Goal: Task Accomplishment & Management: Use online tool/utility

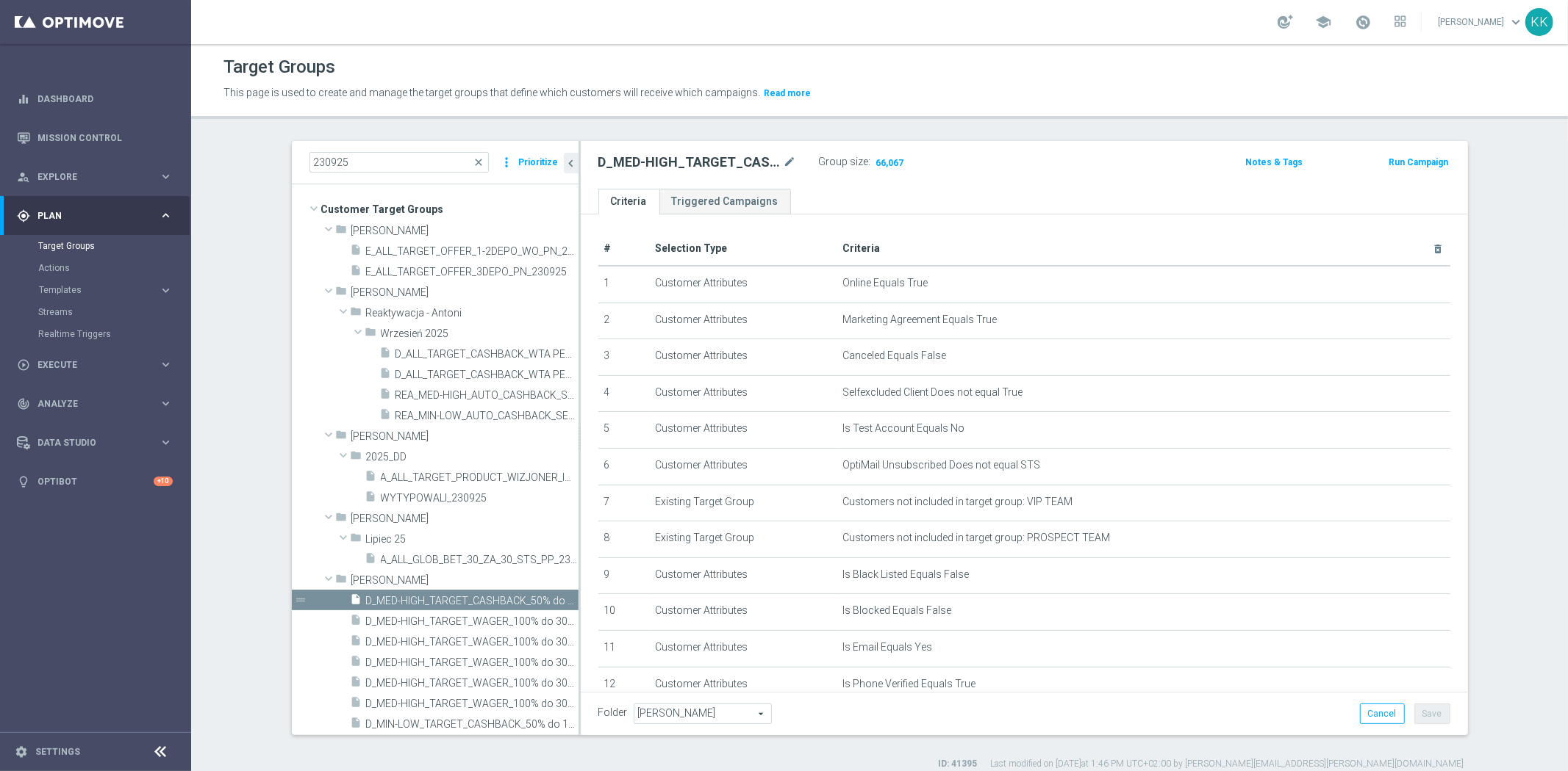
scroll to position [409, 0]
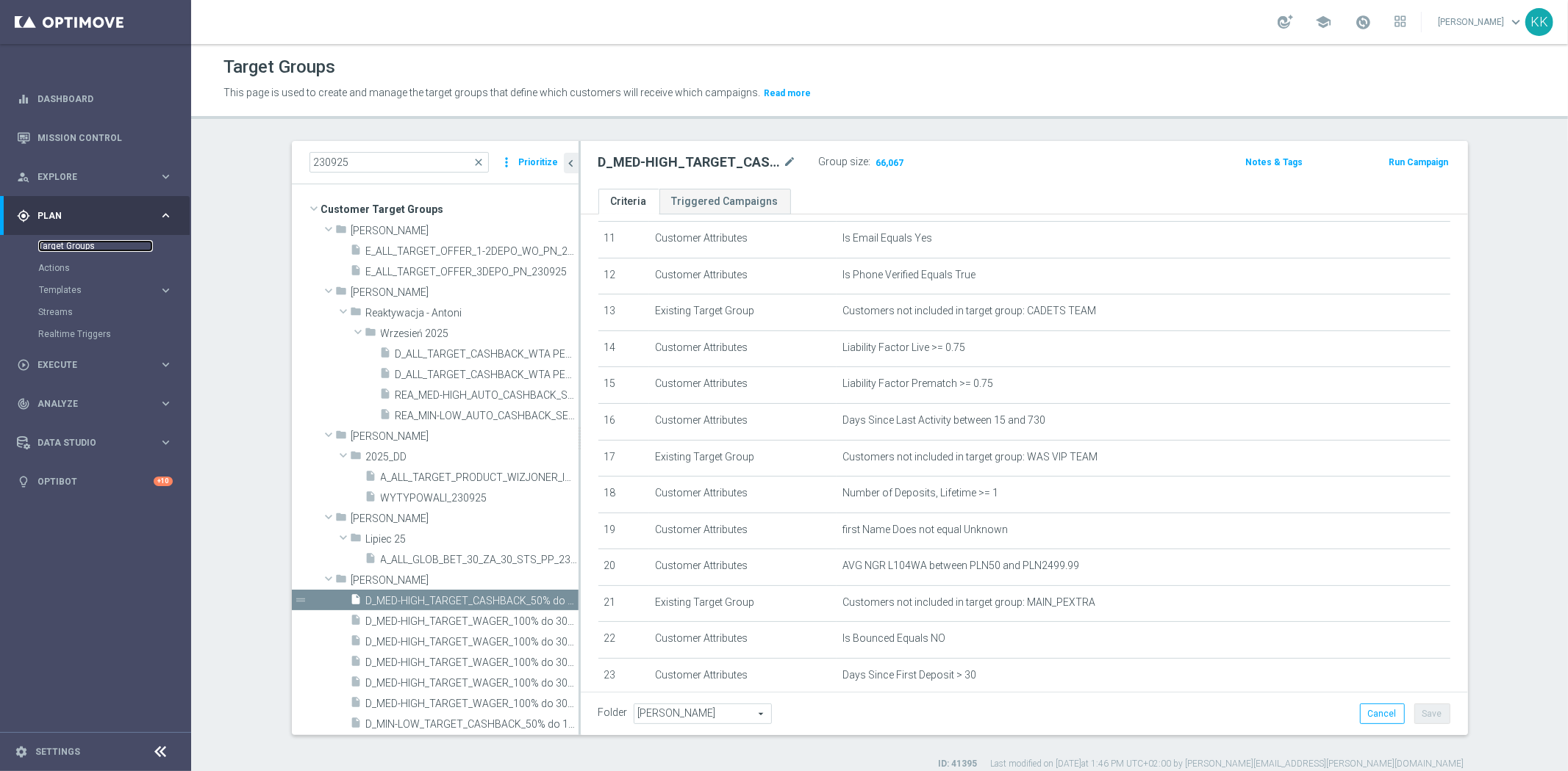
click at [60, 241] on link "Target Groups" at bounding box center [96, 246] width 115 height 12
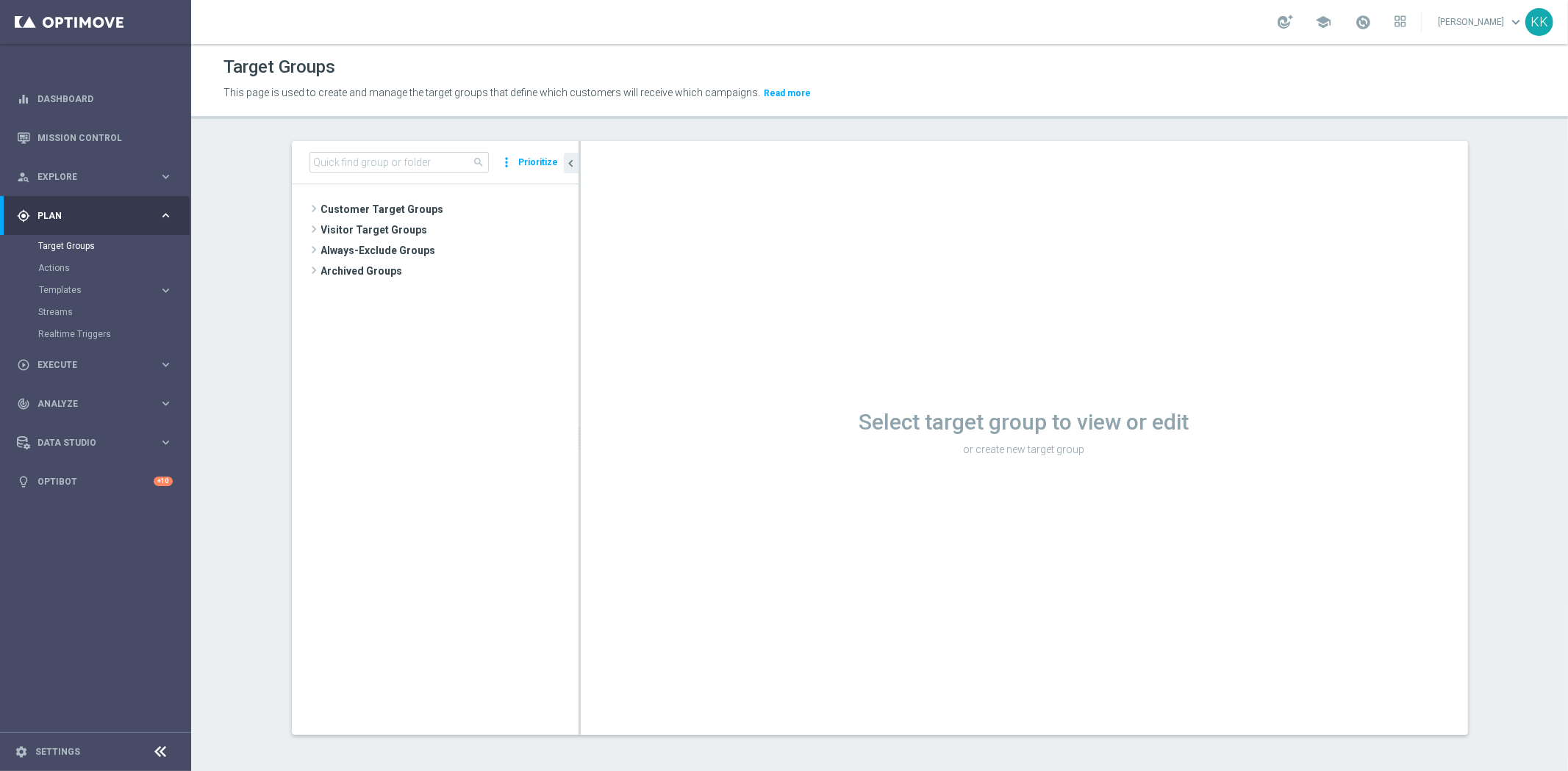
click at [64, 292] on span "Templates" at bounding box center [91, 290] width 105 height 9
click at [67, 312] on link "Optimail" at bounding box center [99, 311] width 107 height 12
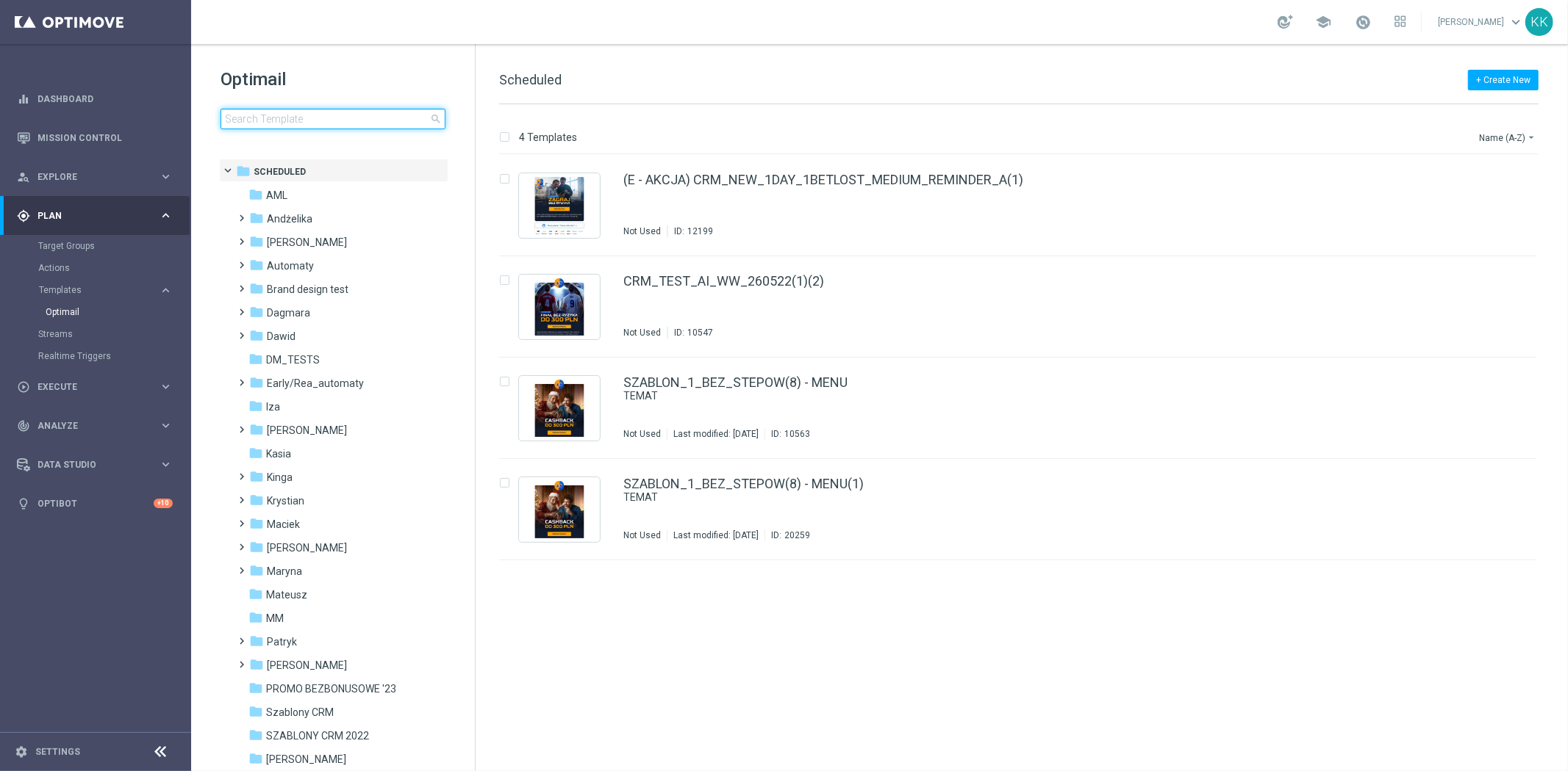
click at [357, 112] on input at bounding box center [332, 119] width 225 height 21
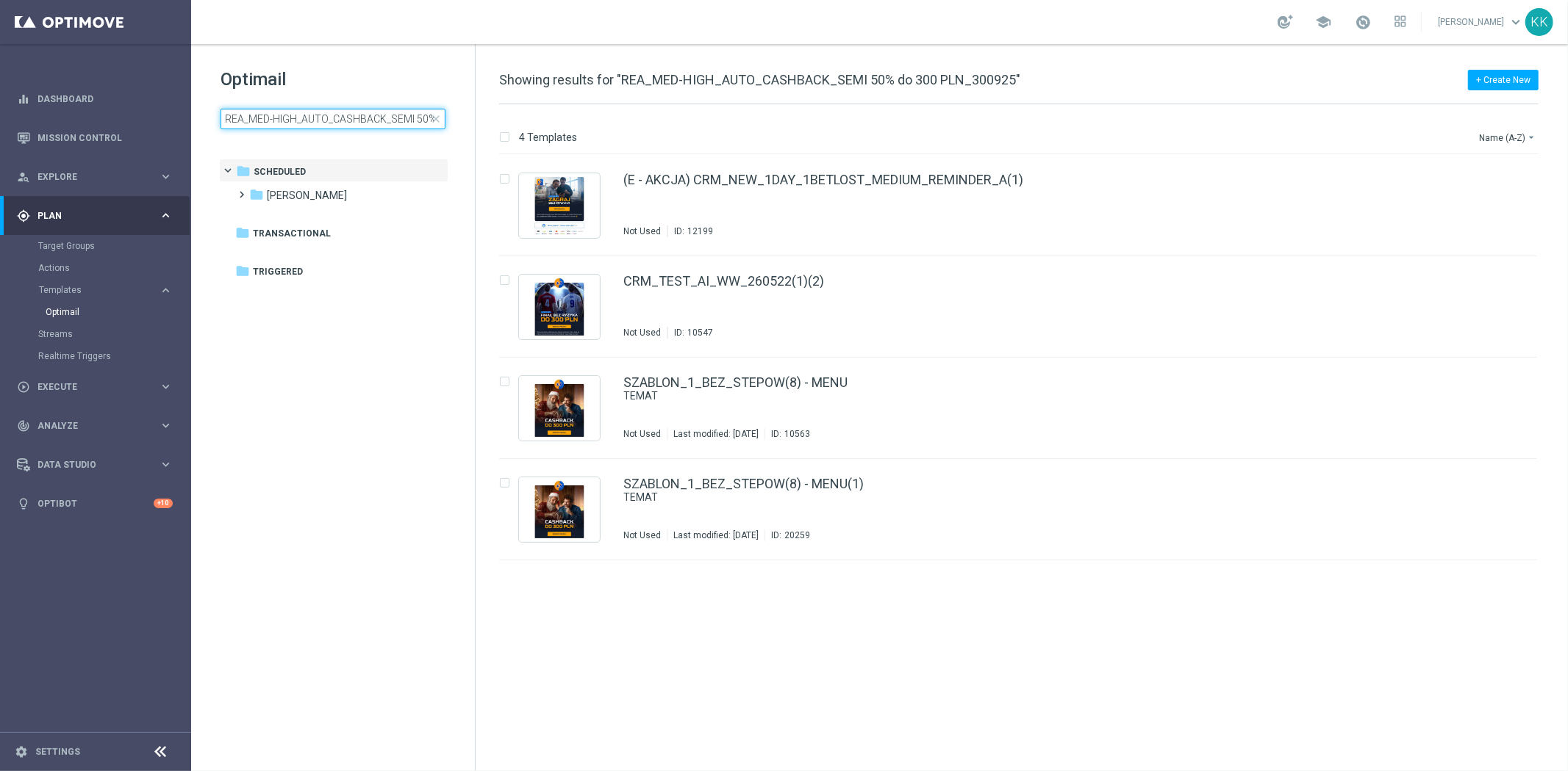
scroll to position [0, 93]
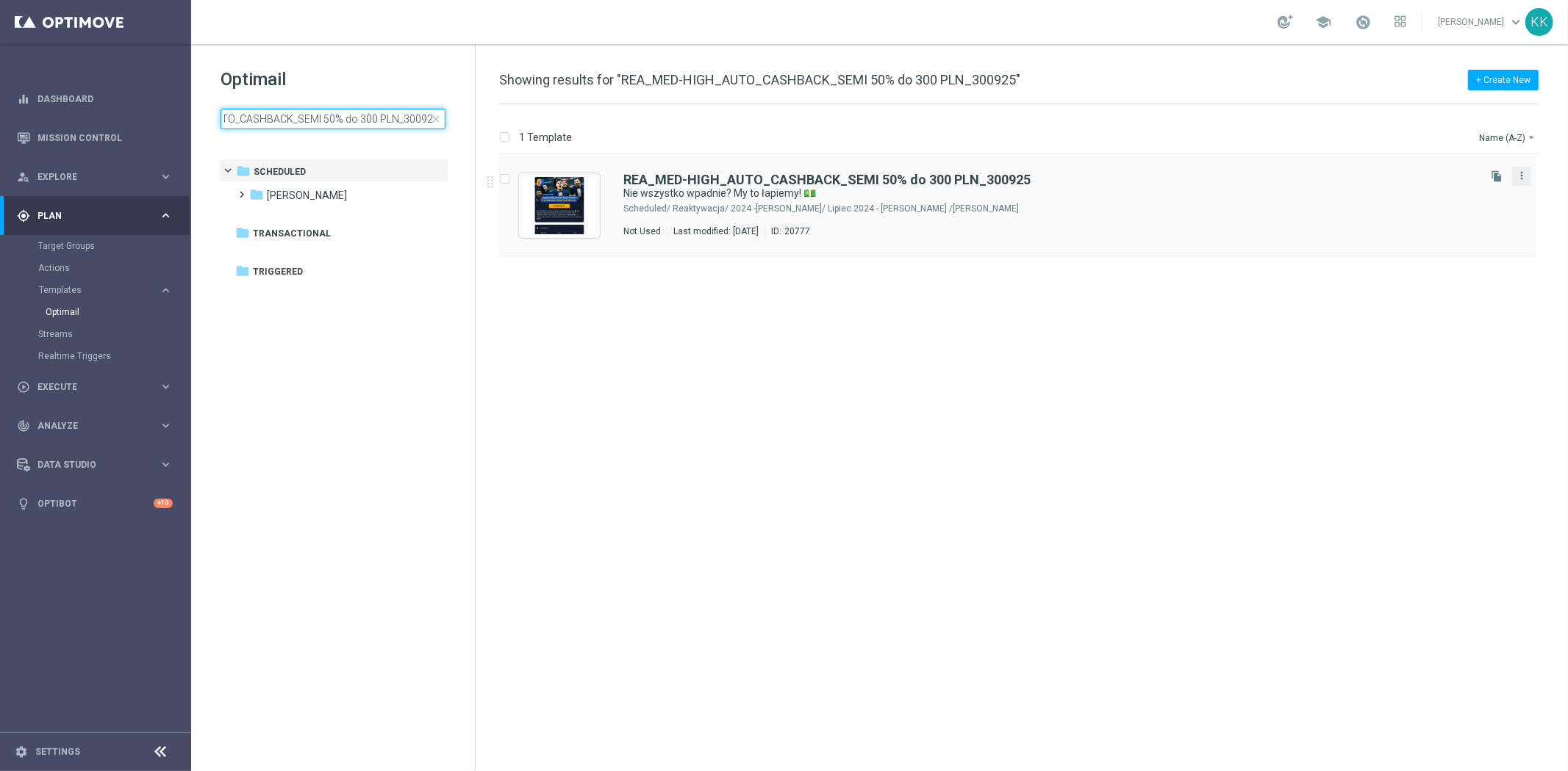
type input "REA_MED-HIGH_AUTO_CASHBACK_SEMI 50% do 300 PLN_300925"
click at [1524, 172] on icon "more_vert" at bounding box center [1521, 175] width 12 height 12
click at [1179, 295] on div "insert_drive_file REA_MED-HIGH_AUTO_CASHBACK_SEMI 50% do 300 PLN_300925 Nie wsz…" at bounding box center [1024, 462] width 1080 height 616
click at [1496, 177] on icon "file_copy" at bounding box center [1496, 176] width 12 height 12
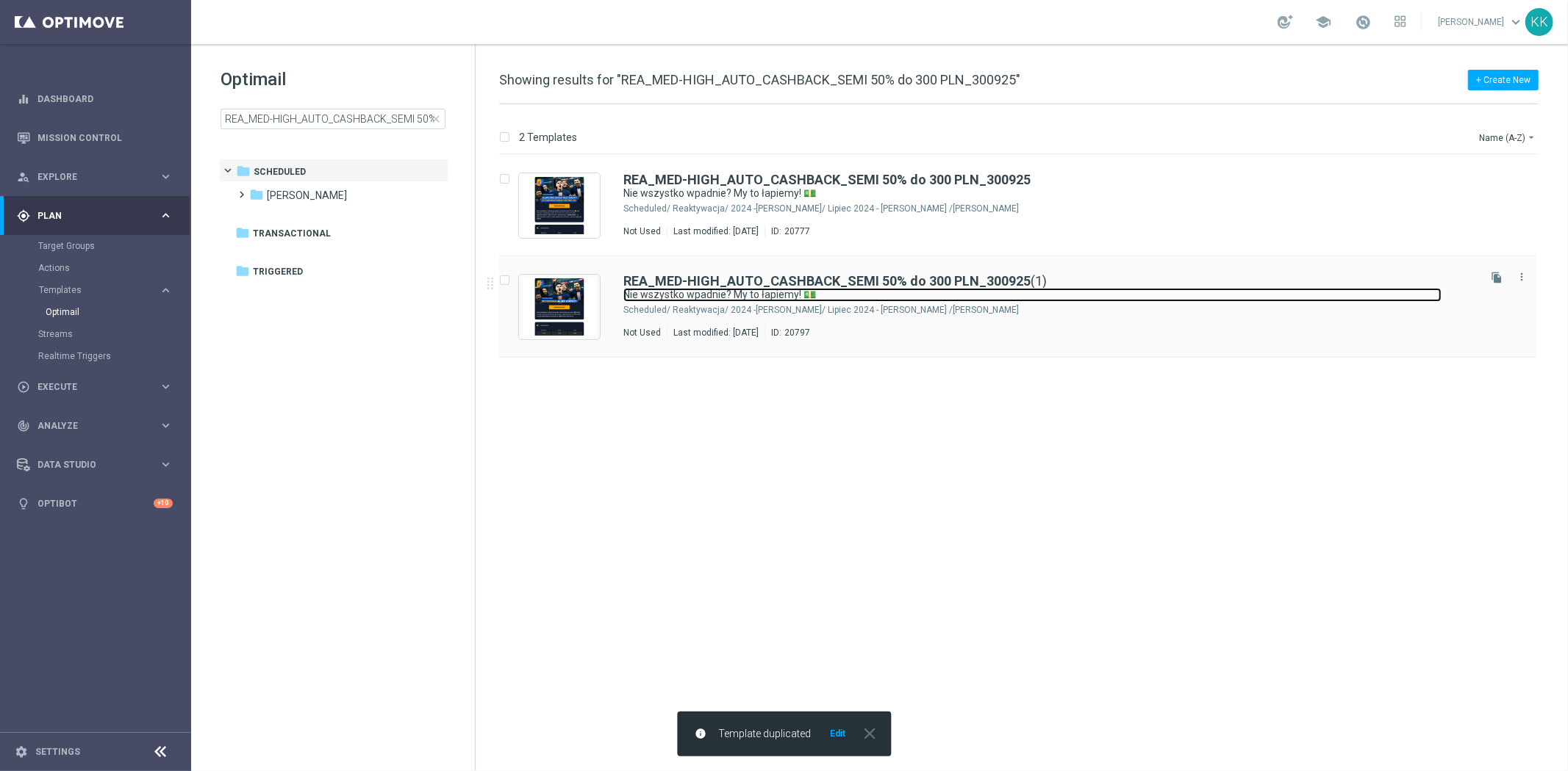
click at [1032, 298] on link "Nie wszystko wpadnie? My to łapiemy! 💵" at bounding box center [1032, 295] width 818 height 14
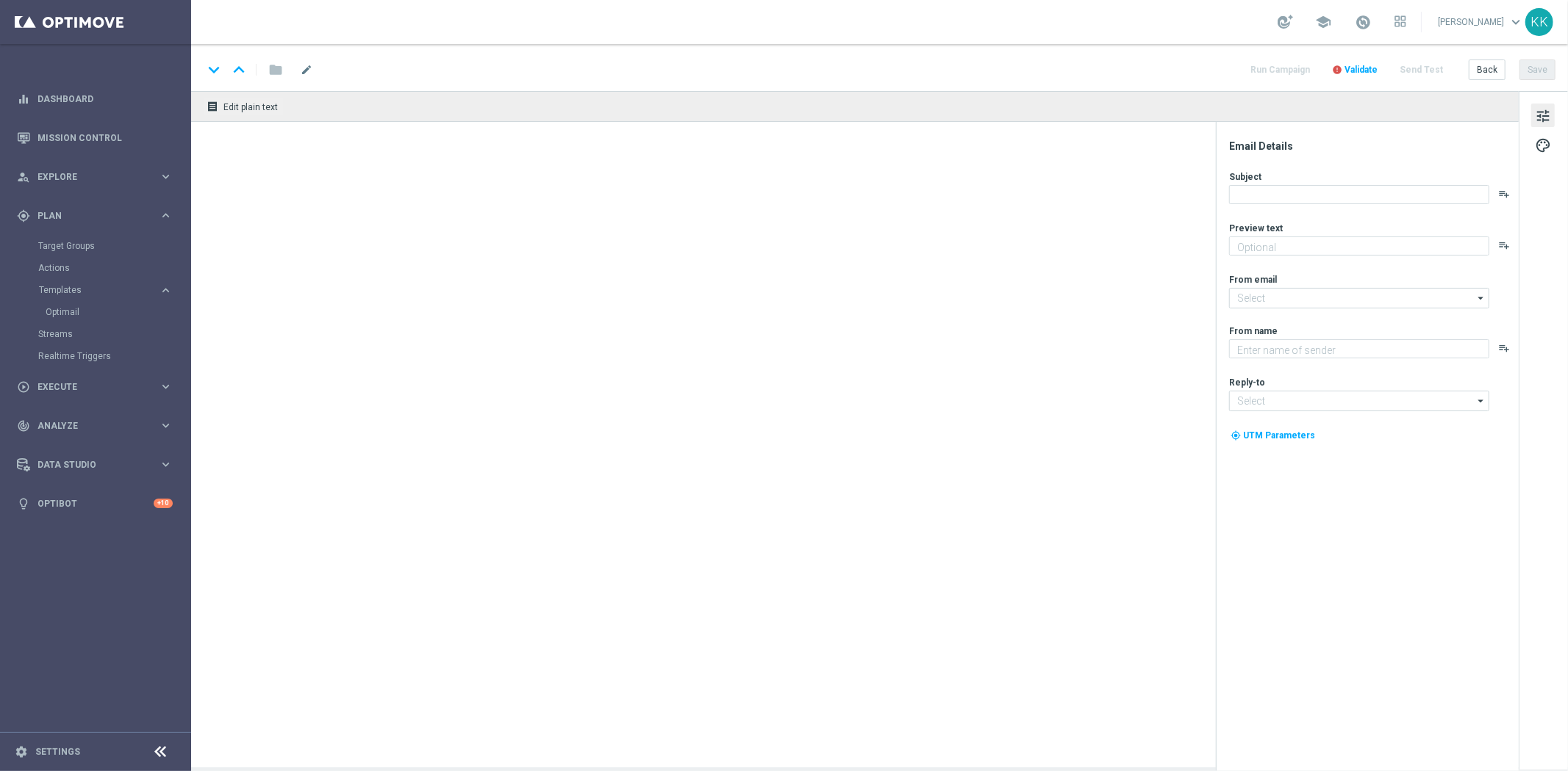
type textarea "Typuj z cashbackiem do 300 zł 🔙"
type input "[EMAIL_ADDRESS][DOMAIN_NAME]"
type textarea "STS"
type input "[EMAIL_ADDRESS][DOMAIN_NAME]"
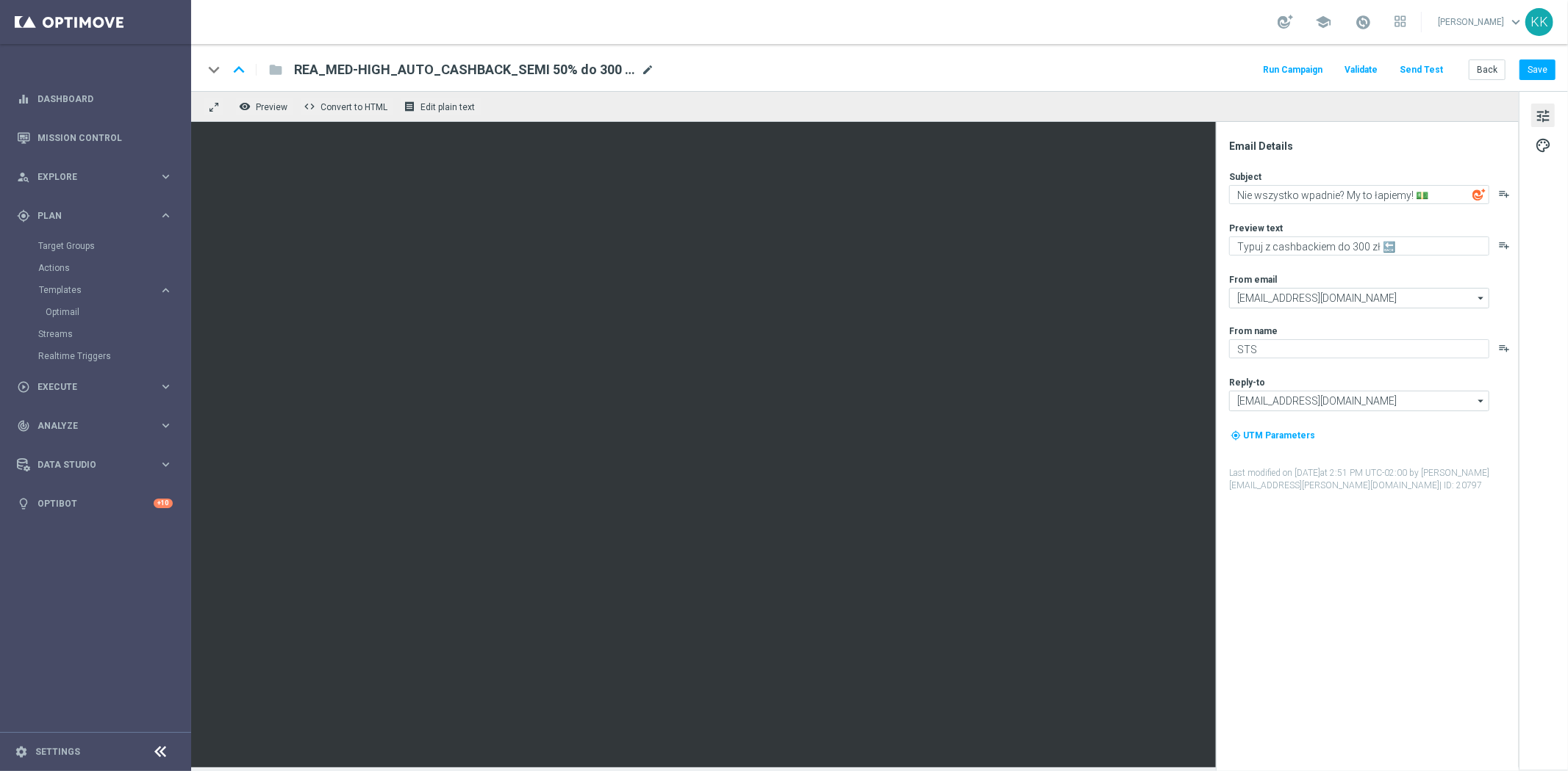
click at [652, 64] on span "mode_edit" at bounding box center [647, 70] width 13 height 13
drag, startPoint x: 634, startPoint y: 69, endPoint x: -148, endPoint y: 47, distance: 782.3
click at [0, 47] on html "equalizer Dashboard Mission Control" at bounding box center [784, 386] width 1568 height 771
paste input "D_MIN-LOW_TARGET_CASHBACK_50% do 100 PLN_EPLW_300925"
type input "D_MIN-LOW_TARGET_CASHBACK_50% do 100 PLN_EPLW_300925"
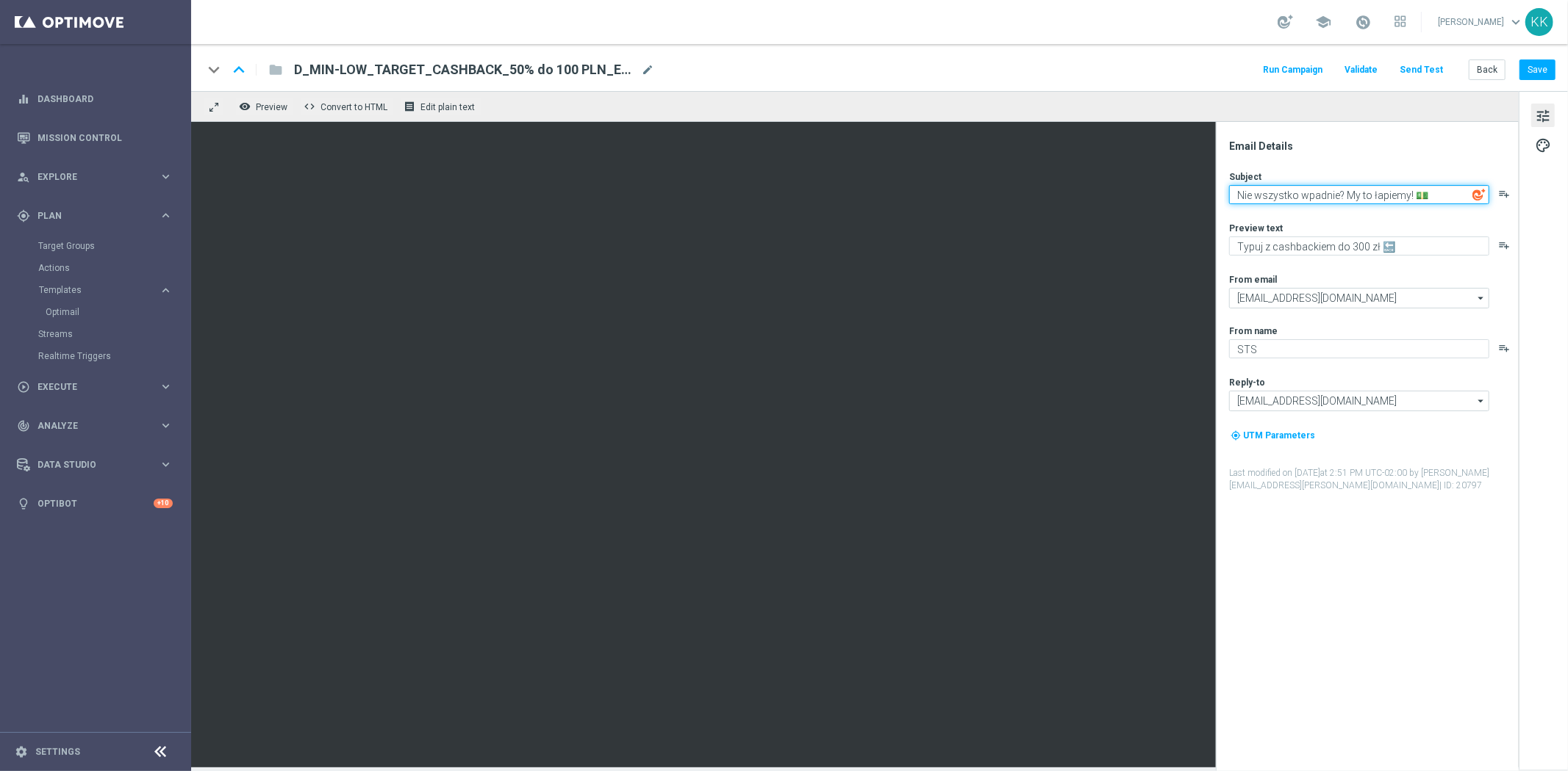
click at [1321, 194] on textarea "Nie wszystko wpadnie? My to łapiemy! 💵" at bounding box center [1359, 194] width 260 height 19
paste textarea "Kupony na 🔴? Wyjmij asa z rękawa!"
type textarea "Kupony na 🔴? Wyjmij asa z rękawa!"
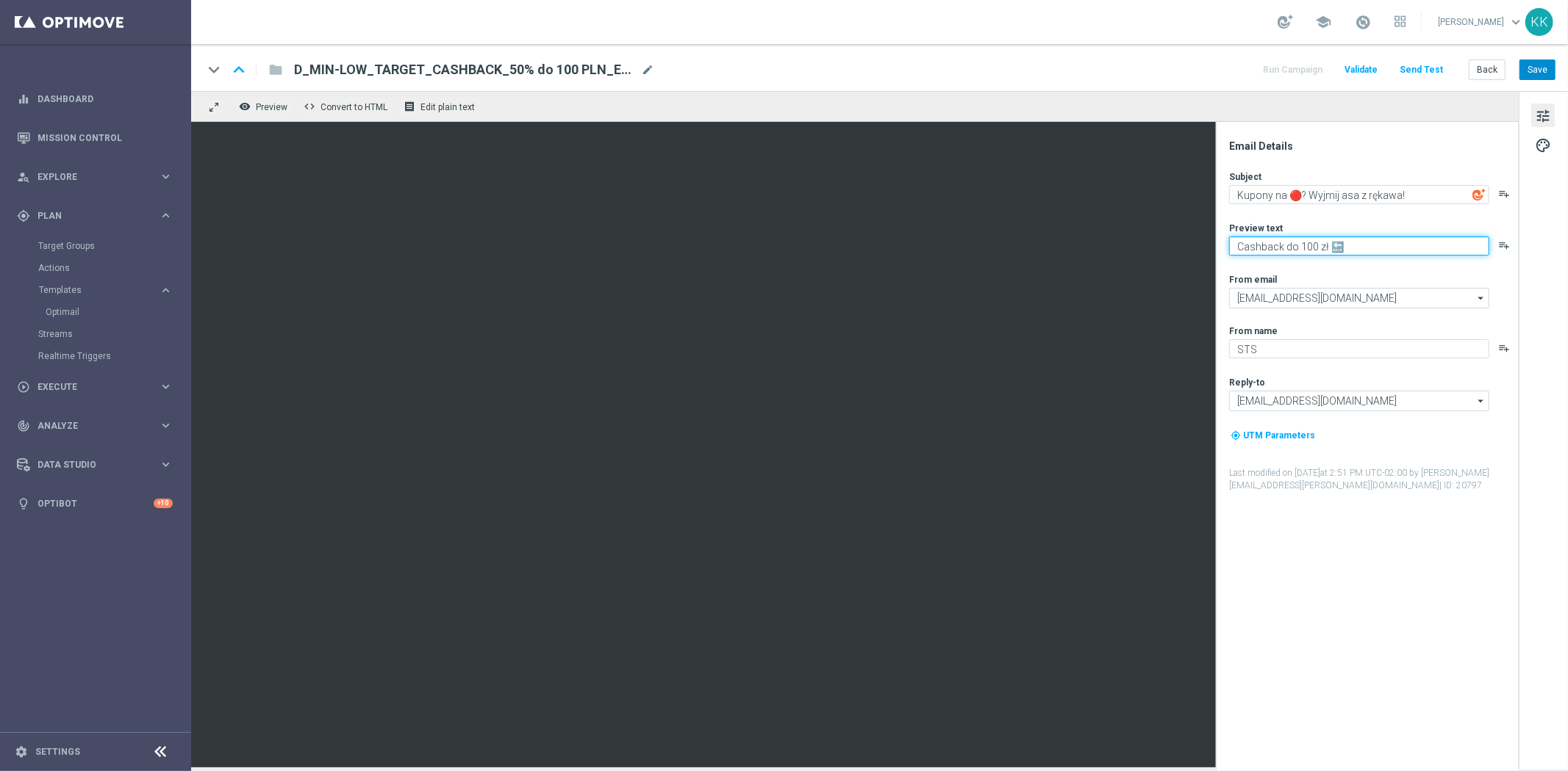
type textarea "Cashback do 100 zł 🔙"
click at [1539, 62] on button "Save" at bounding box center [1537, 70] width 36 height 21
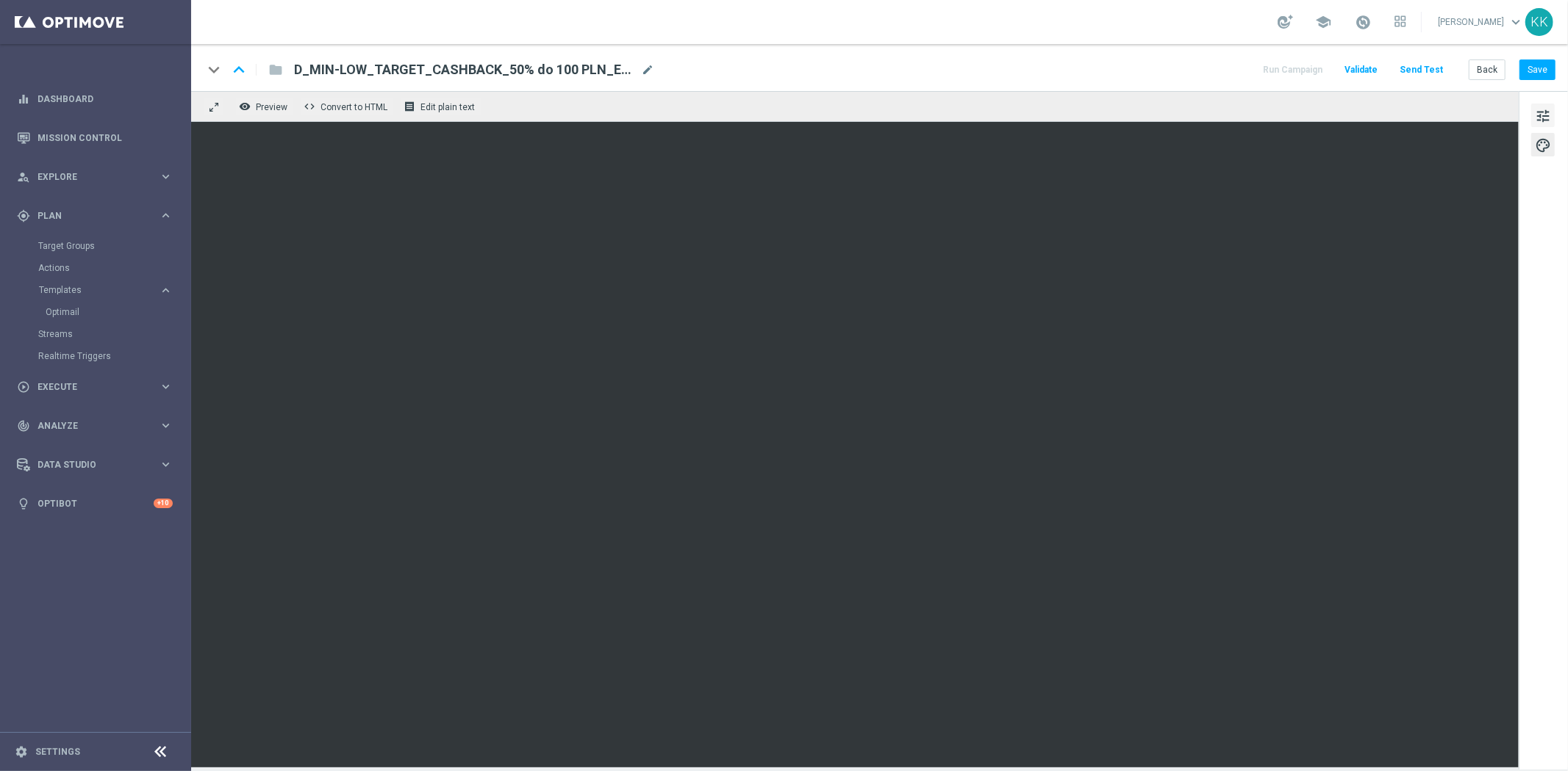
click at [1547, 119] on span "tune" at bounding box center [1543, 115] width 16 height 19
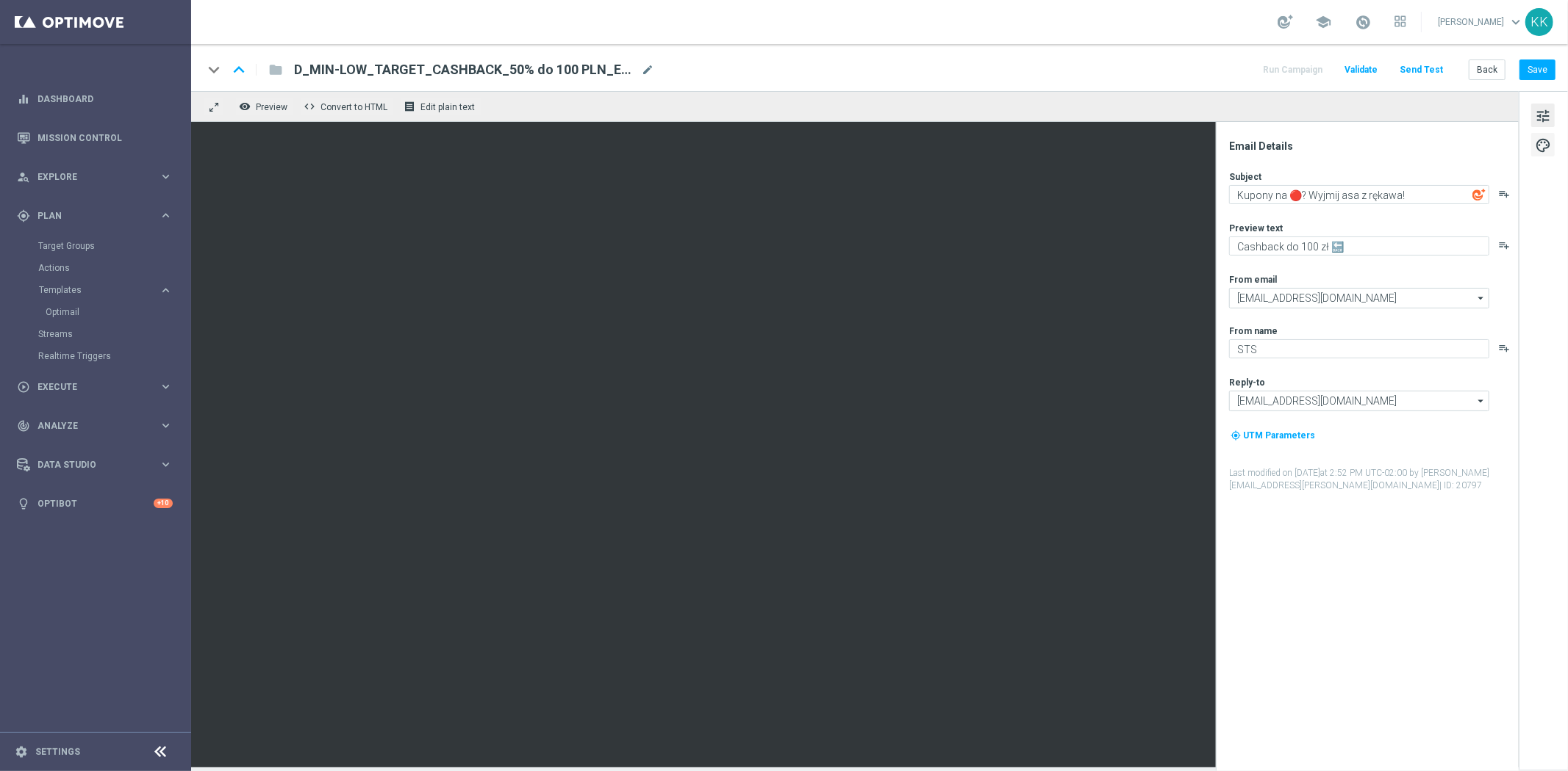
click at [1547, 137] on span "palette" at bounding box center [1543, 145] width 16 height 19
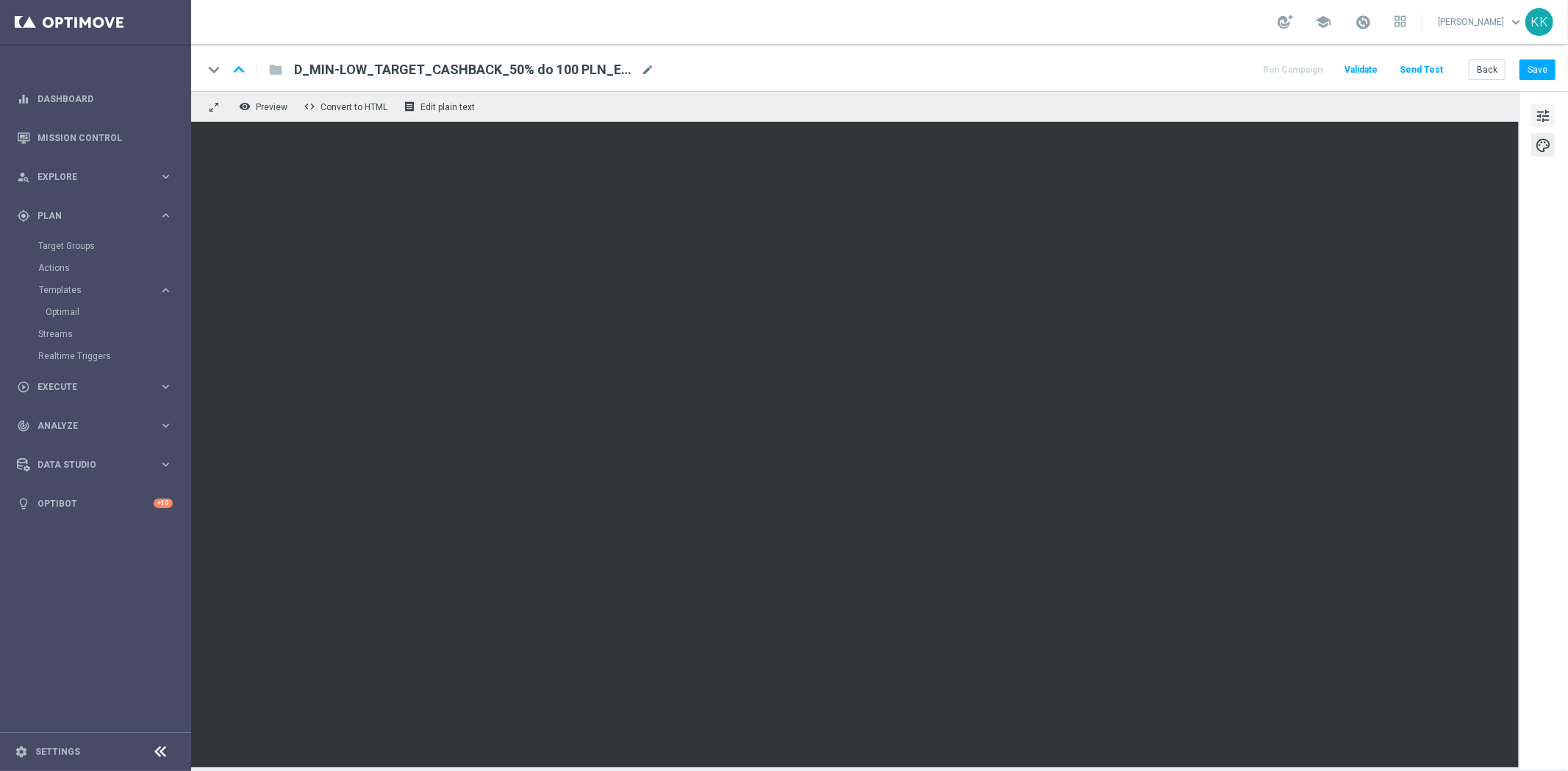
click at [1547, 125] on span "tune" at bounding box center [1543, 115] width 16 height 19
click at [1534, 72] on button "Save" at bounding box center [1537, 70] width 36 height 21
click at [1530, 123] on div "tune palette" at bounding box center [1543, 430] width 49 height 679
click at [1536, 114] on span "tune" at bounding box center [1543, 115] width 16 height 19
click at [1547, 74] on button "Save" at bounding box center [1537, 70] width 36 height 21
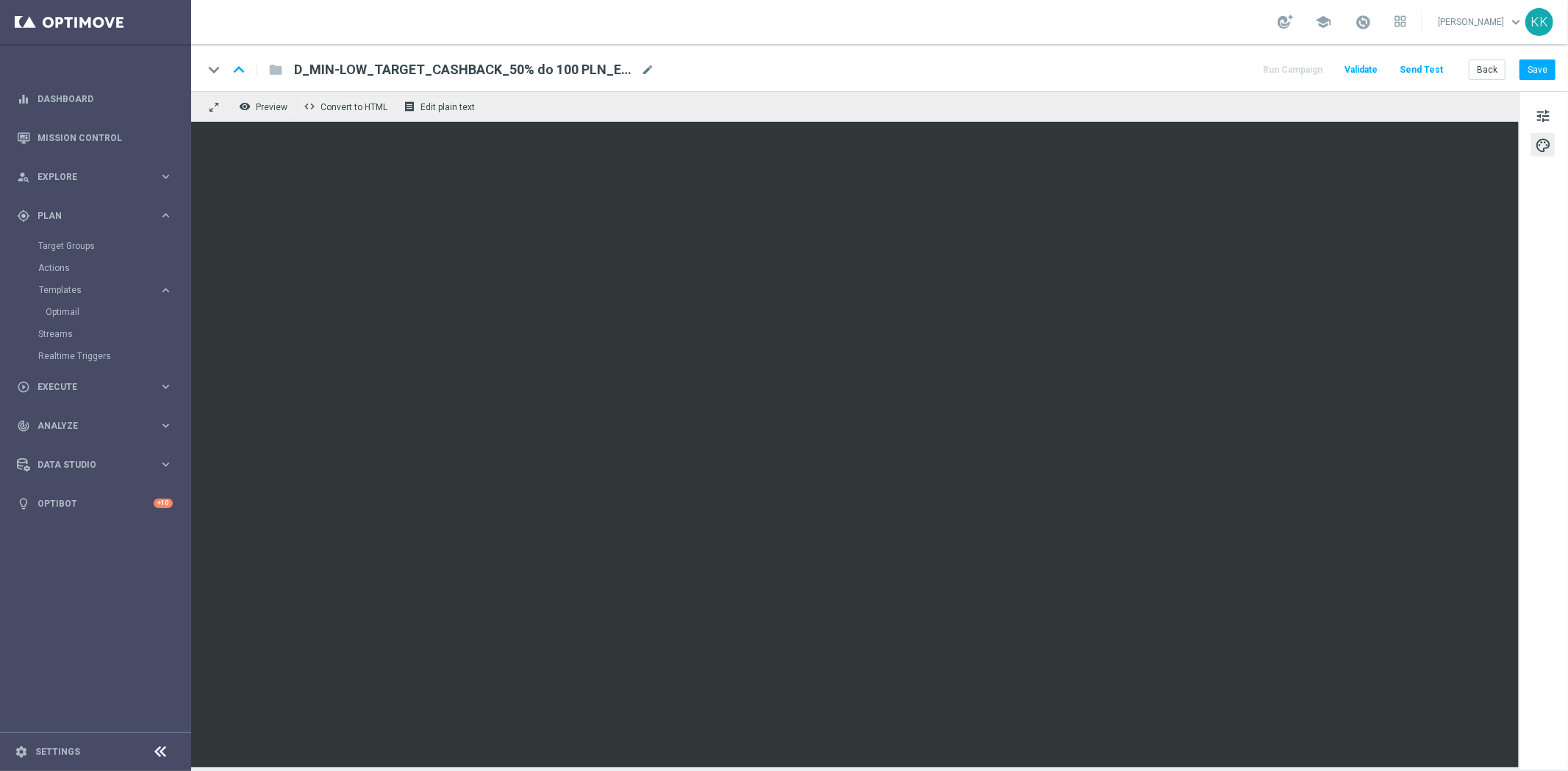
click at [1519, 113] on div "tune palette" at bounding box center [1543, 430] width 49 height 679
click at [1539, 111] on span "tune" at bounding box center [1543, 115] width 16 height 19
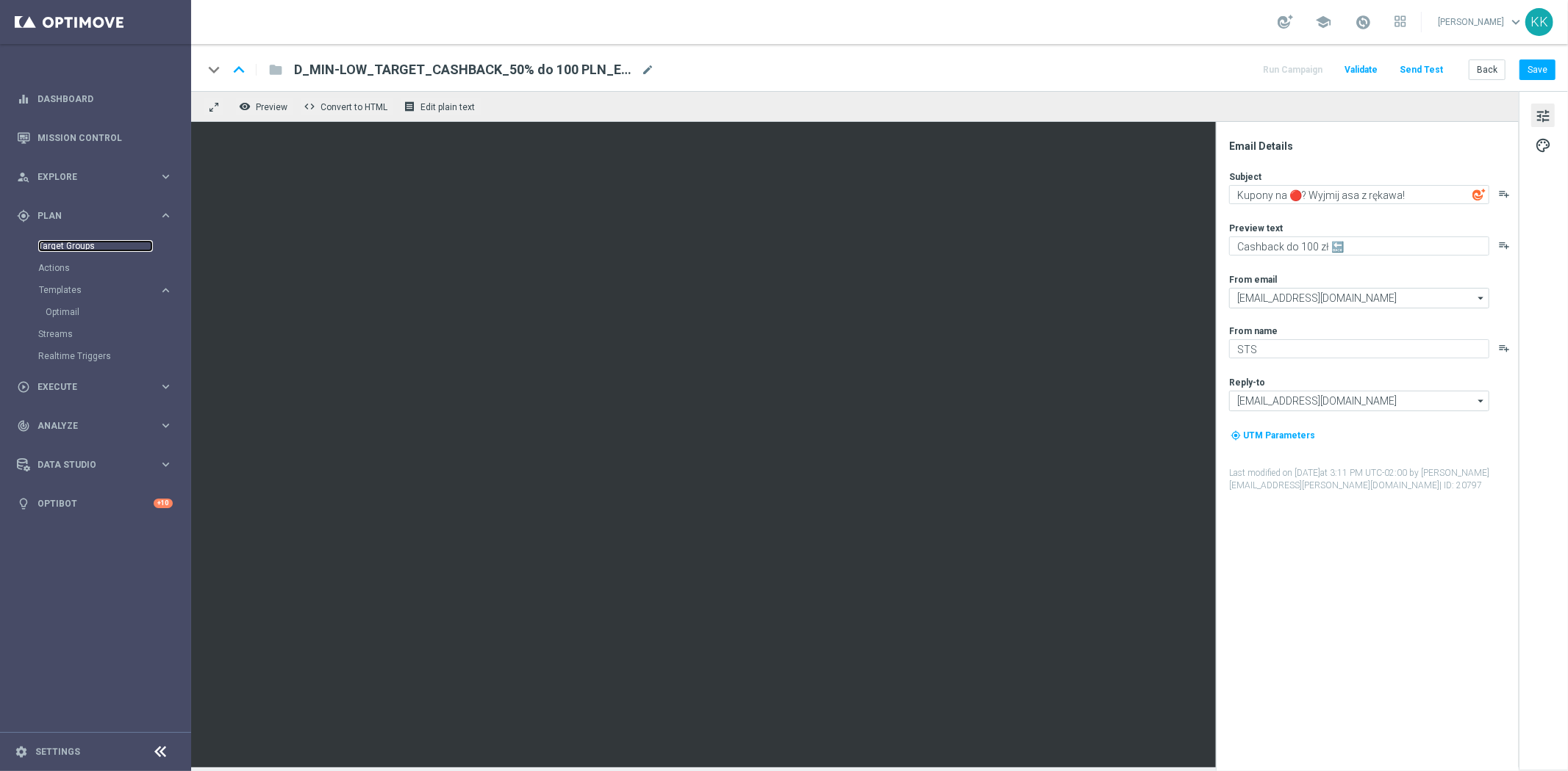
click at [81, 241] on link "Target Groups" at bounding box center [96, 246] width 115 height 12
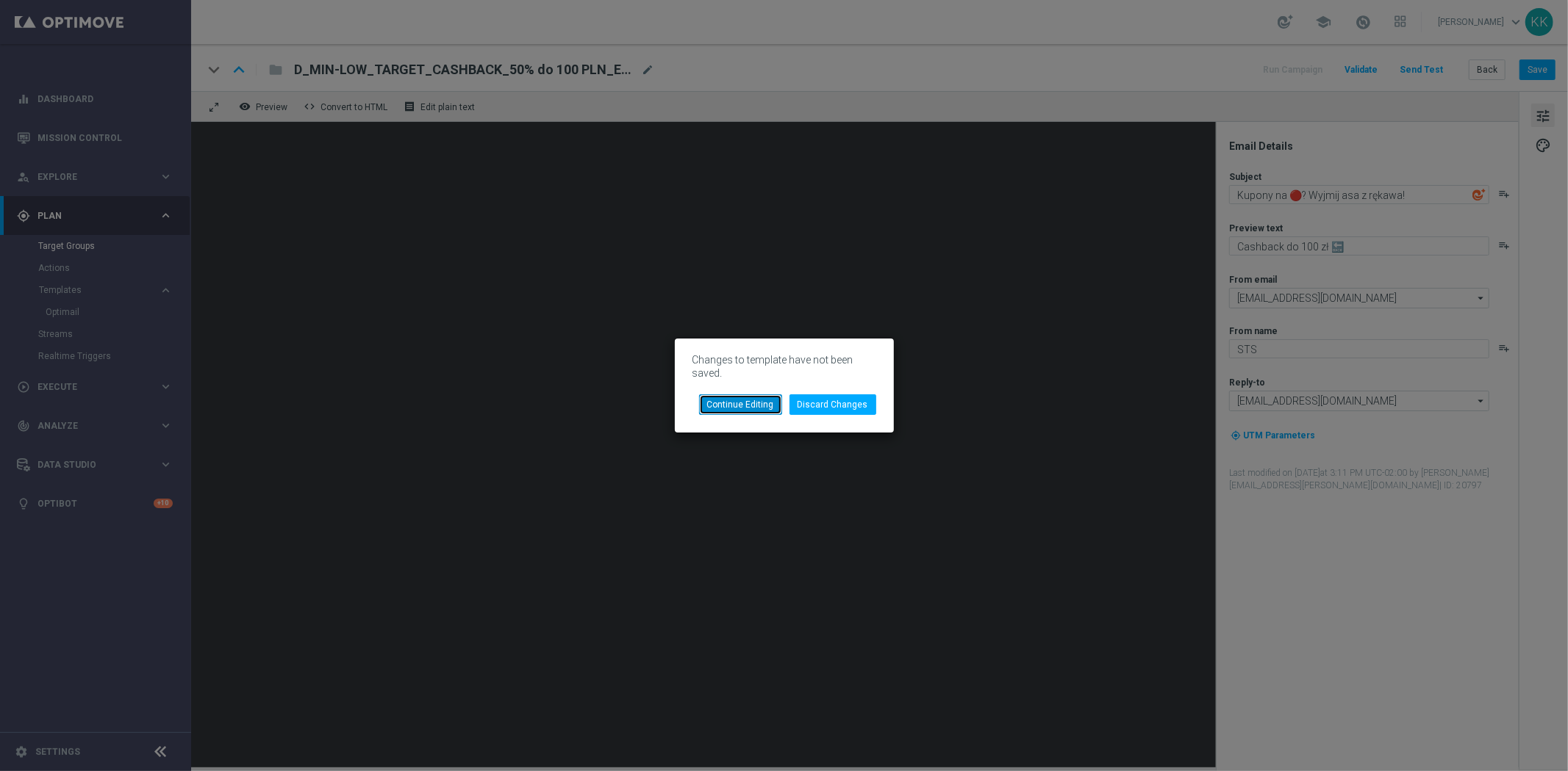
click at [722, 410] on button "Continue Editing" at bounding box center [740, 404] width 83 height 21
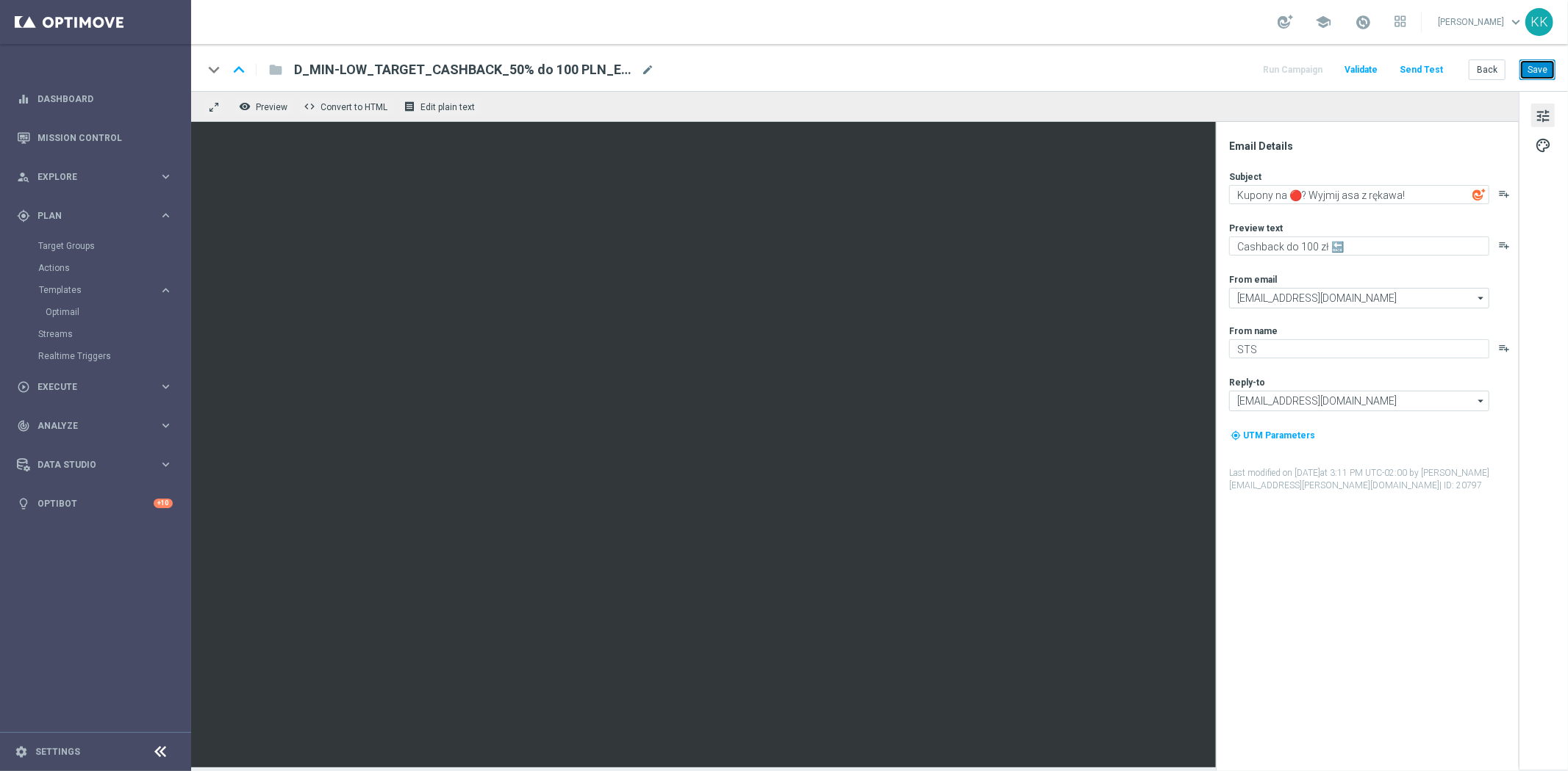
click at [1531, 75] on button "Save" at bounding box center [1537, 70] width 36 height 21
click at [66, 241] on link "Target Groups" at bounding box center [96, 246] width 115 height 12
drag, startPoint x: 83, startPoint y: 245, endPoint x: 4, endPoint y: 298, distance: 95.1
click at [83, 244] on link "Target Groups" at bounding box center [96, 246] width 115 height 12
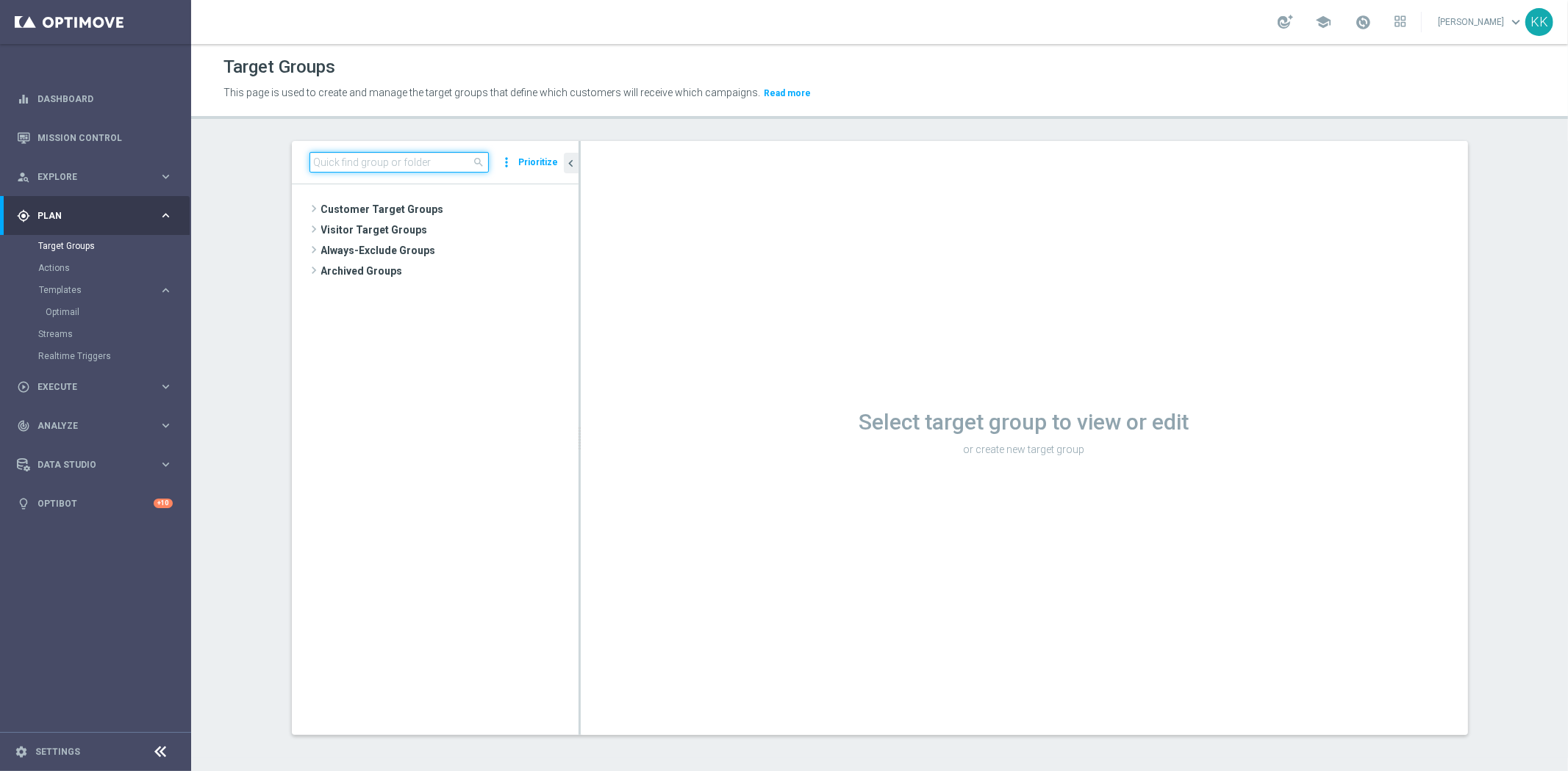
click at [403, 156] on input at bounding box center [399, 162] width 179 height 21
paste input "C_ALL_TARGET_BET_CC BLOKADA 100% do 300 PLN_2909"
type input "C_ALL_TARGET_BET_CC BLOKADA 100% do 300 PLN_2909"
click at [393, 251] on span "C_ALL_TARGET_BET_CC BLOKADA 100% do 300 PLN_2909" at bounding box center [456, 251] width 179 height 13
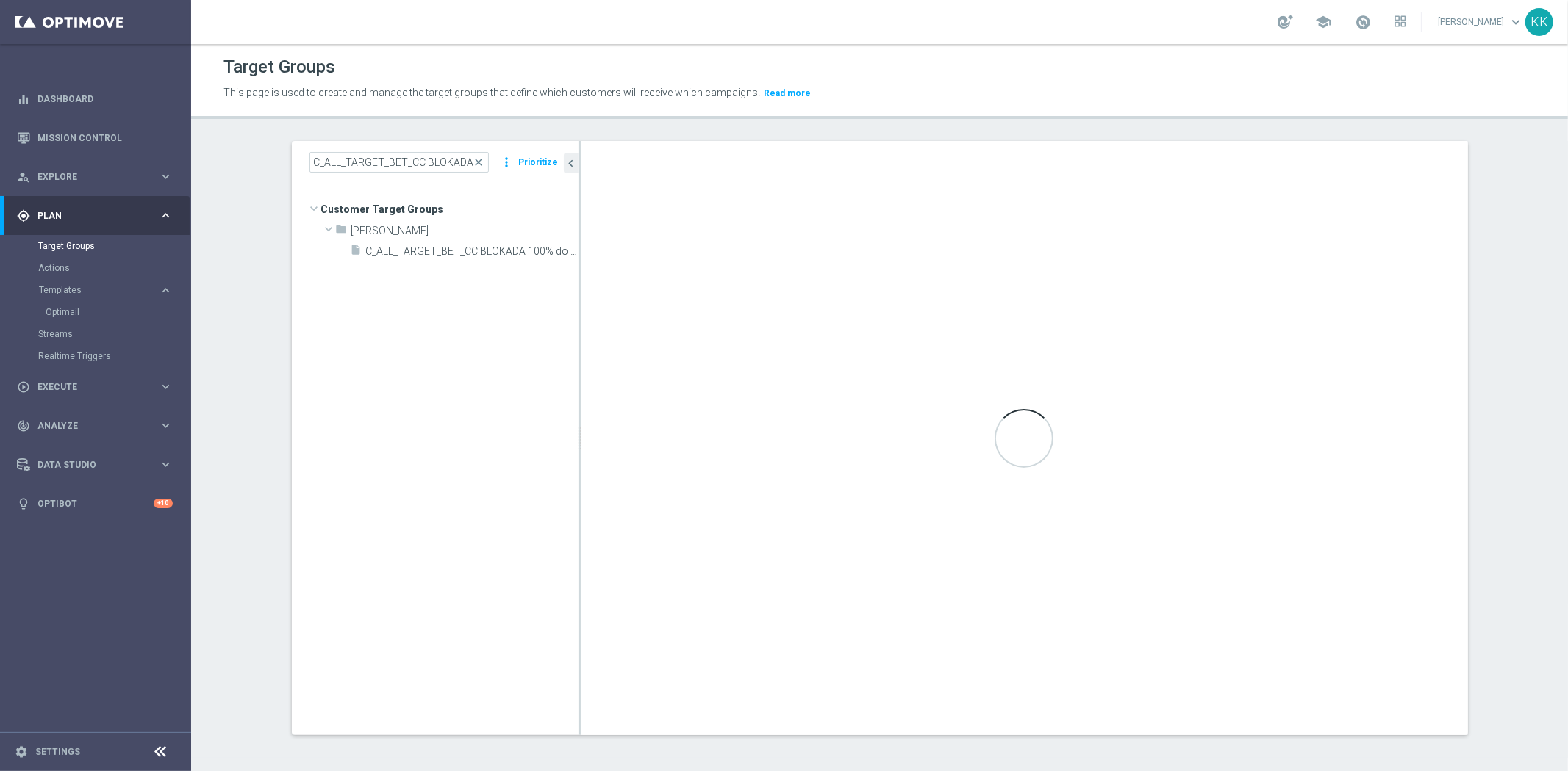
scroll to position [2, 0]
click at [420, 157] on input "C_ALL_TARGET_BET_CC BLOKADA 100% do 300 PLN_2909" at bounding box center [399, 160] width 179 height 21
drag, startPoint x: 413, startPoint y: 150, endPoint x: 1051, endPoint y: 141, distance: 638.1
click at [954, 141] on as-split "C_ALL_TARGET_BET_CC BLOKADA 100% do 300 PLN_2909 close more_vert Prioritize Cus…" at bounding box center [880, 436] width 1176 height 594
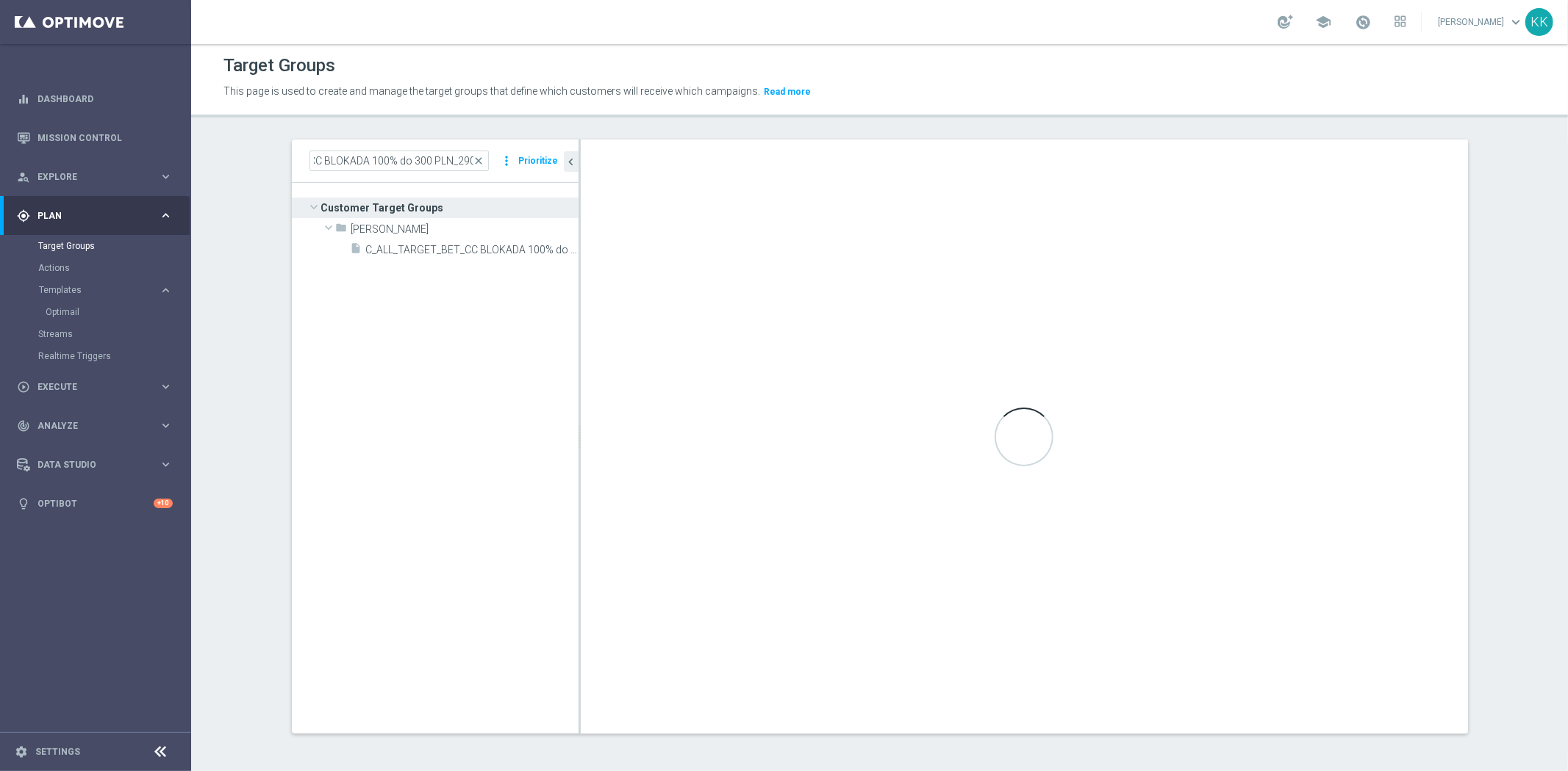
click at [483, 339] on tree-viewport "Customer Target Groups library_add create_new_folder folder" at bounding box center [435, 457] width 286 height 550
click at [405, 166] on input "C_ALL_TARGET_BET_CC BLOKADA 100% do 300 PLN_2909" at bounding box center [399, 160] width 179 height 21
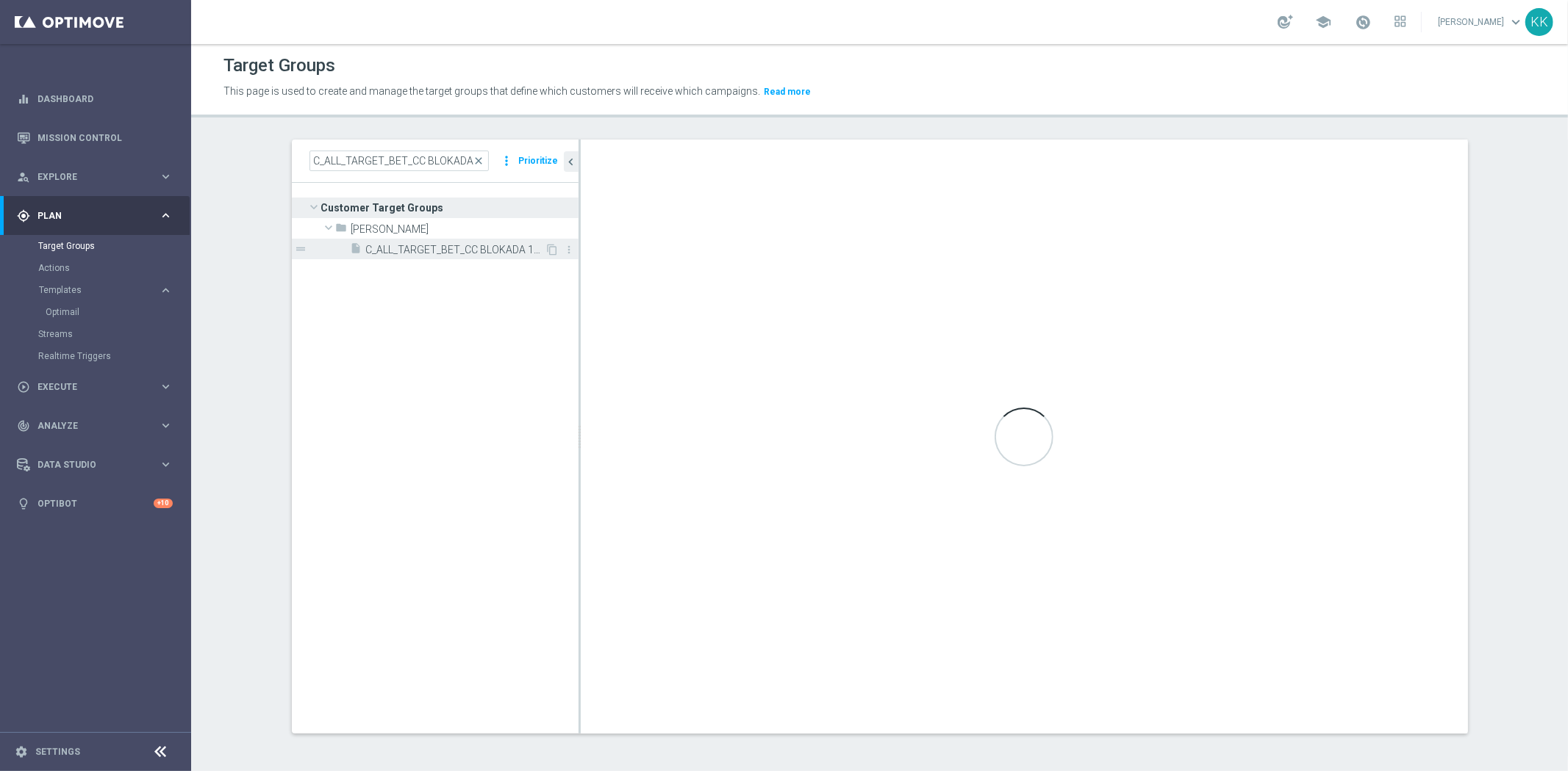
click at [430, 244] on span "C_ALL_TARGET_BET_CC BLOKADA 100% do 300 PLN_2909" at bounding box center [456, 250] width 179 height 13
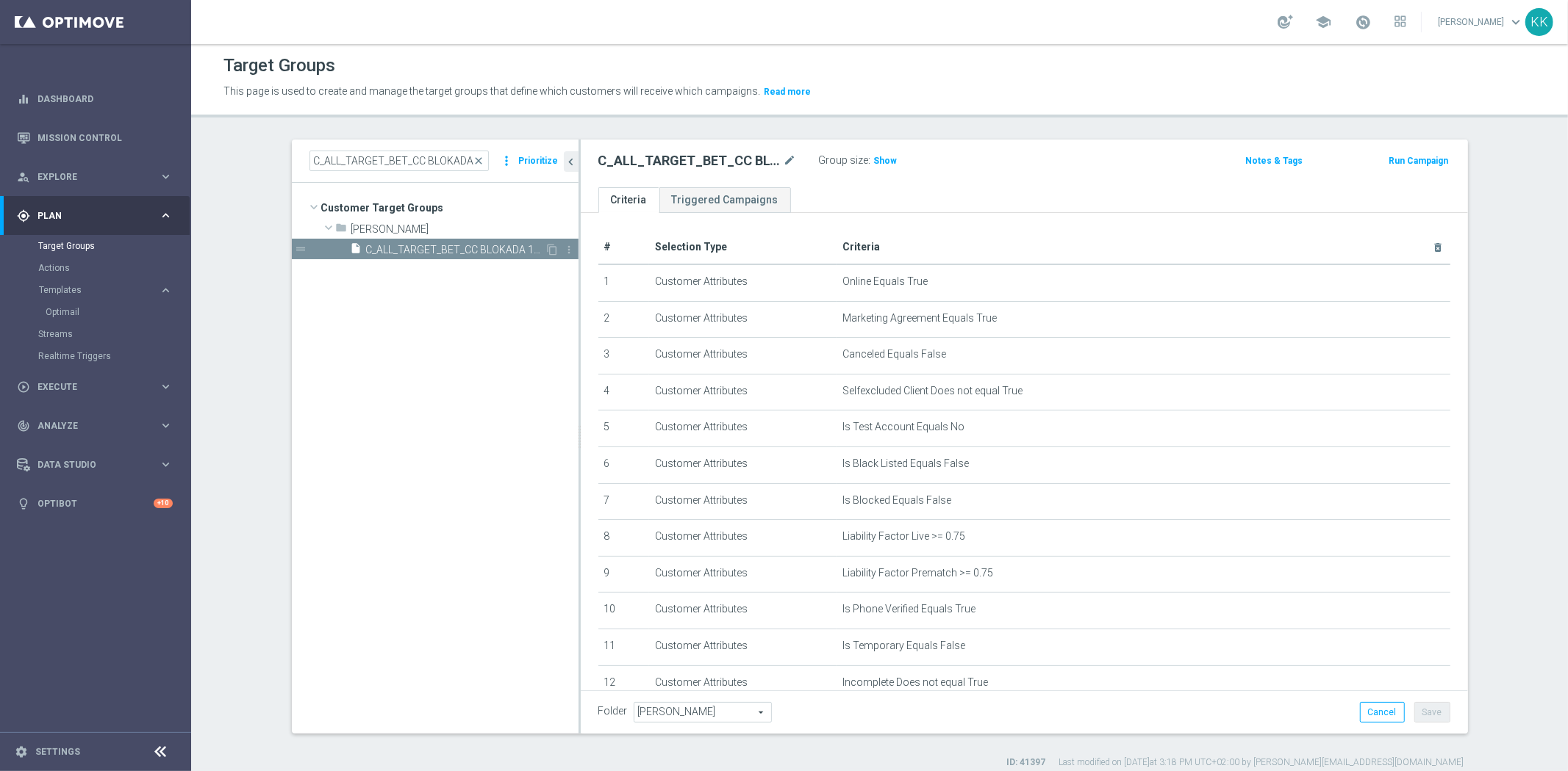
click at [446, 249] on span "C_ALL_TARGET_BET_CC BLOKADA 100% do 300 PLN_2909" at bounding box center [456, 250] width 179 height 13
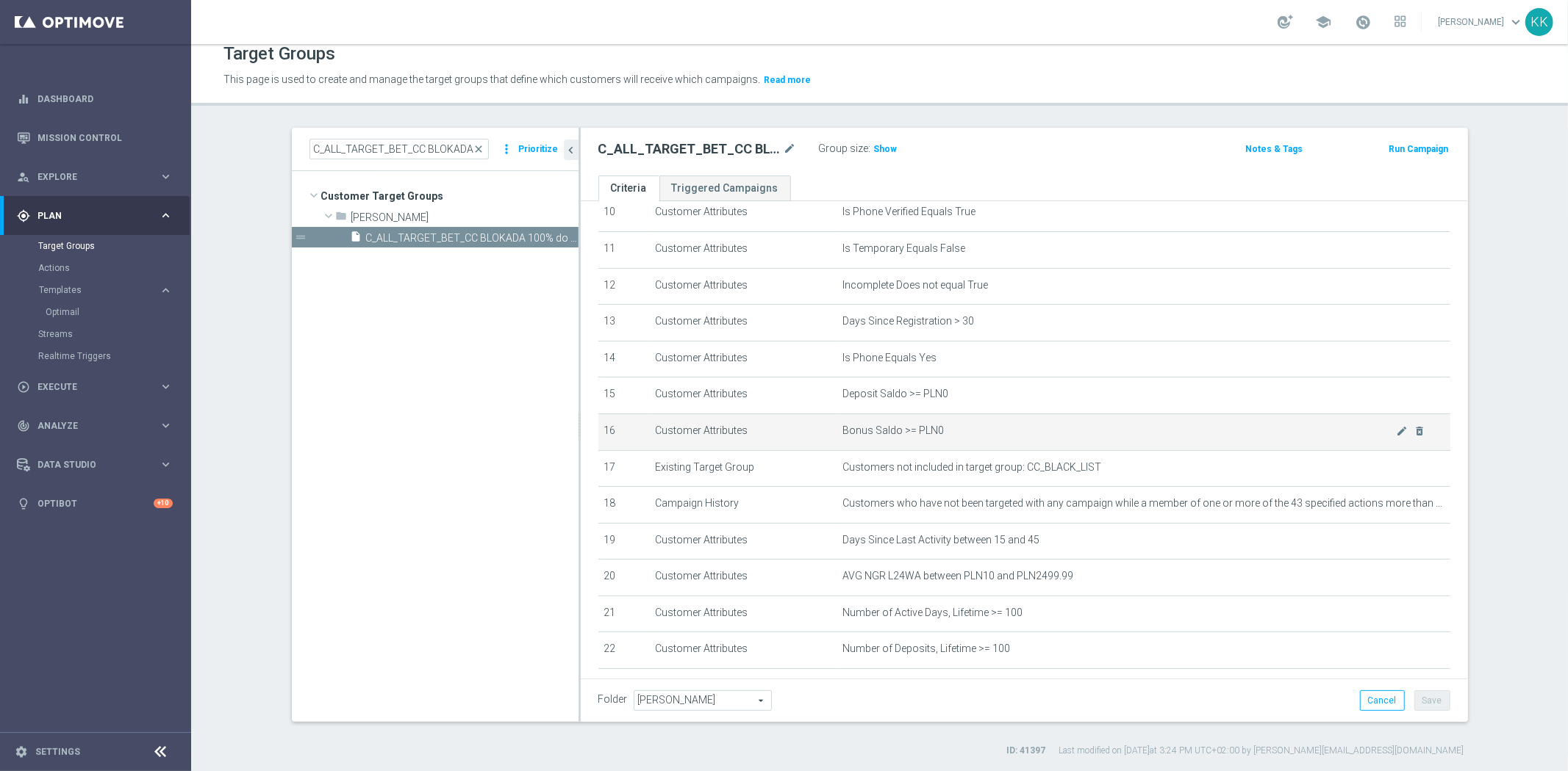
scroll to position [453, 0]
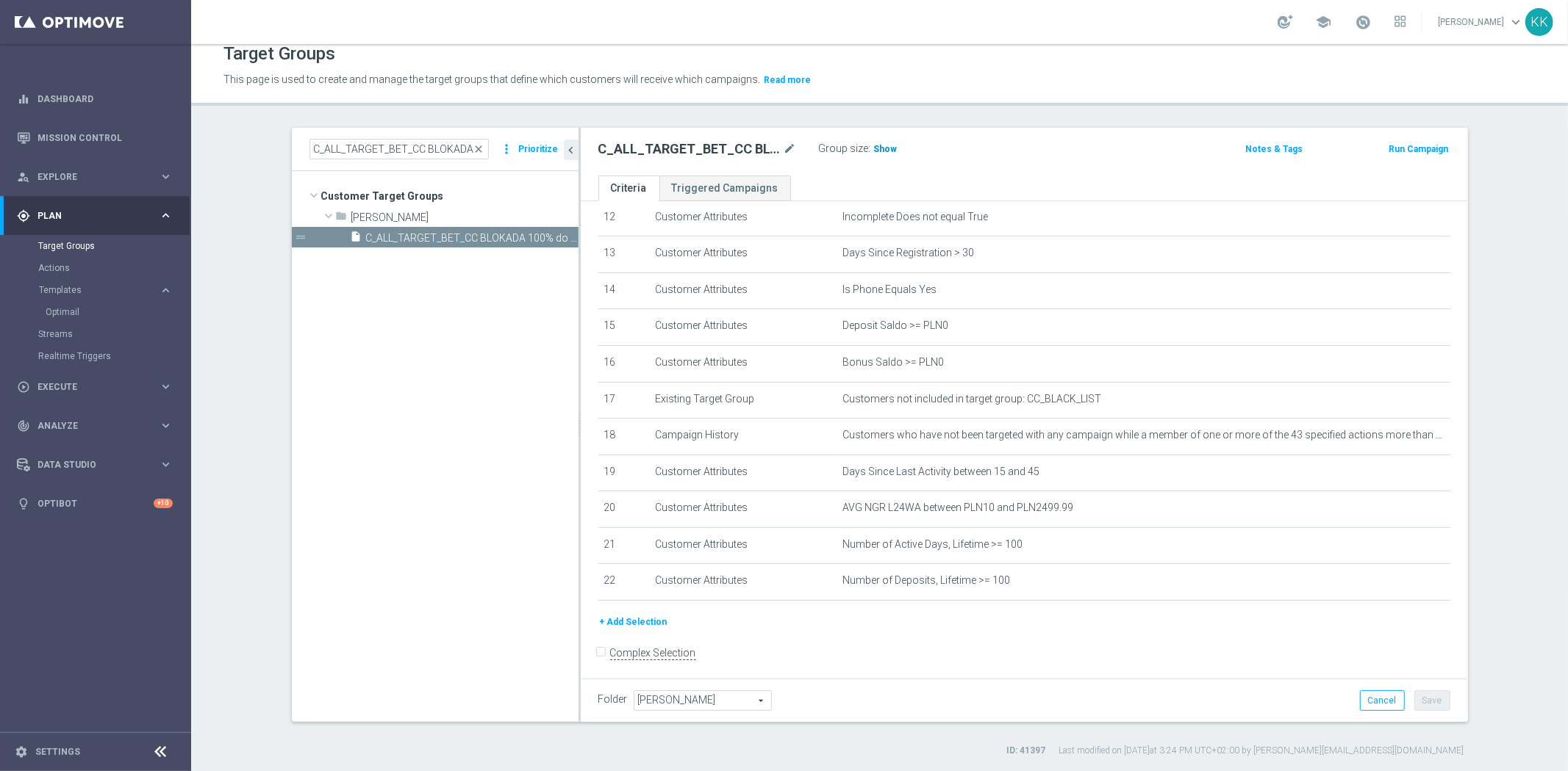
click at [882, 146] on span "Show" at bounding box center [885, 148] width 23 height 10
click at [74, 306] on link "Optimail" at bounding box center [99, 311] width 107 height 12
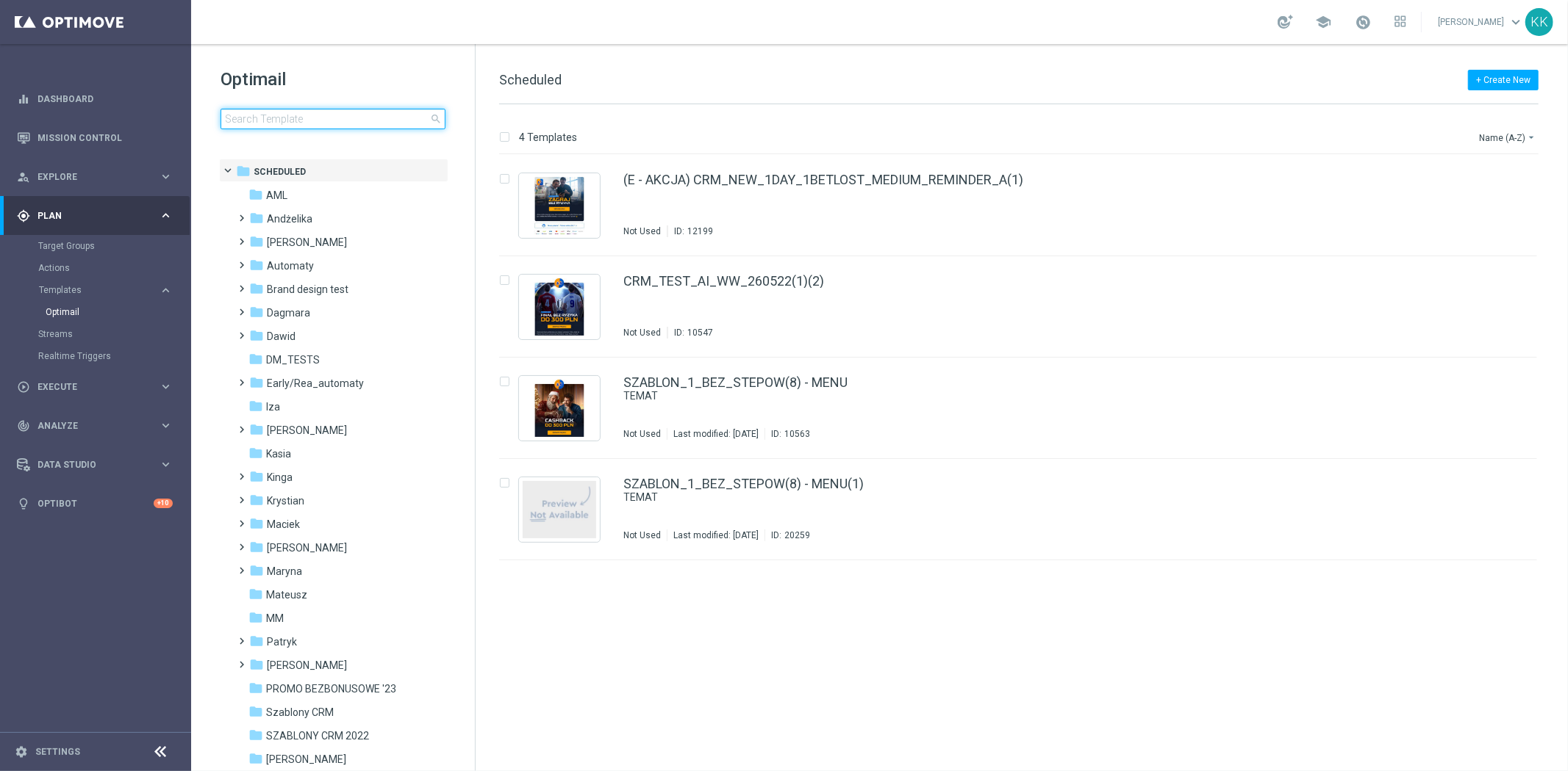
click at [335, 123] on input at bounding box center [332, 119] width 225 height 21
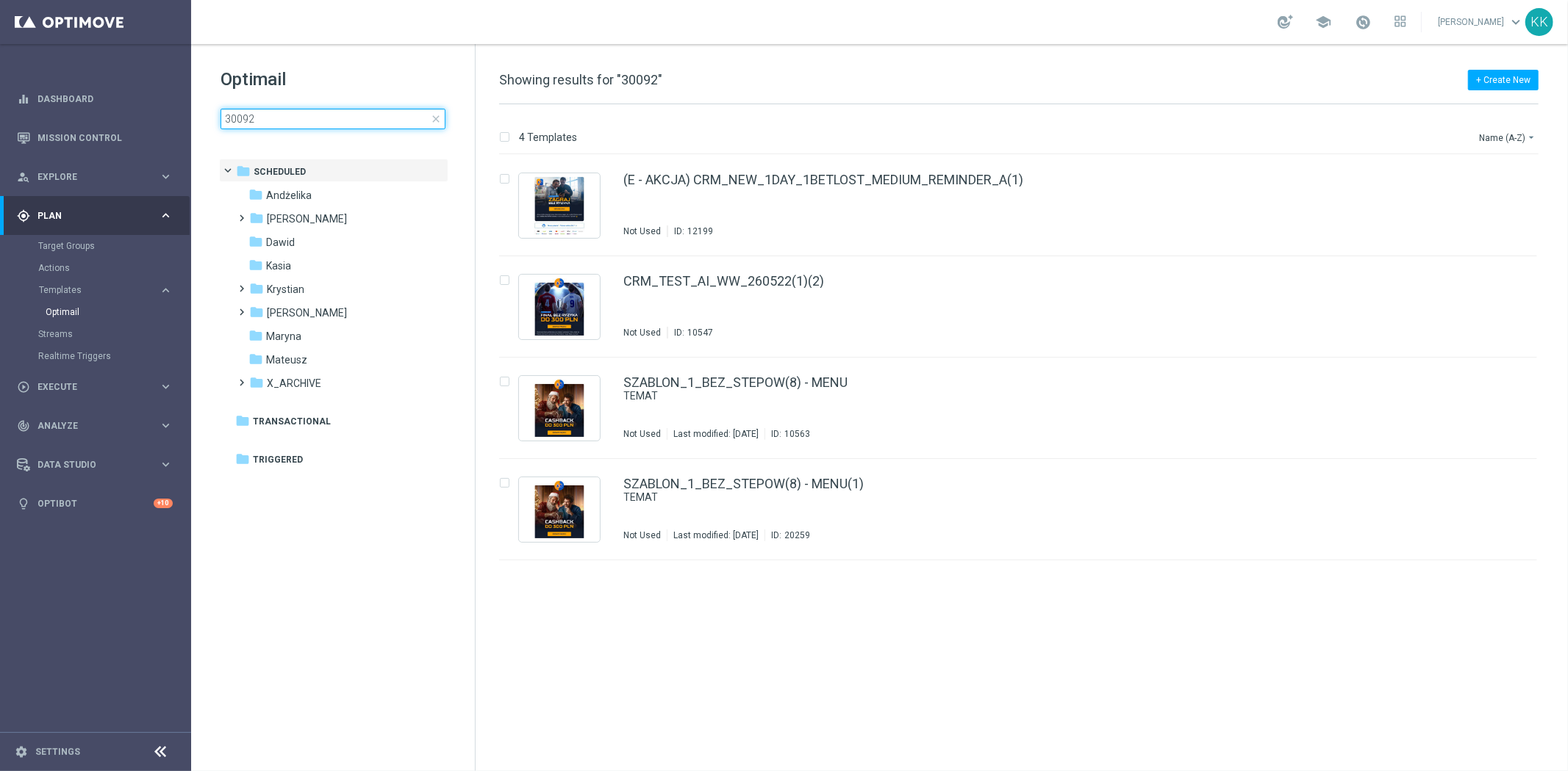
type input "300925"
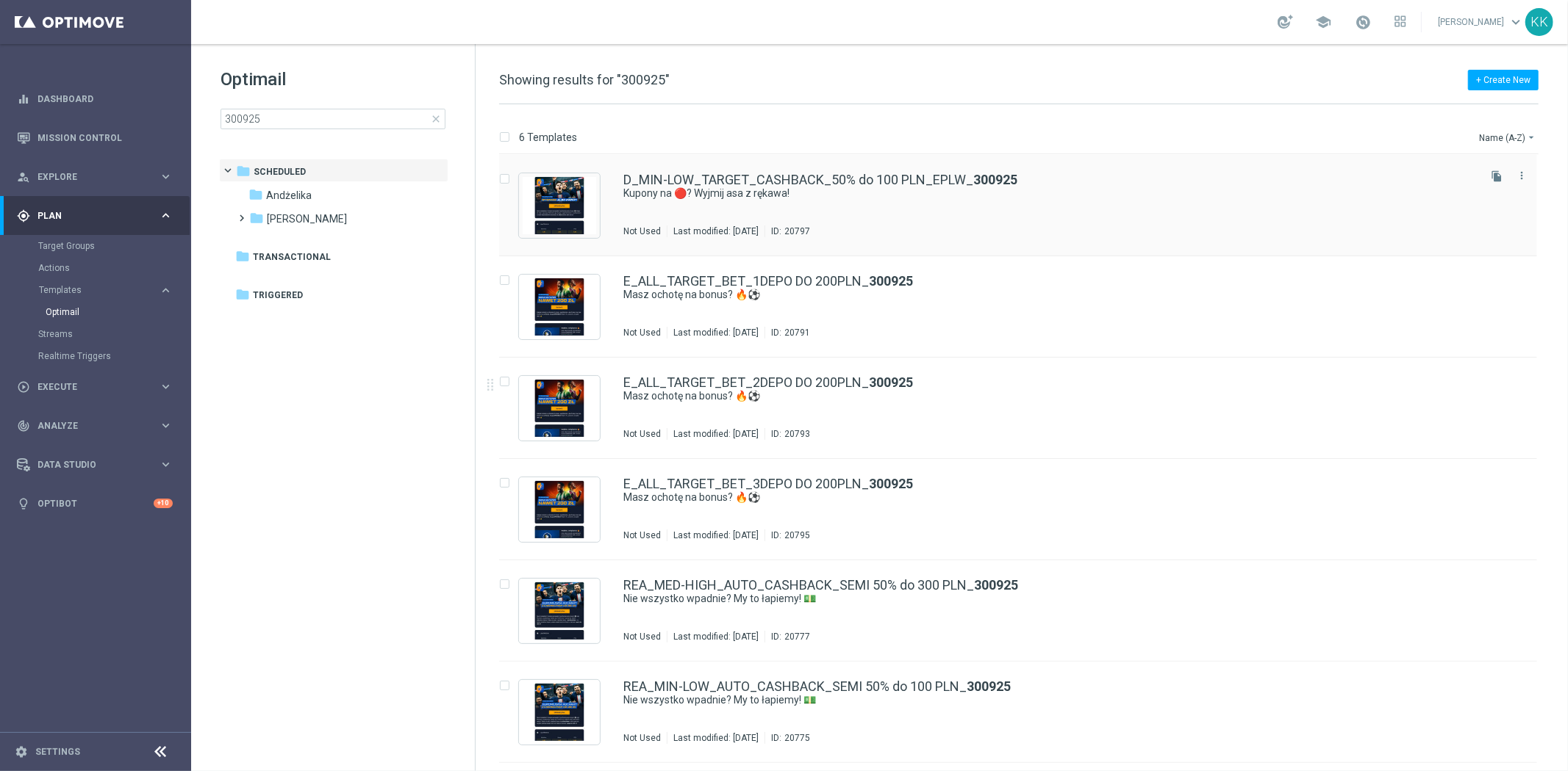
click at [860, 216] on div "D_MIN-LOW_TARGET_CASHBACK_50% do 100 PLN_EPLW_ 300925 Kupony na 🔴? Wyjmij asa z…" at bounding box center [1049, 205] width 852 height 64
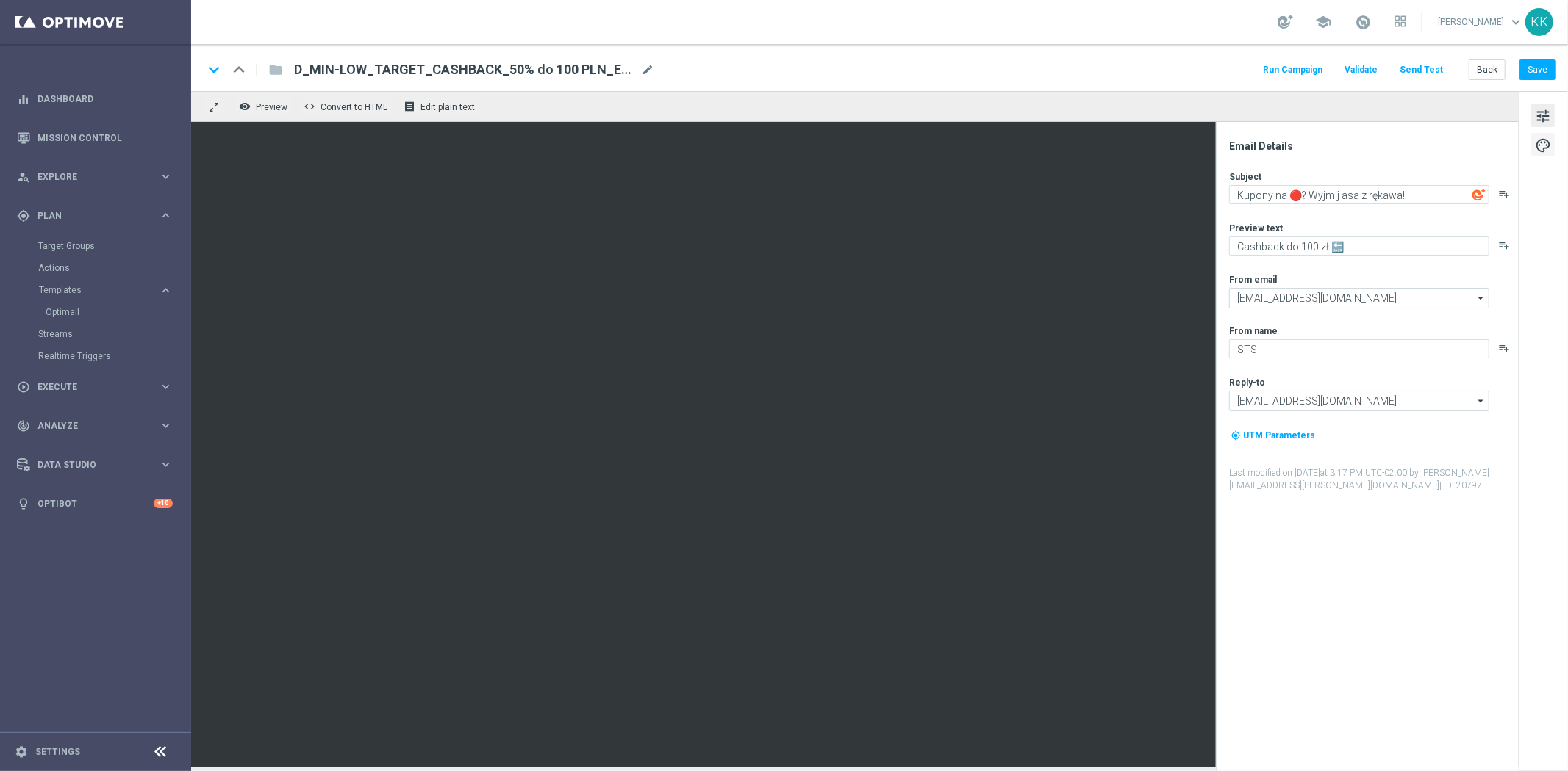
click at [1546, 140] on span "palette" at bounding box center [1543, 145] width 16 height 19
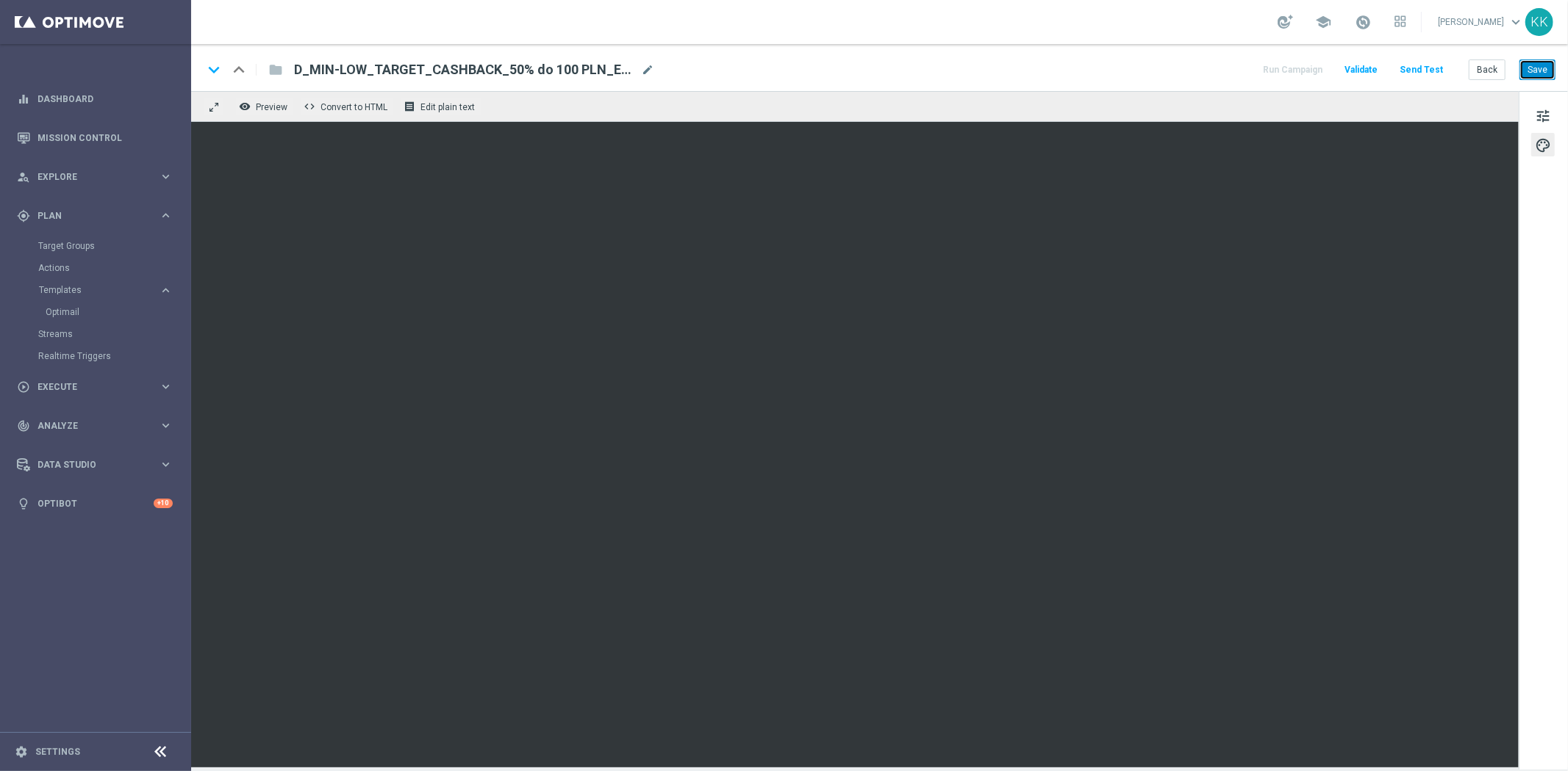
click at [1546, 68] on button "Save" at bounding box center [1537, 70] width 36 height 21
click at [1533, 68] on button "Save" at bounding box center [1537, 70] width 36 height 21
click at [1554, 63] on button "Save" at bounding box center [1537, 70] width 36 height 21
click at [1554, 113] on button "tune" at bounding box center [1543, 115] width 23 height 23
click at [1539, 66] on button "Save" at bounding box center [1537, 70] width 36 height 21
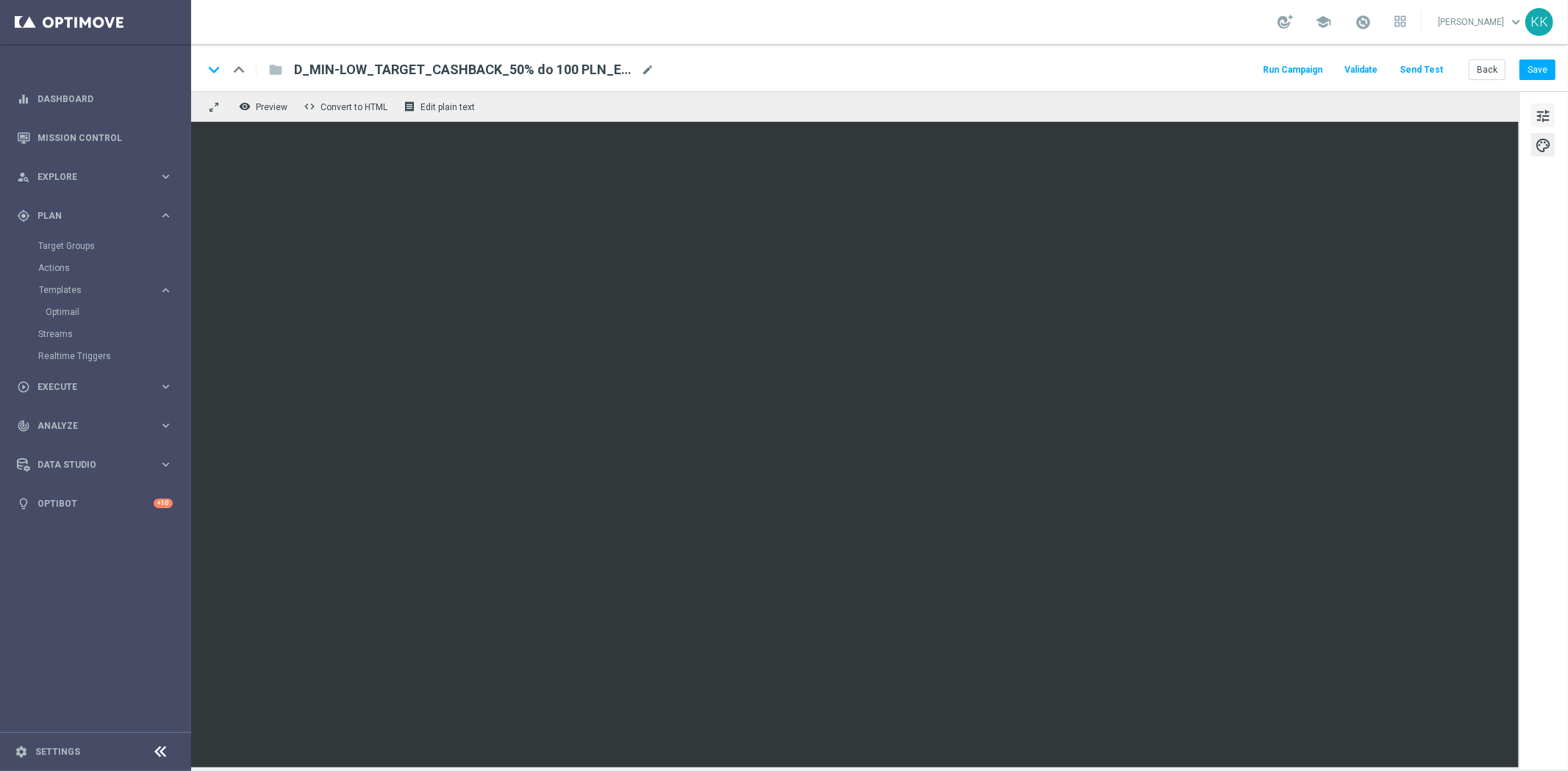
click at [1539, 120] on span "tune" at bounding box center [1543, 115] width 16 height 19
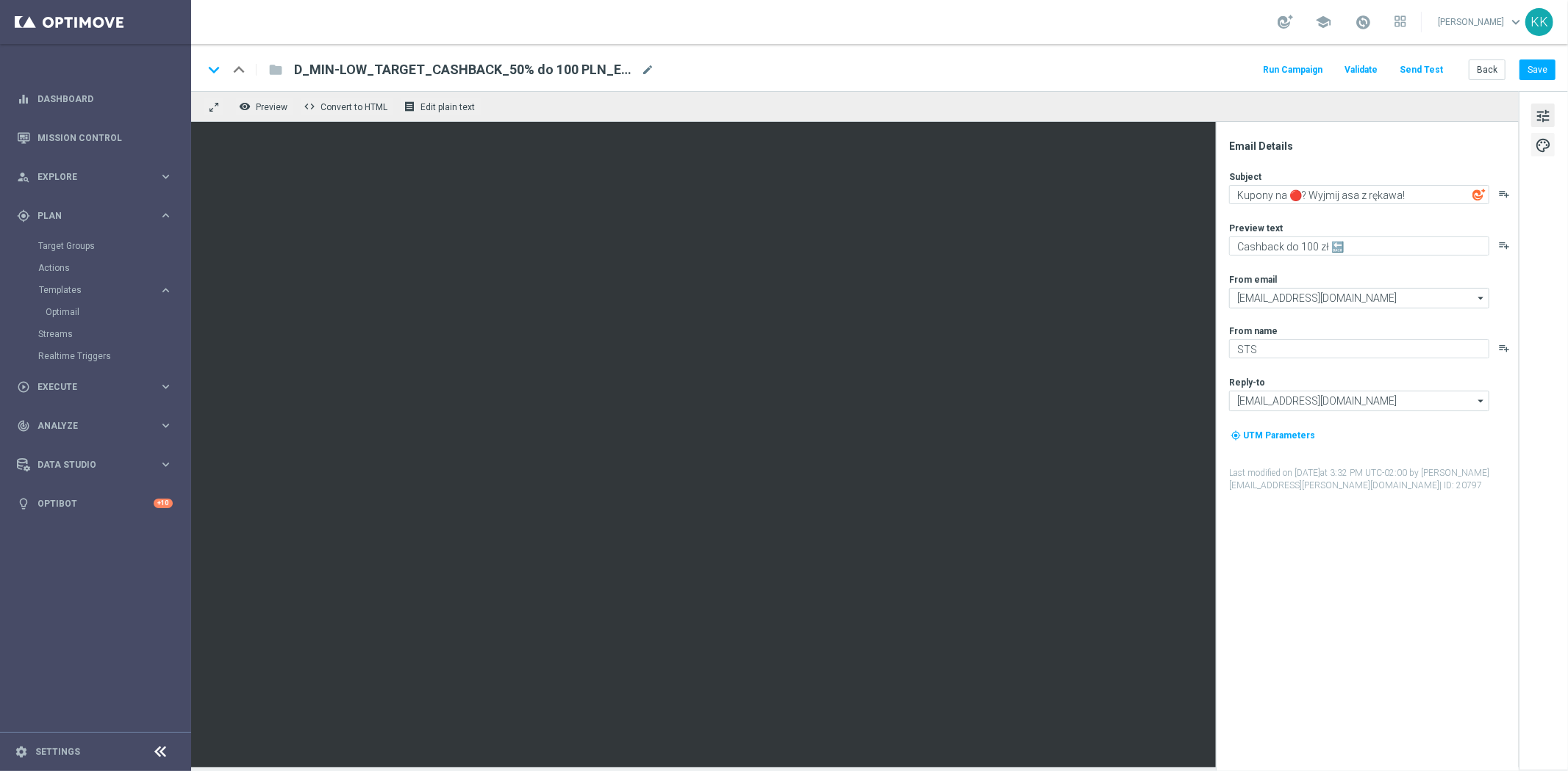
click at [1539, 149] on span "palette" at bounding box center [1543, 145] width 16 height 19
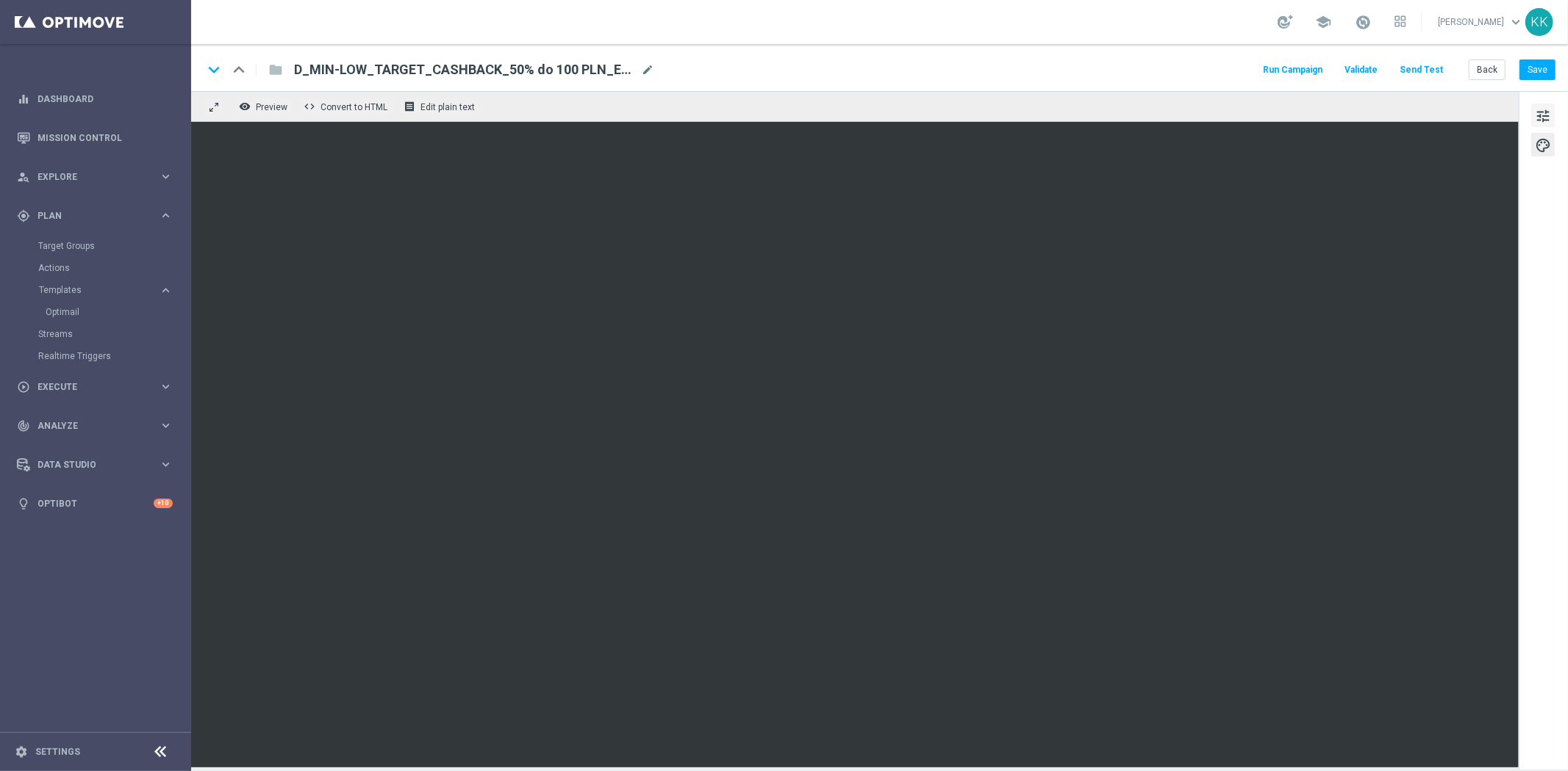
click at [1541, 125] on button "tune" at bounding box center [1543, 115] width 23 height 23
click at [1549, 68] on button "Save" at bounding box center [1537, 70] width 36 height 21
click at [1420, 66] on button "Send Test" at bounding box center [1420, 70] width 47 height 20
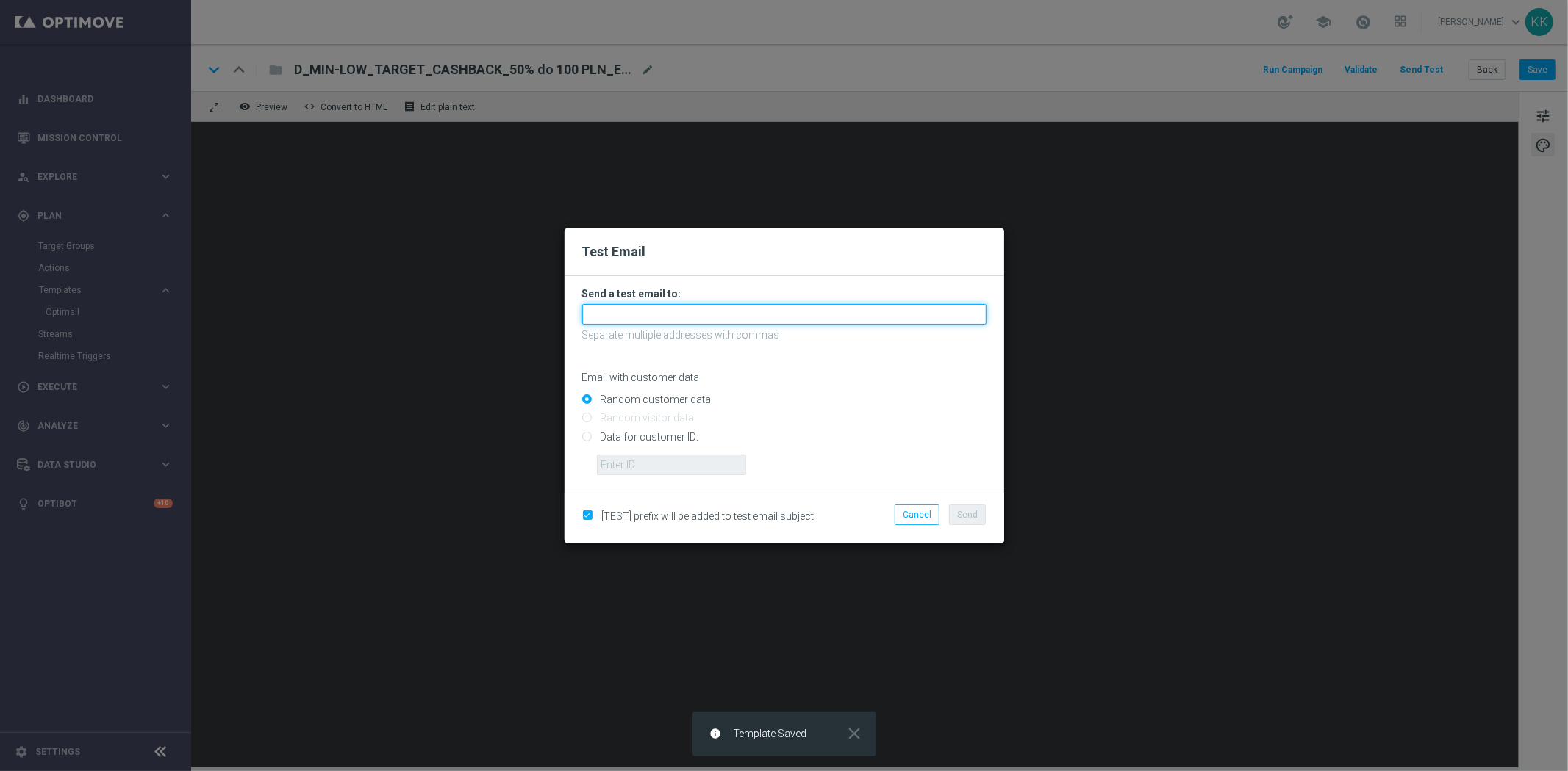
click at [734, 317] on input "text" at bounding box center [784, 314] width 405 height 21
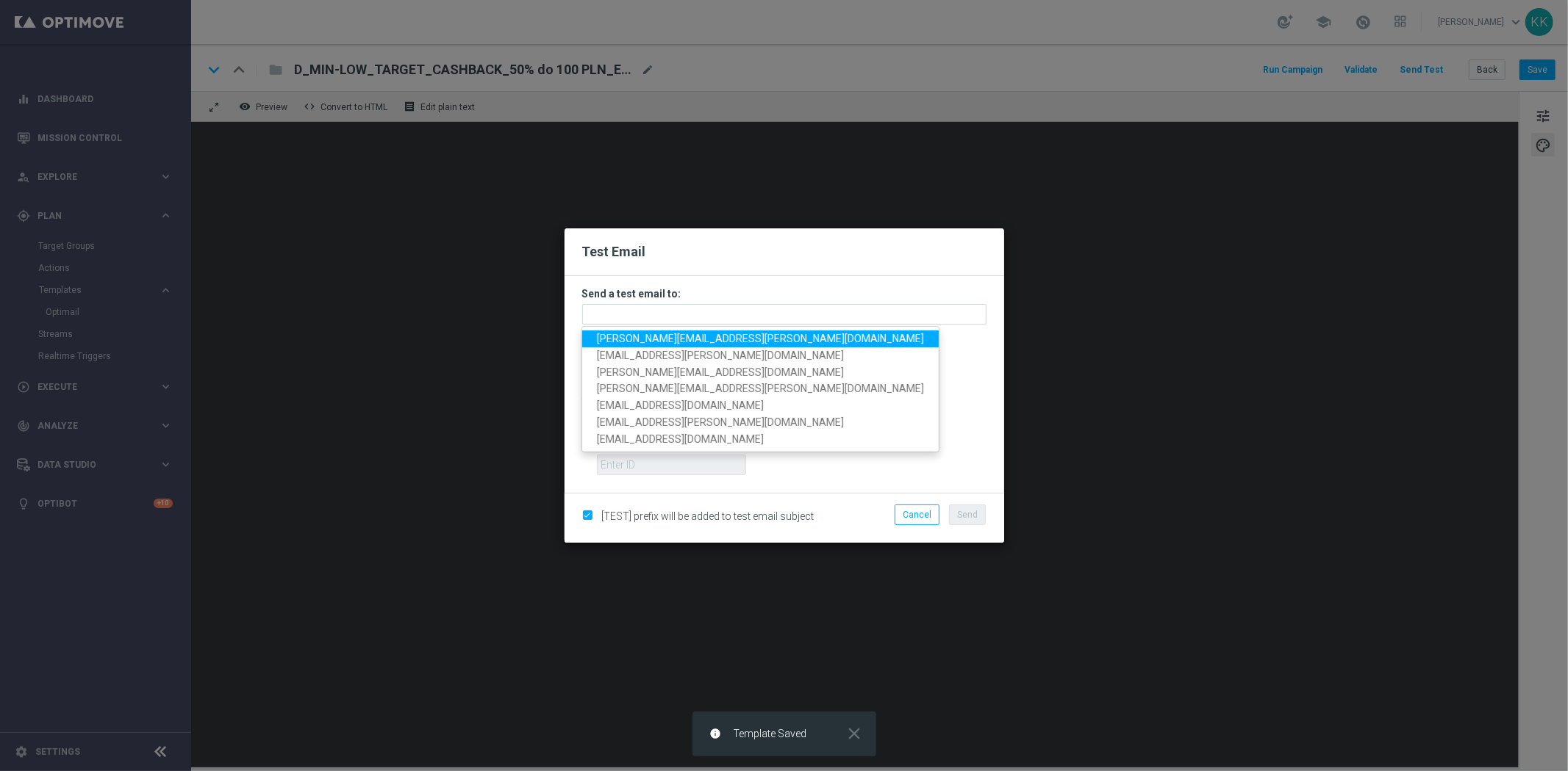
drag, startPoint x: 700, startPoint y: 342, endPoint x: 746, endPoint y: 368, distance: 52.8
click at [700, 342] on span "[PERSON_NAME][EMAIL_ADDRESS][PERSON_NAME][DOMAIN_NAME]" at bounding box center [760, 338] width 327 height 12
type input "[PERSON_NAME][EMAIL_ADDRESS][PERSON_NAME][DOMAIN_NAME]"
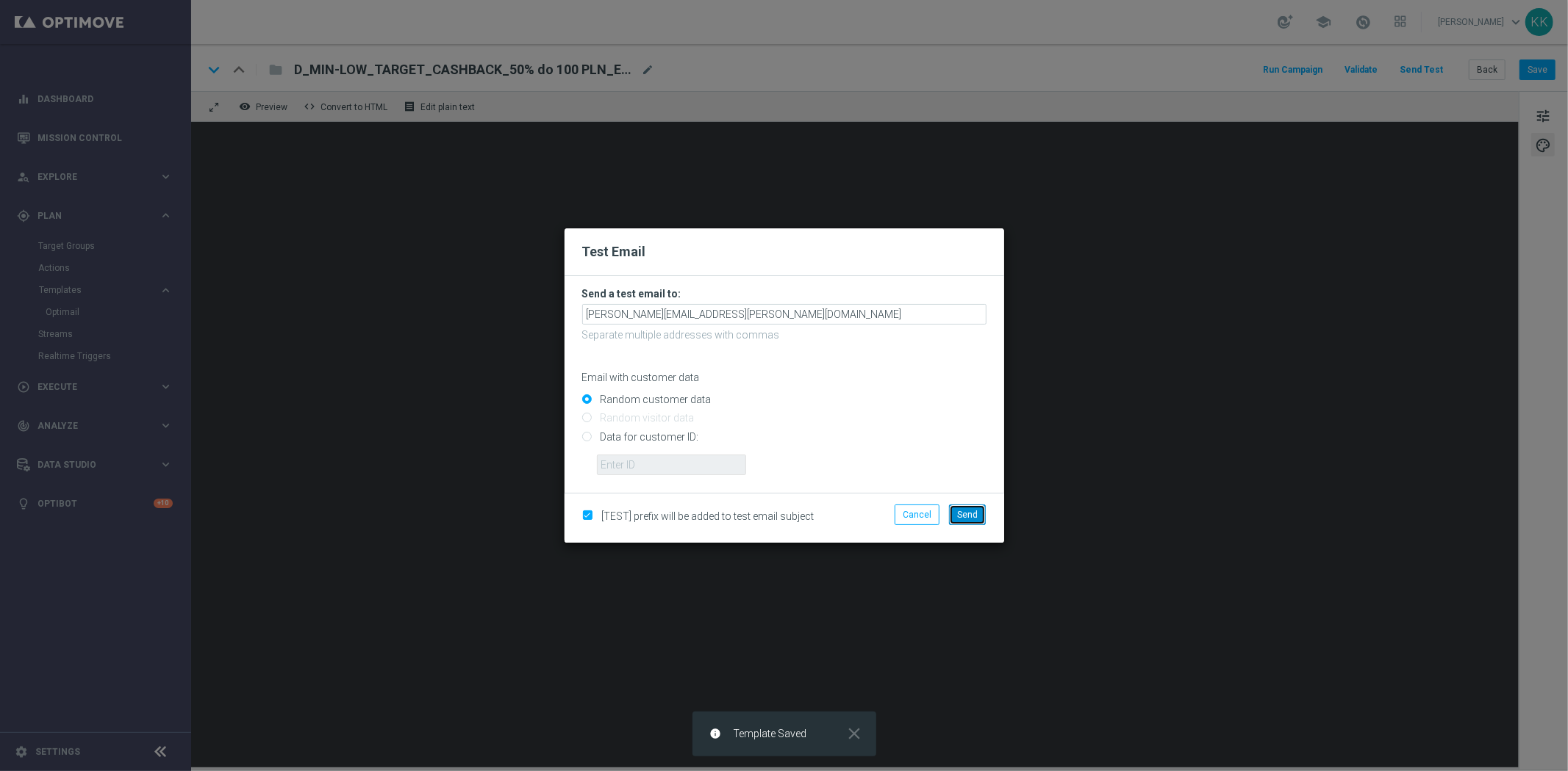
click at [966, 510] on span "Send" at bounding box center [967, 514] width 21 height 10
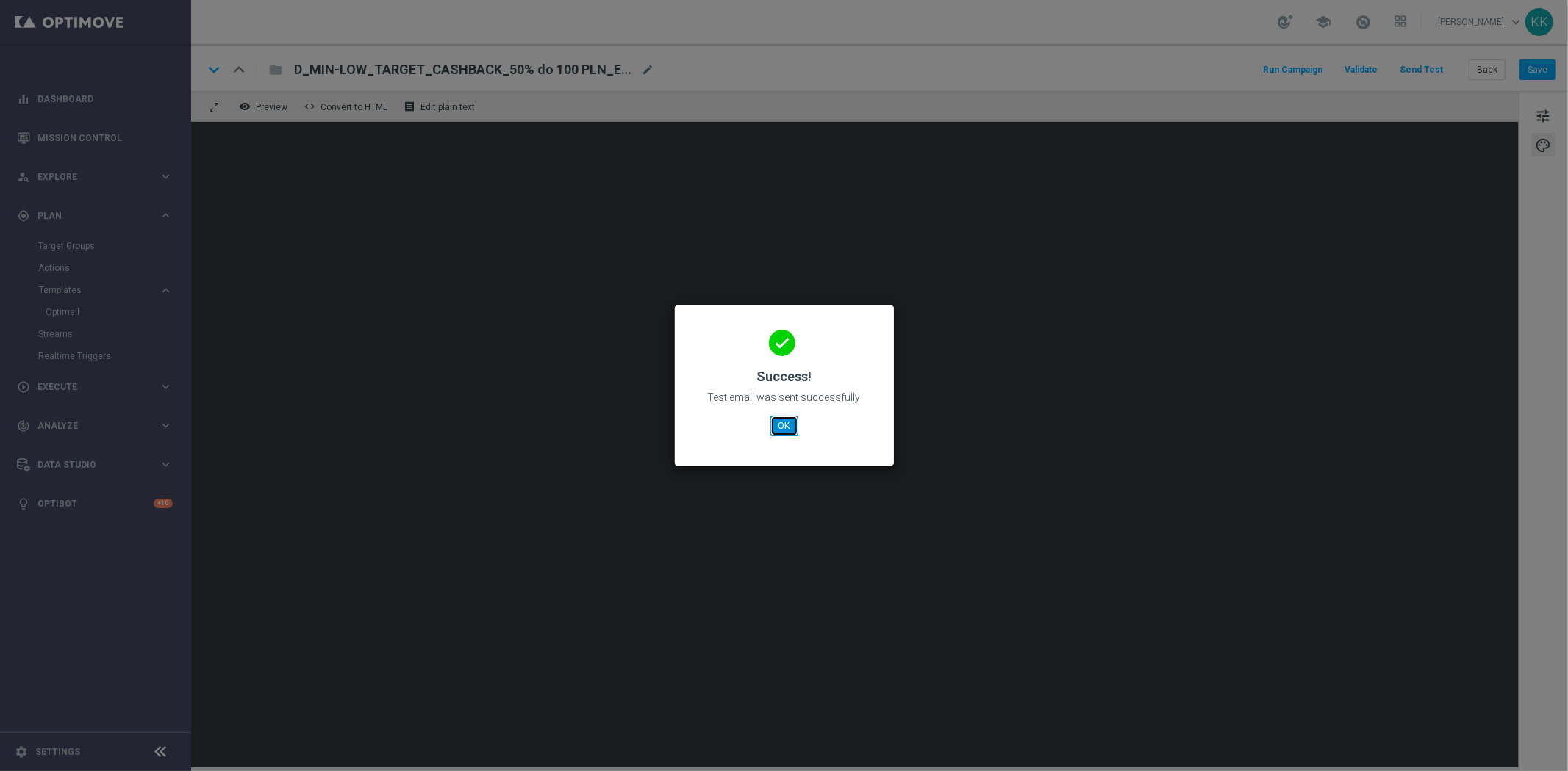
click at [775, 423] on button "OK" at bounding box center [784, 426] width 28 height 21
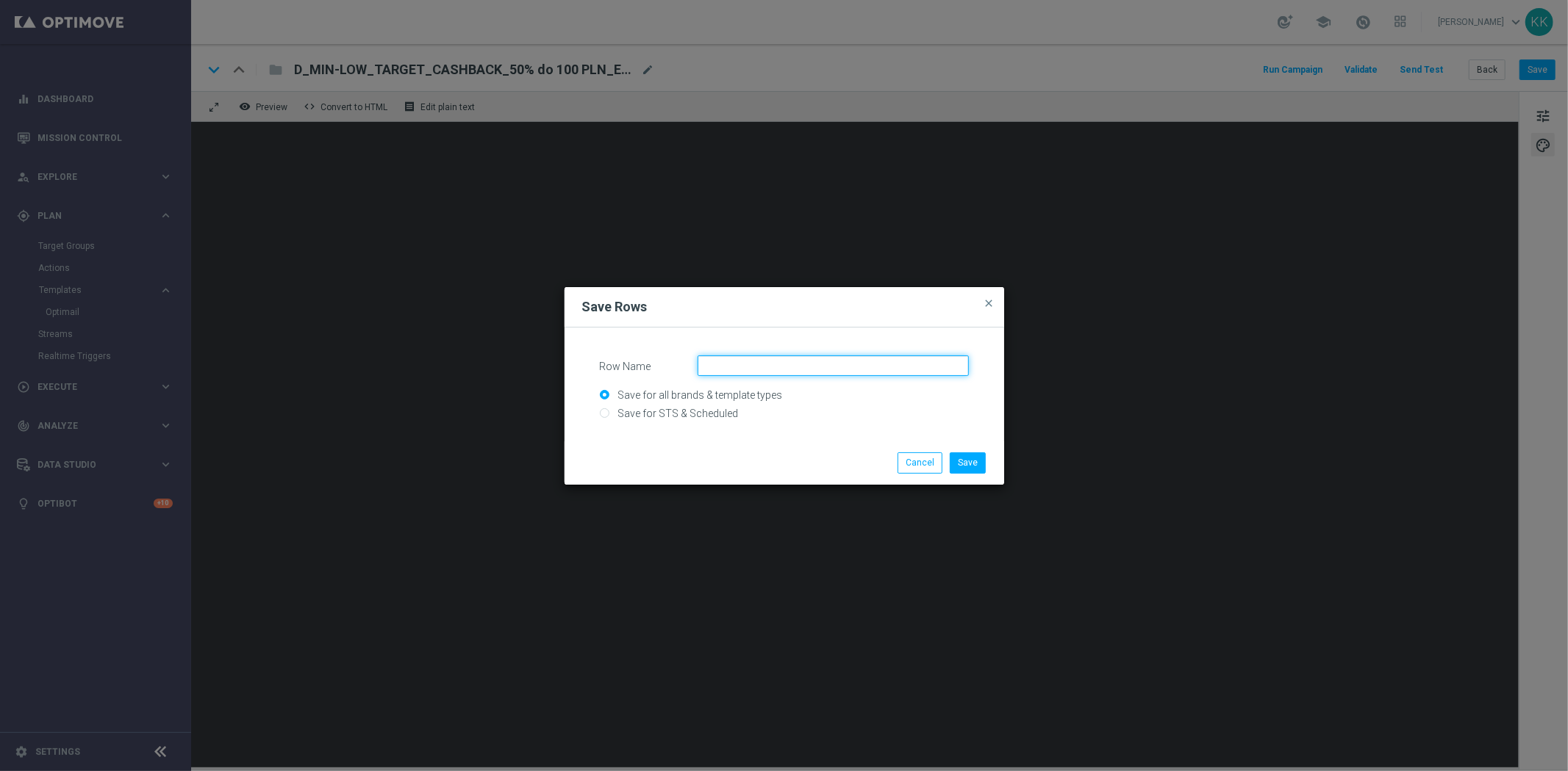
click at [799, 370] on input "Row Name" at bounding box center [832, 365] width 271 height 21
drag, startPoint x: 791, startPoint y: 363, endPoint x: 647, endPoint y: 353, distance: 144.3
click at [647, 353] on form "Row Name glob_ep_300925 Save for all brands & template types Save for STS & Sch…" at bounding box center [784, 387] width 405 height 92
type input "glob_ep_300925"
click at [613, 415] on input "Save for STS & Scheduled" at bounding box center [784, 419] width 369 height 21
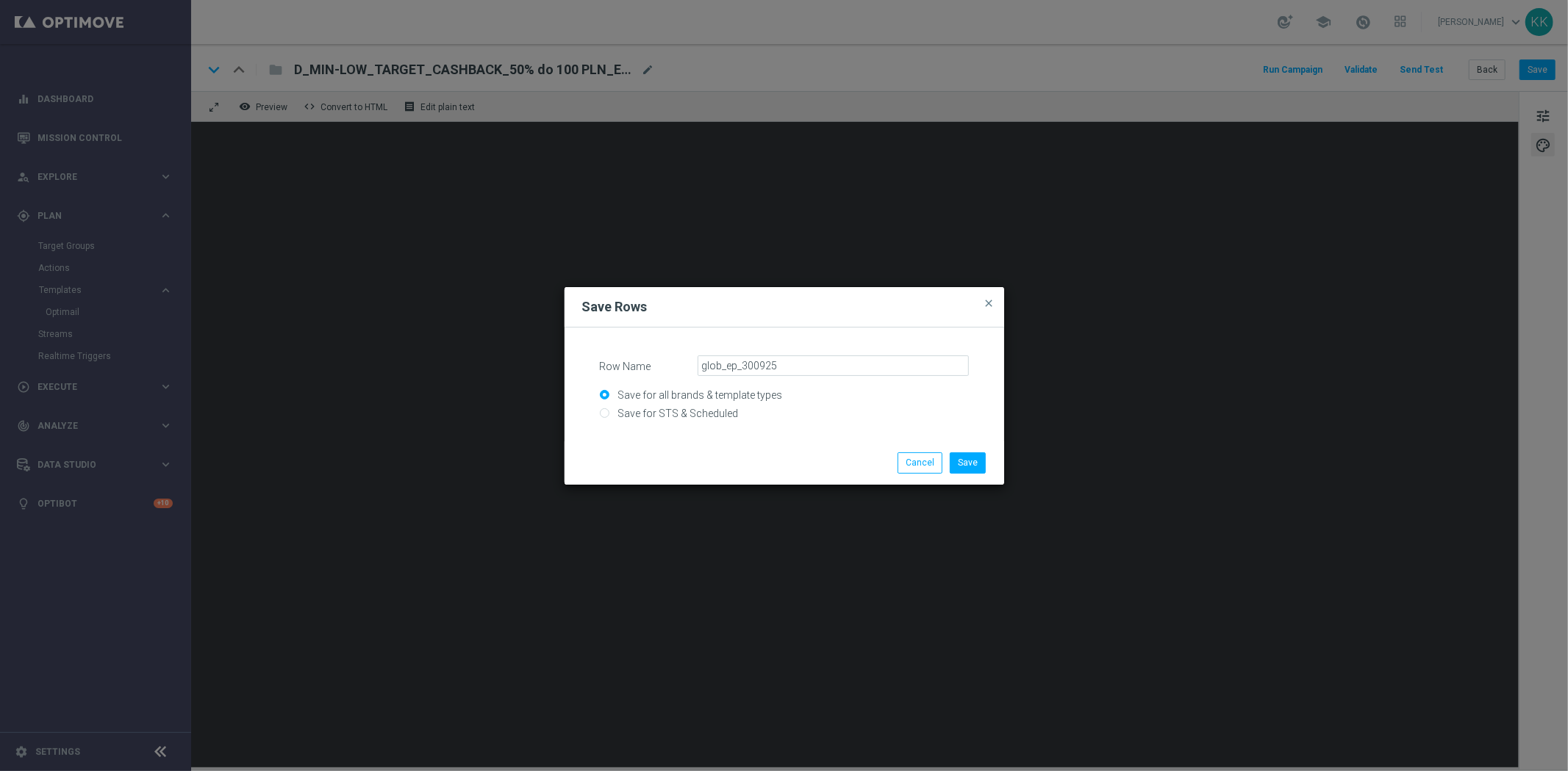
radio input "true"
click at [970, 457] on button "Save" at bounding box center [967, 462] width 36 height 21
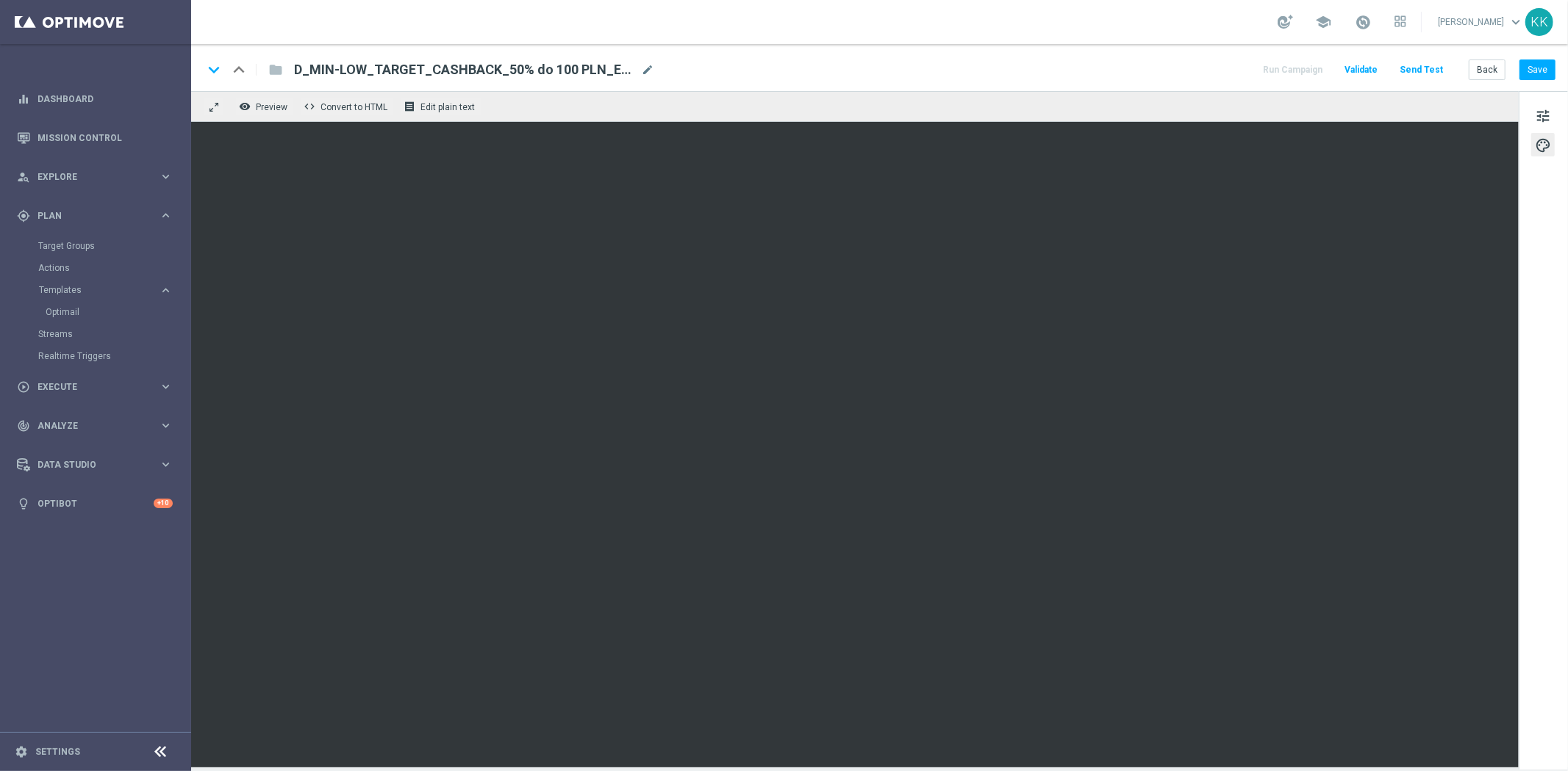
click at [1522, 80] on div "keyboard_arrow_down keyboard_arrow_up folder D_MIN-LOW_TARGET_CASHBACK_50% do 1…" at bounding box center [880, 67] width 1376 height 47
click at [1538, 63] on button "Save" at bounding box center [1537, 70] width 36 height 21
click at [1540, 71] on button "Save" at bounding box center [1537, 70] width 36 height 21
click at [1485, 74] on button "Back" at bounding box center [1487, 70] width 37 height 21
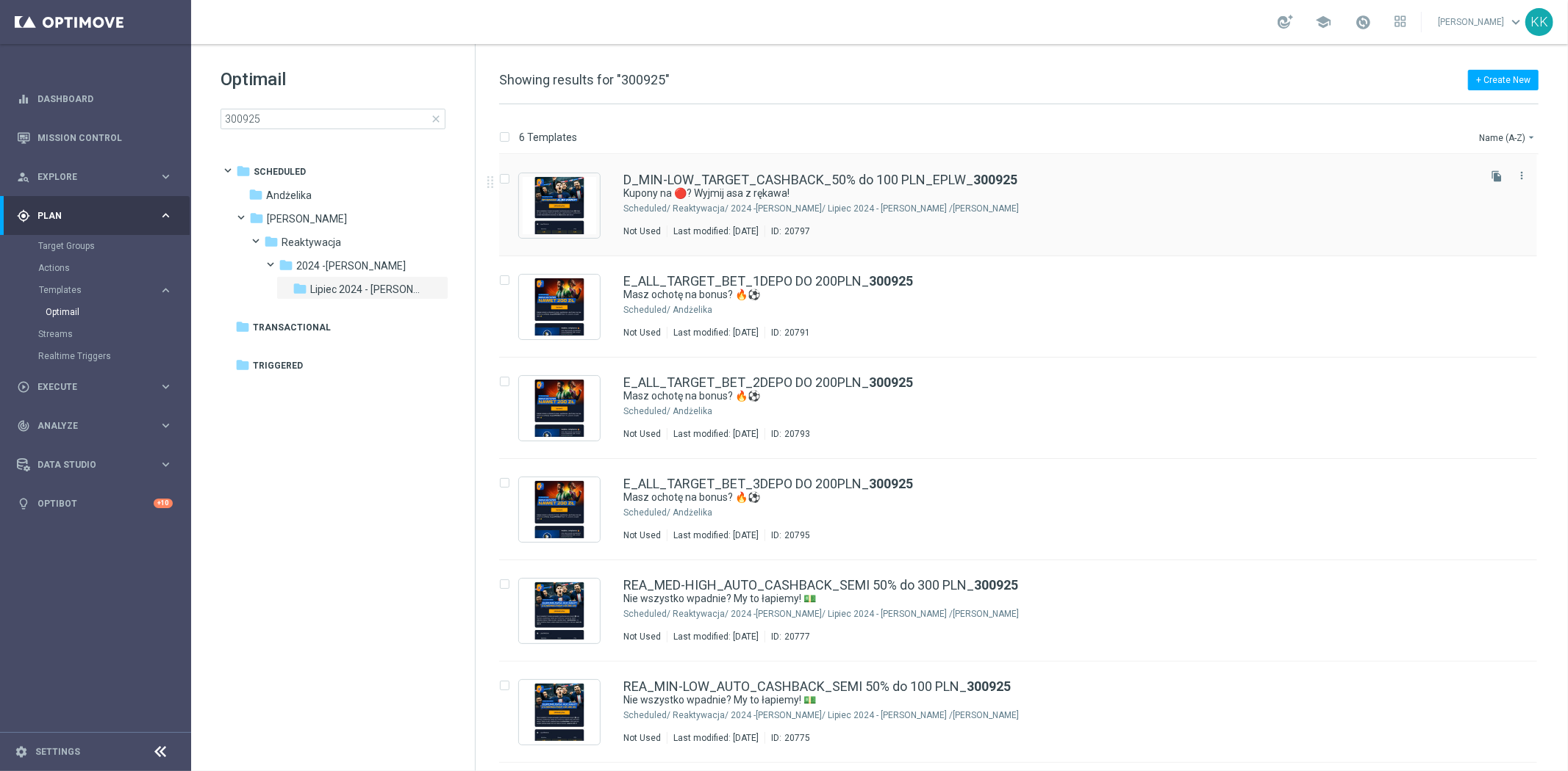
click at [1497, 173] on icon "file_copy" at bounding box center [1496, 176] width 12 height 12
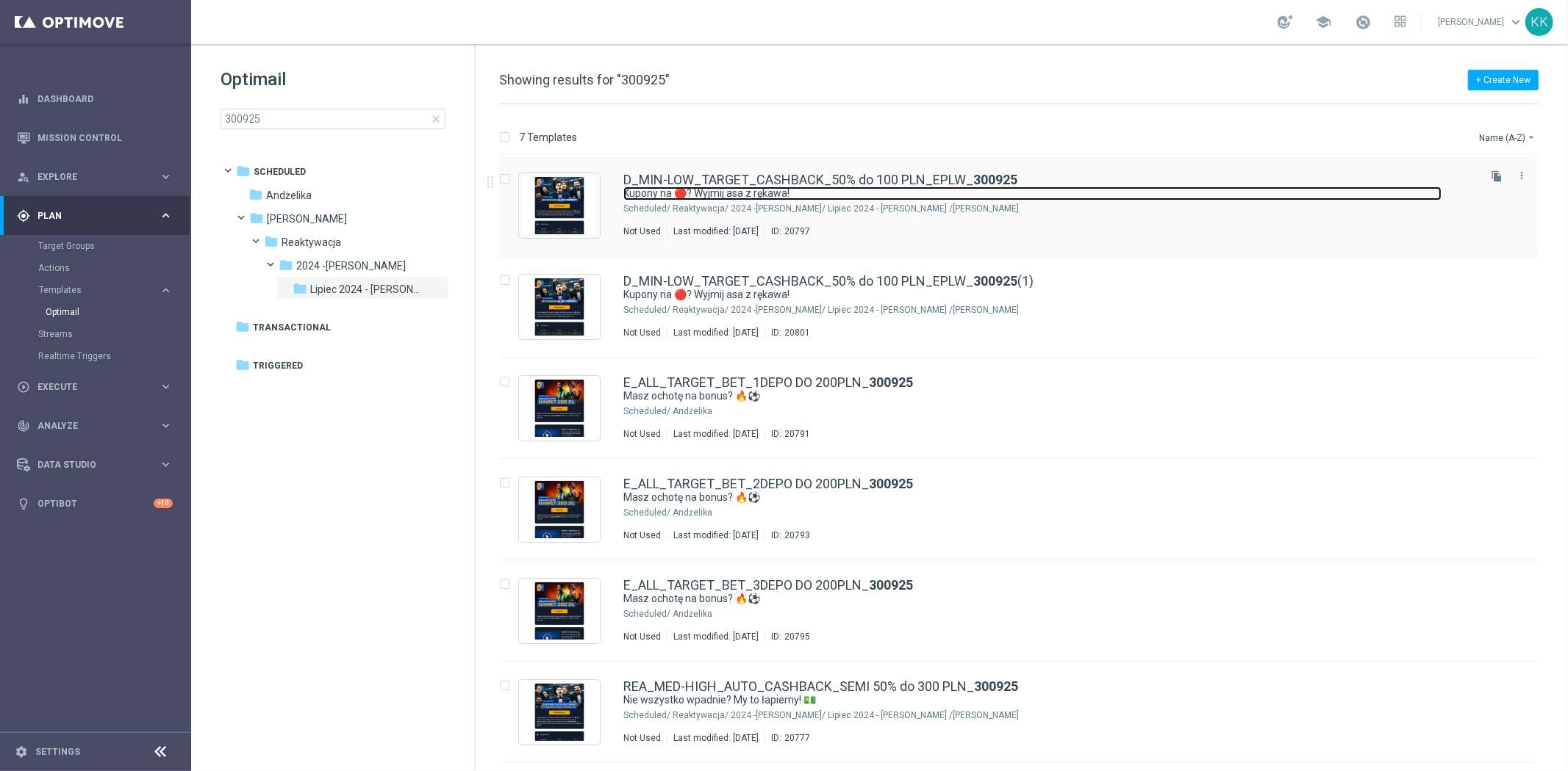
click at [759, 199] on link "Kupony na 🔴? Wyjmij asa z rękawa!" at bounding box center [1032, 194] width 818 height 14
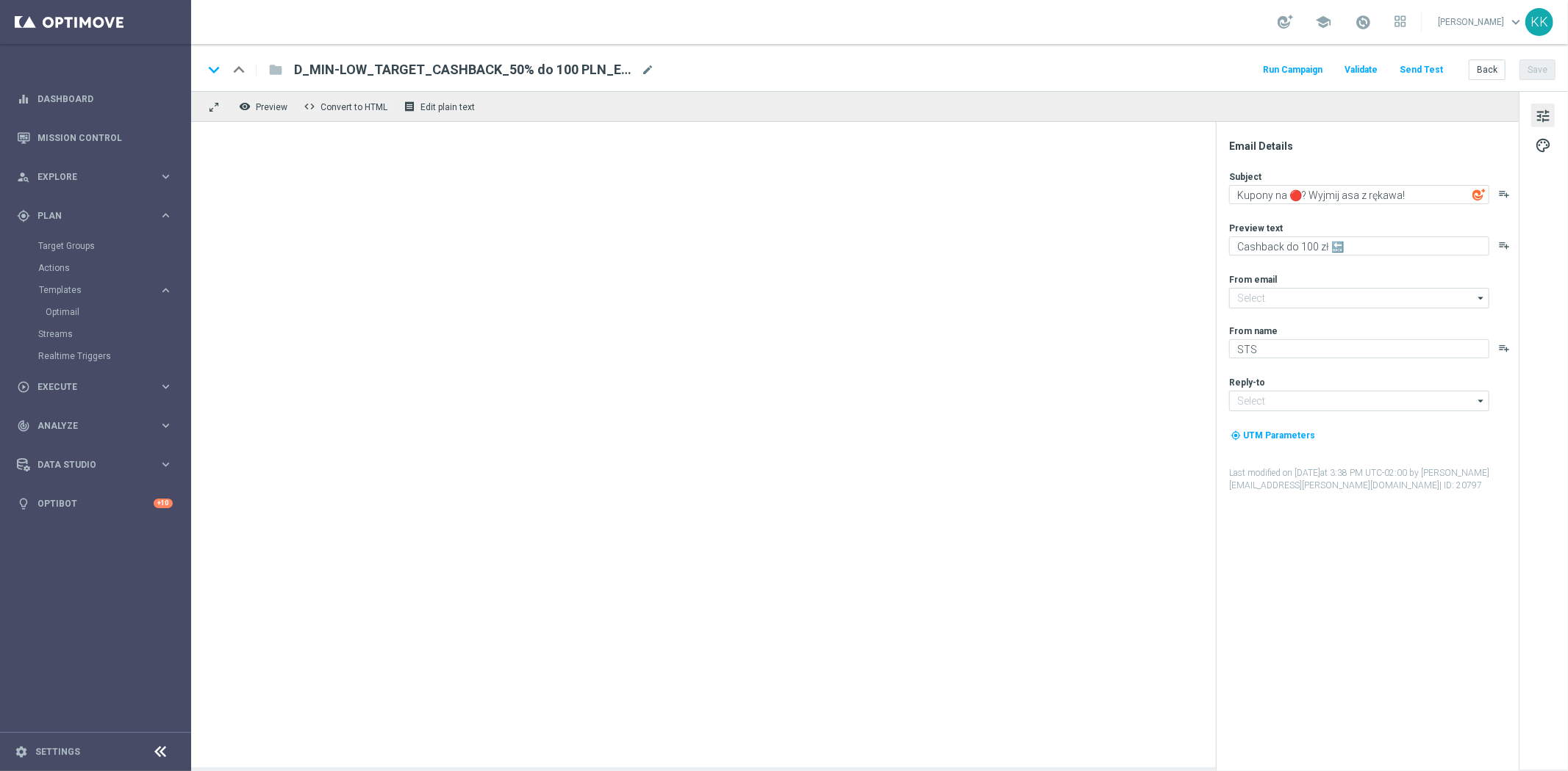
type input "[EMAIL_ADDRESS][DOMAIN_NAME]"
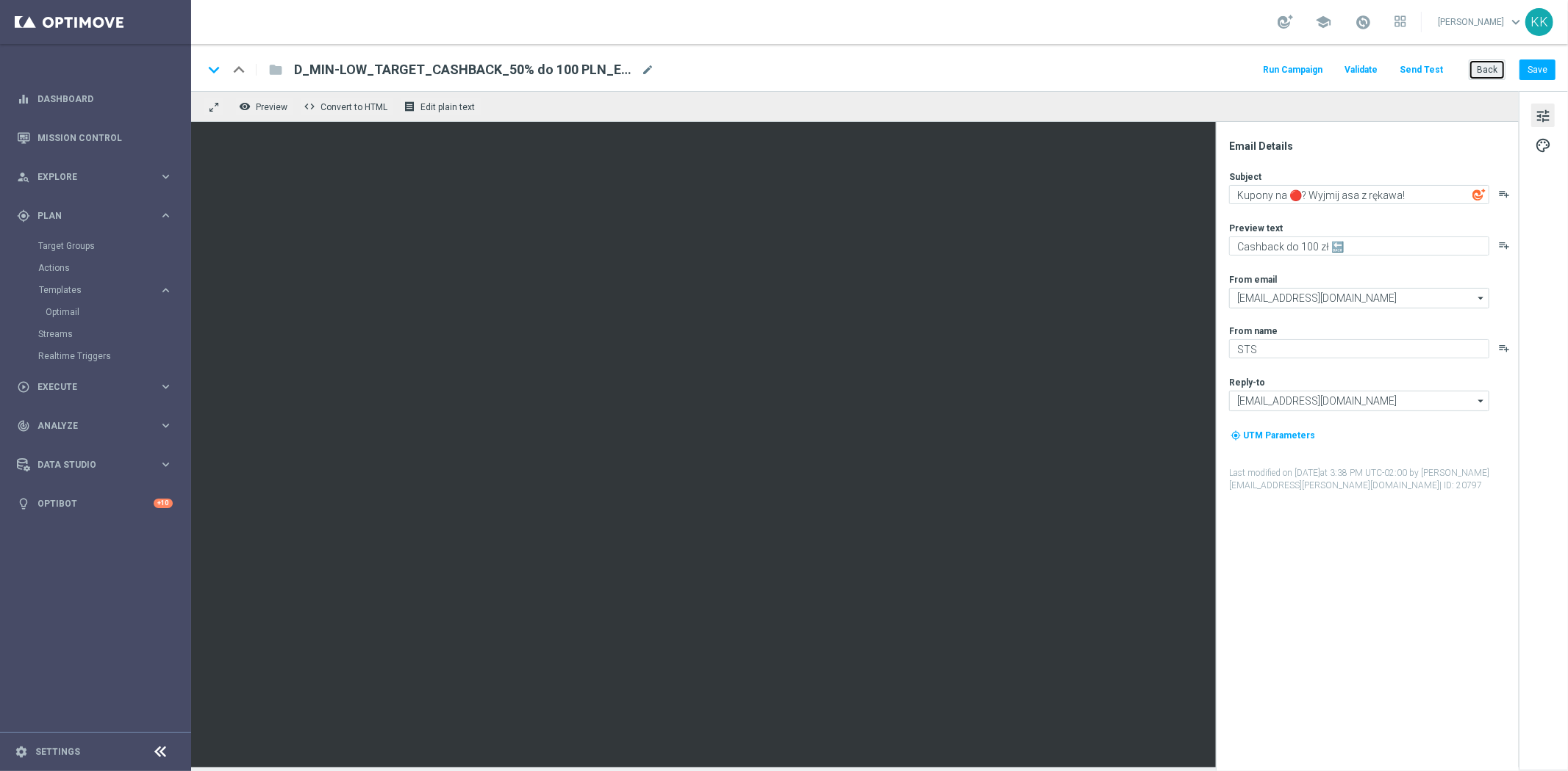
click at [1497, 71] on button "Back" at bounding box center [1487, 70] width 37 height 21
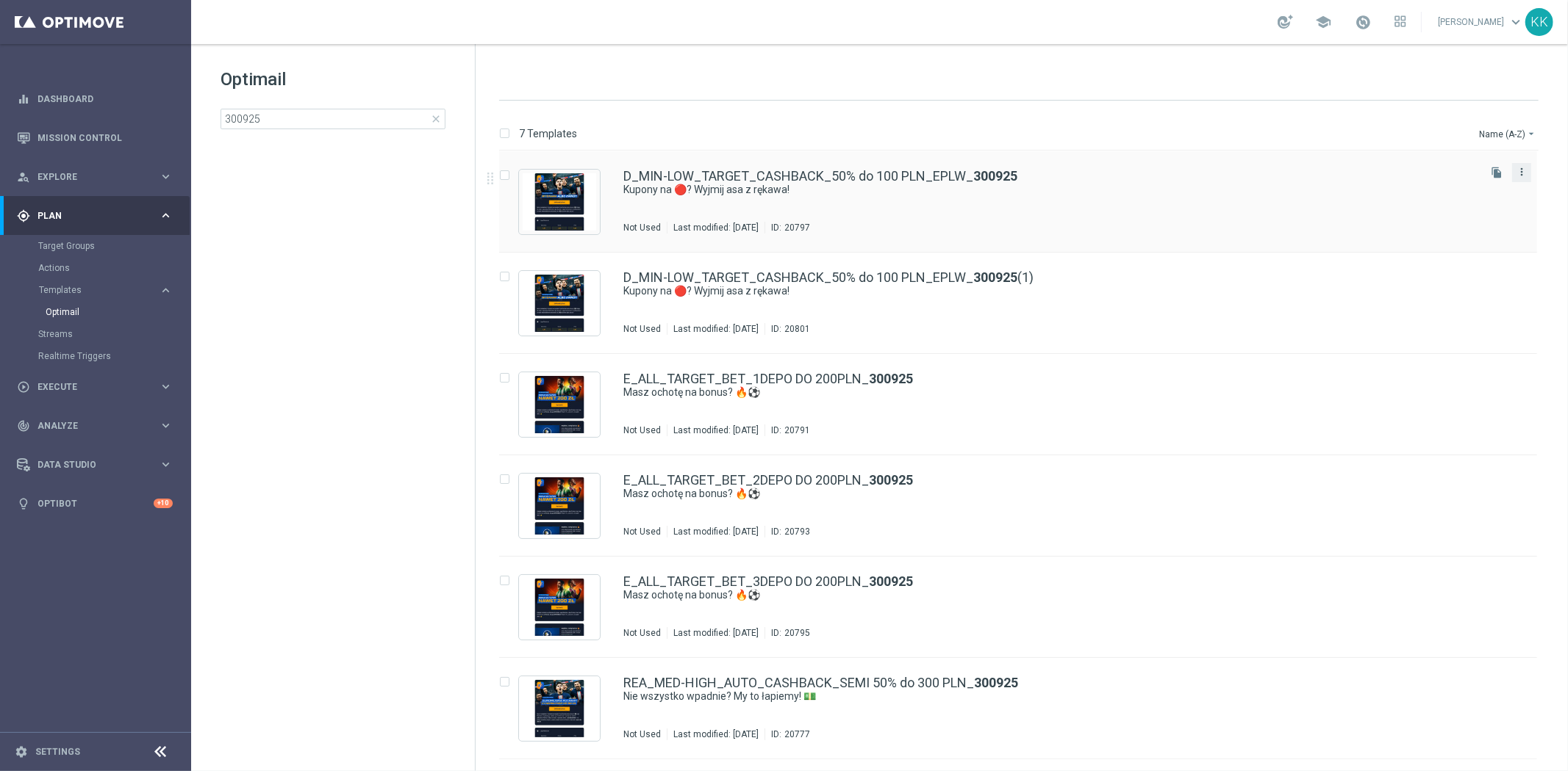
click at [1515, 170] on icon "more_vert" at bounding box center [1521, 172] width 12 height 12
click at [1473, 186] on div "Move" at bounding box center [1460, 187] width 89 height 10
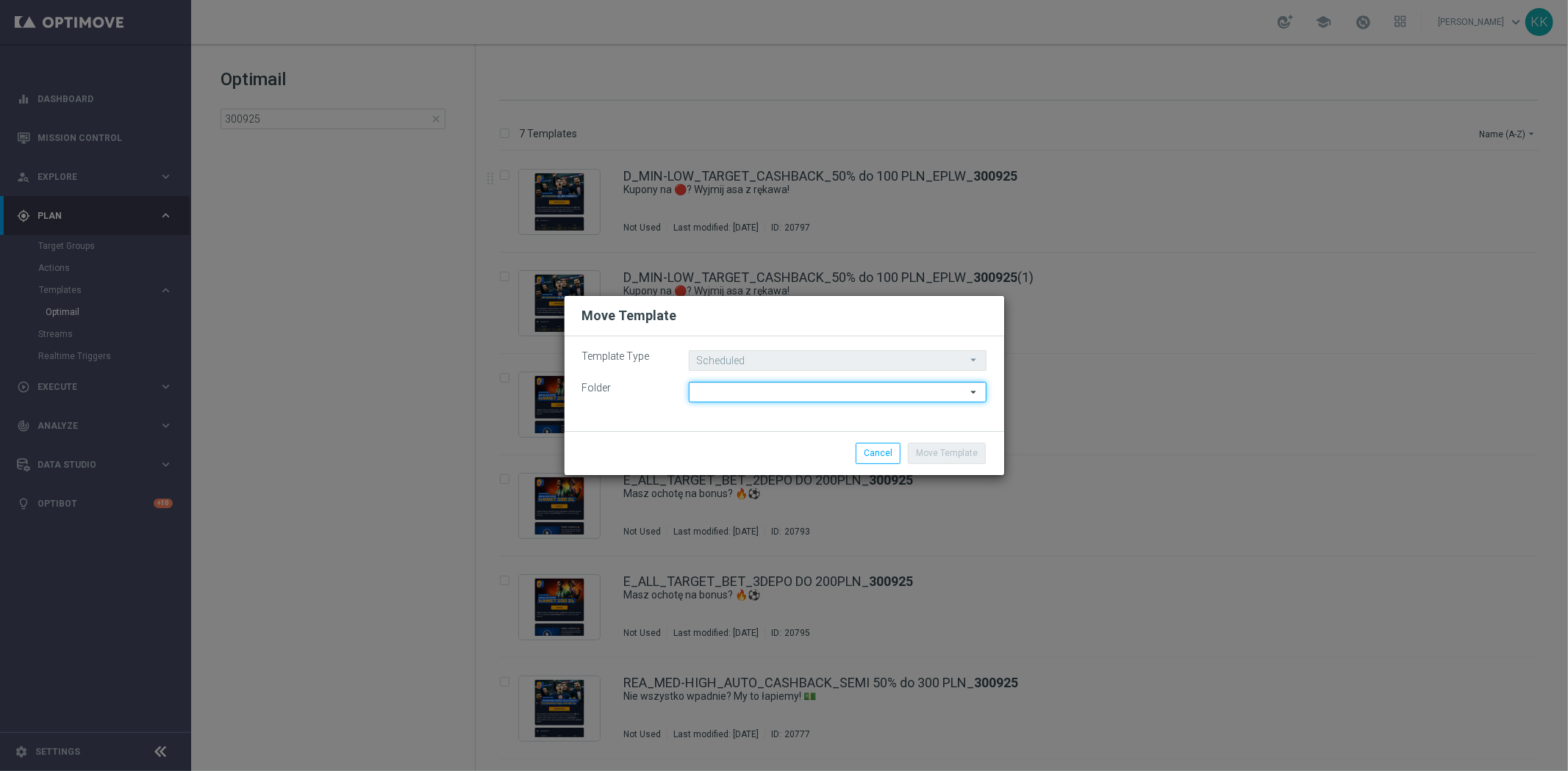
click at [760, 393] on input at bounding box center [837, 392] width 298 height 21
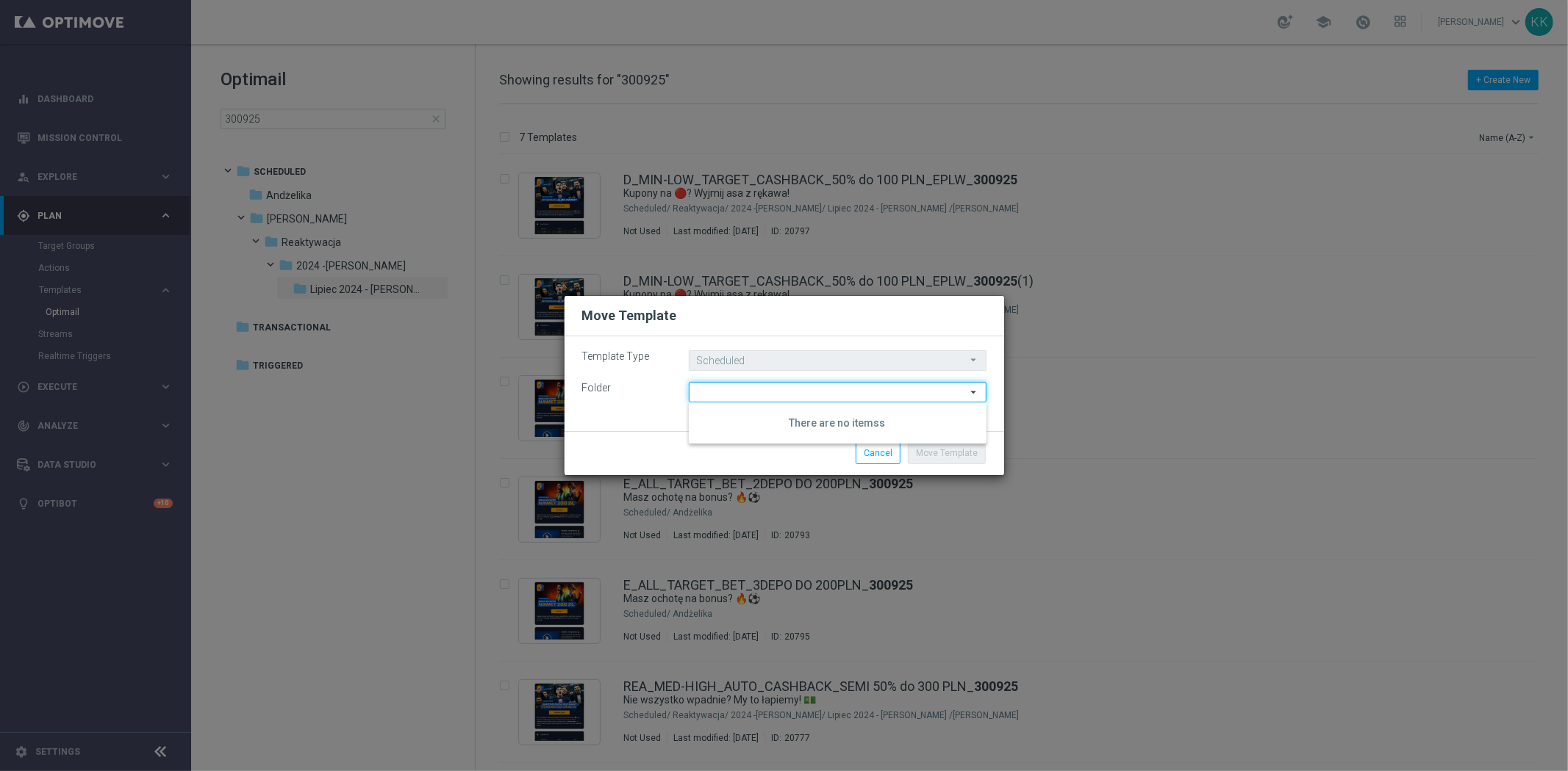
click at [754, 393] on input at bounding box center [837, 392] width 298 height 21
click at [618, 429] on div "Template Type Scheduled Scheduled arrow_drop_down Drag here to set row groups D…" at bounding box center [784, 384] width 439 height 95
click at [742, 402] on div "Template Type Scheduled Scheduled arrow_drop_down Drag here to set row groups D…" at bounding box center [784, 384] width 439 height 95
click at [746, 393] on input at bounding box center [837, 392] width 298 height 21
click at [751, 393] on input at bounding box center [837, 392] width 298 height 21
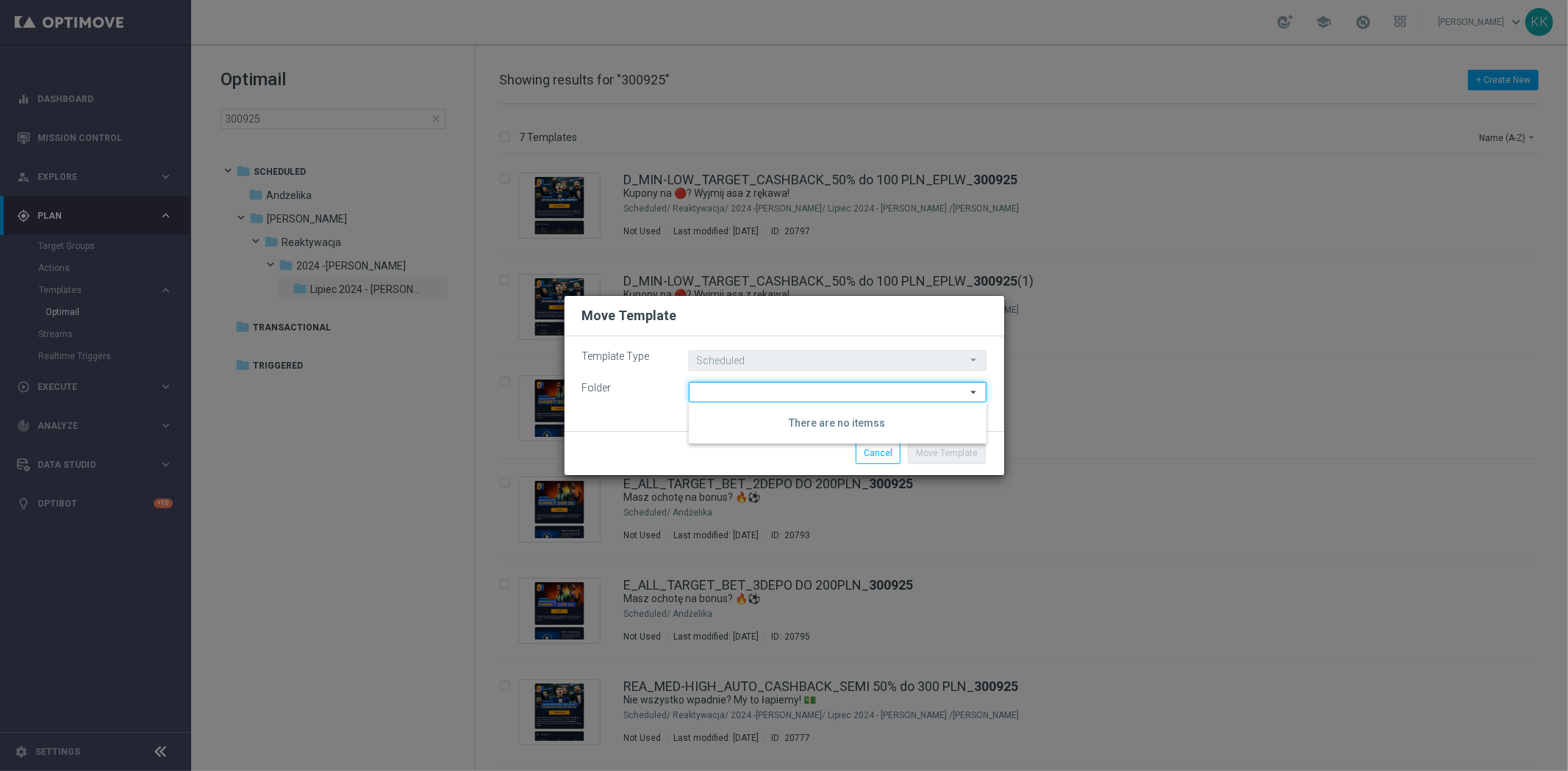
drag, startPoint x: 751, startPoint y: 393, endPoint x: 728, endPoint y: 411, distance: 29.2
click at [750, 393] on input at bounding box center [837, 392] width 298 height 21
click at [700, 446] on div "Move Template Cancel" at bounding box center [784, 453] width 426 height 21
click at [808, 392] on input at bounding box center [837, 392] width 298 height 21
click at [963, 394] on input at bounding box center [837, 392] width 298 height 21
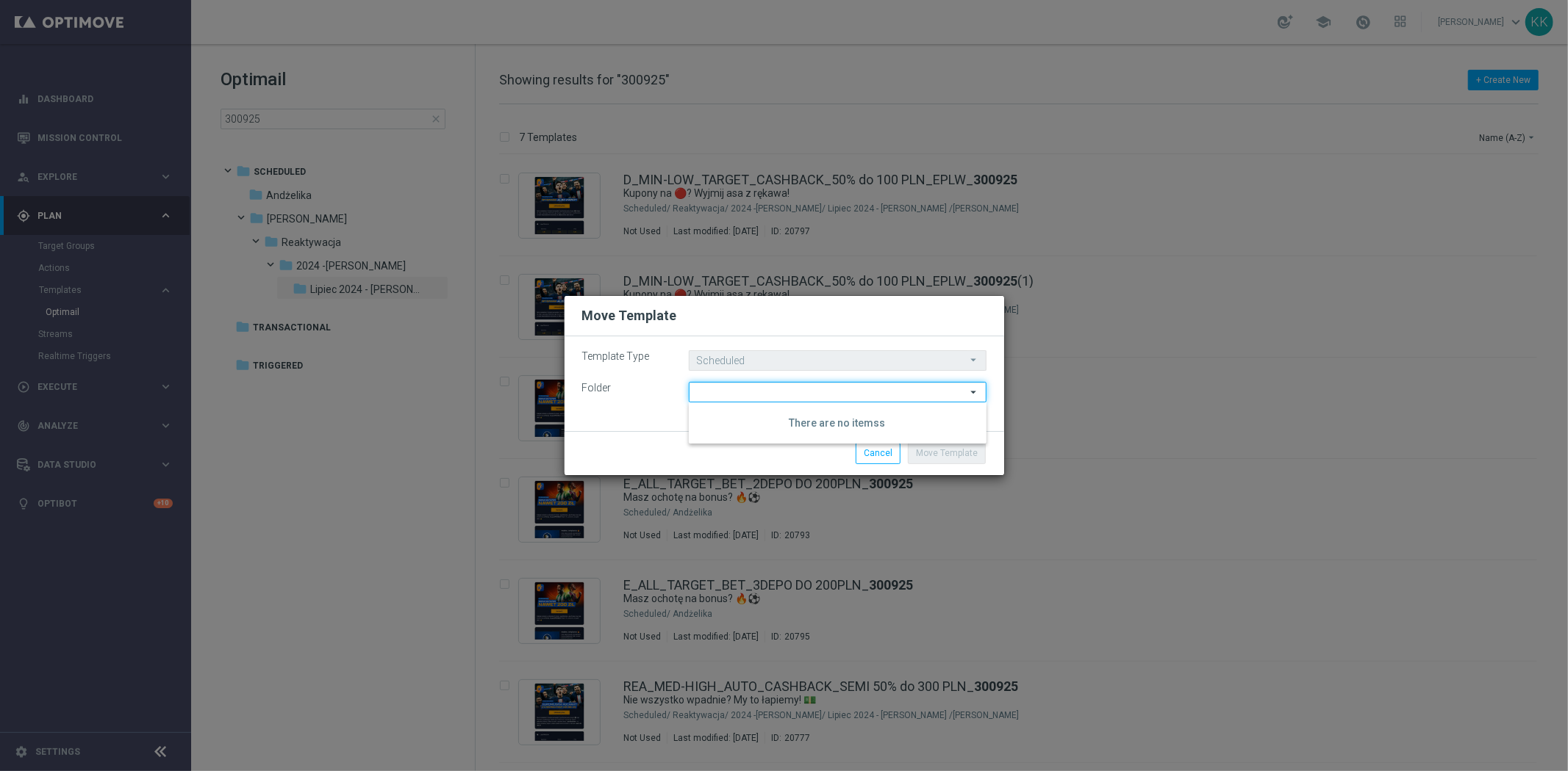
click at [964, 394] on input at bounding box center [837, 392] width 298 height 21
click at [870, 452] on button "Cancel" at bounding box center [878, 453] width 45 height 21
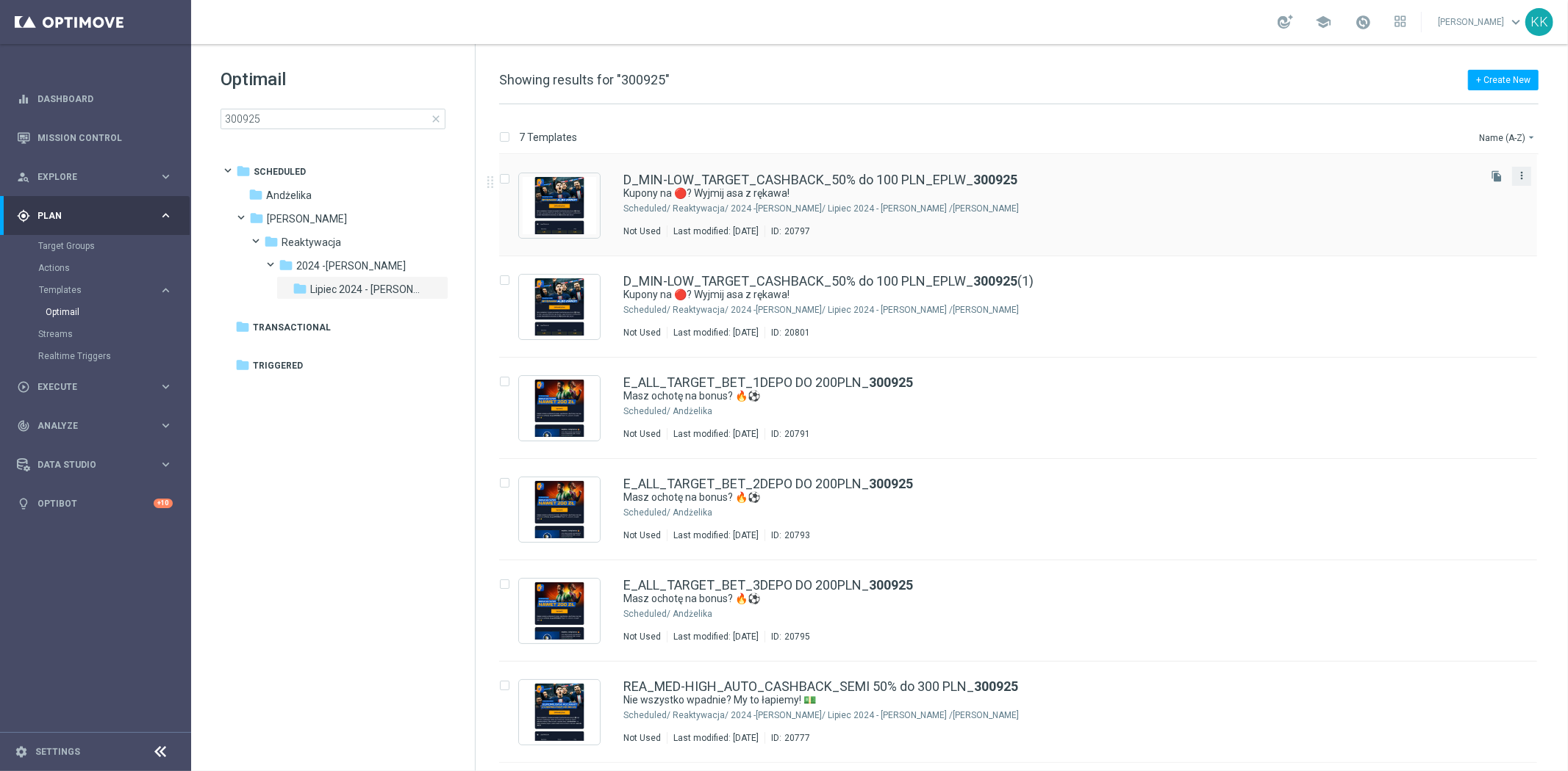
click at [1520, 173] on icon "more_vert" at bounding box center [1521, 175] width 12 height 12
click at [1457, 187] on div "Move" at bounding box center [1460, 191] width 89 height 10
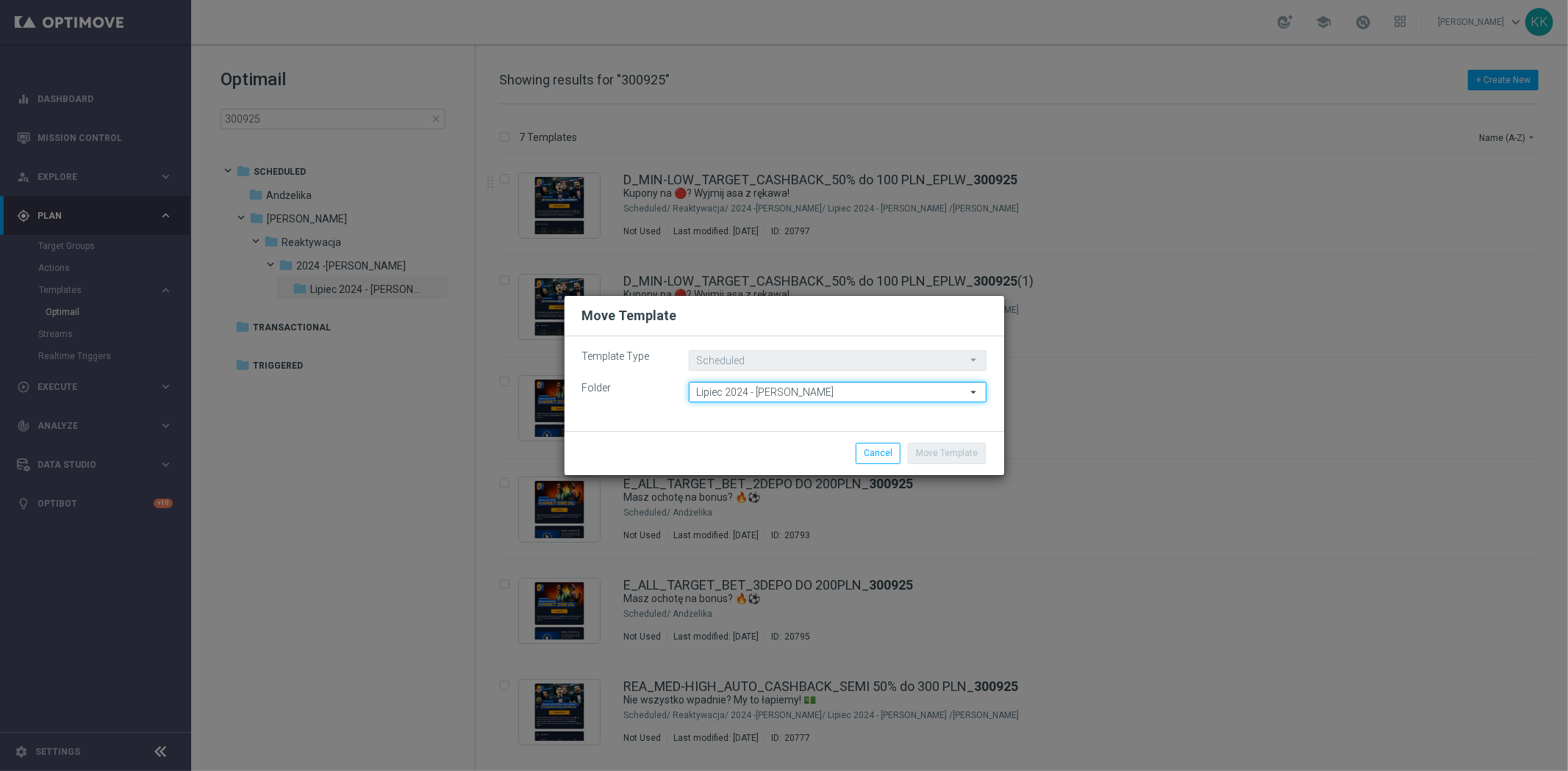
click at [729, 395] on input "Lipiec 2024 - [PERSON_NAME]" at bounding box center [837, 392] width 298 height 21
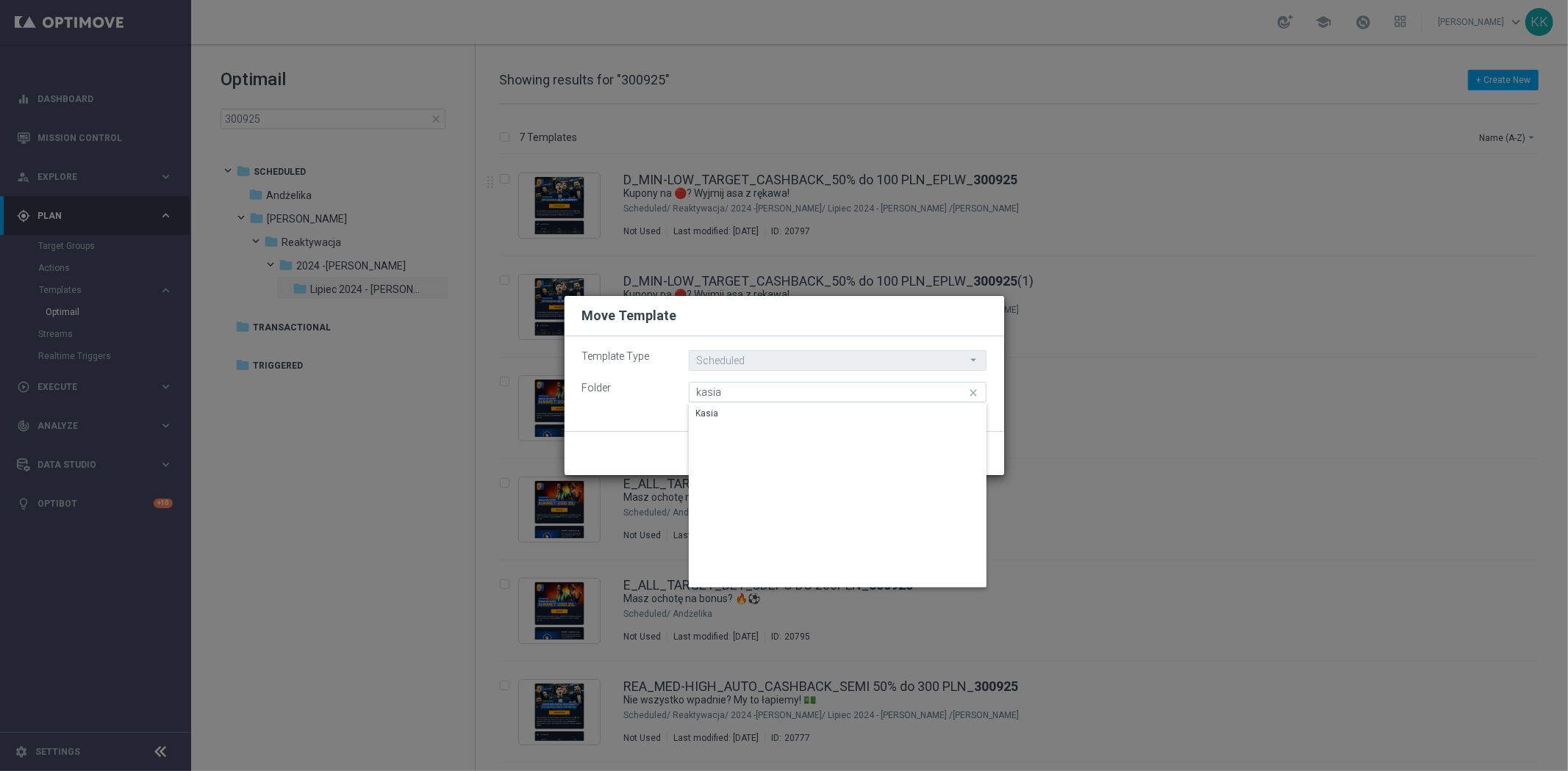
click at [730, 401] on div "[PERSON_NAME] 2024 - [PERSON_NAME] close Drag here to set row groups Drag here …" at bounding box center [837, 392] width 298 height 21
click at [733, 413] on div "Template Type Scheduled Scheduled arrow_drop_down Drag here to set row groups D…" at bounding box center [784, 384] width 439 height 95
type input "Lipiec 2024 - [PERSON_NAME]"
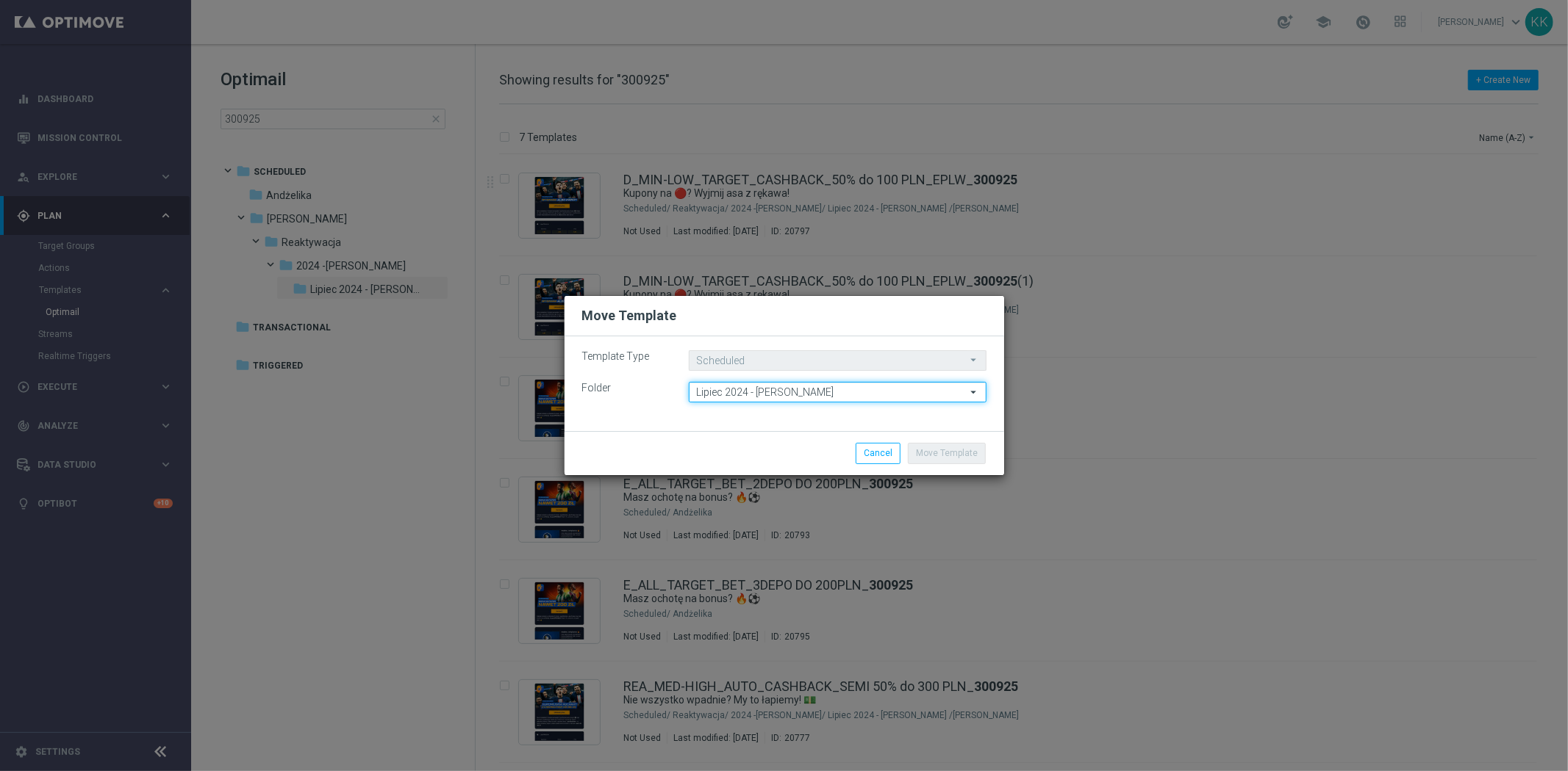
click at [814, 384] on input "Lipiec 2024 - [PERSON_NAME]" at bounding box center [837, 392] width 298 height 21
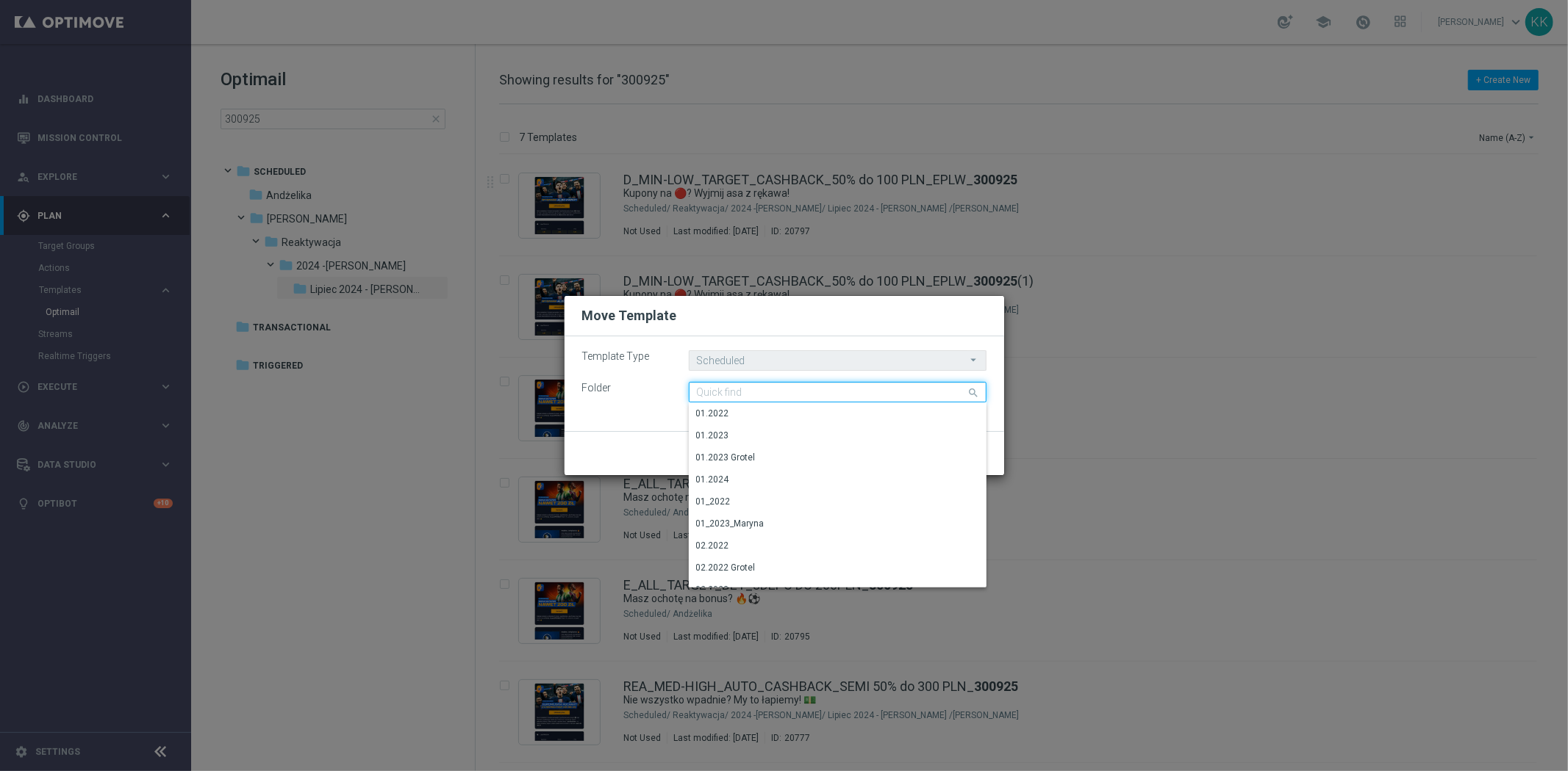
click at [816, 396] on input at bounding box center [837, 392] width 298 height 21
click at [804, 421] on div "Kasia" at bounding box center [837, 413] width 298 height 21
type input "Kasia"
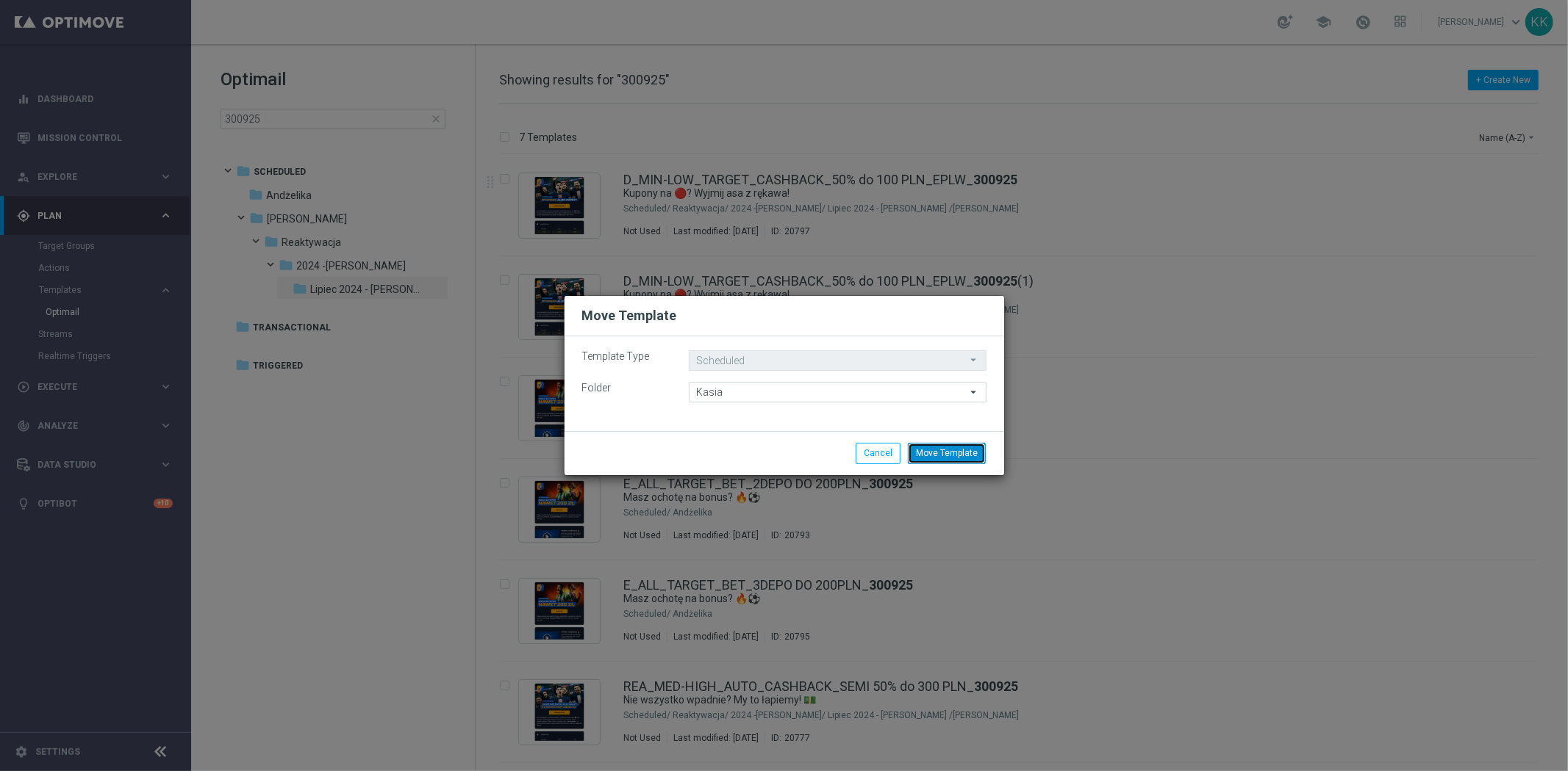
click at [937, 445] on button "Move Template" at bounding box center [946, 453] width 78 height 21
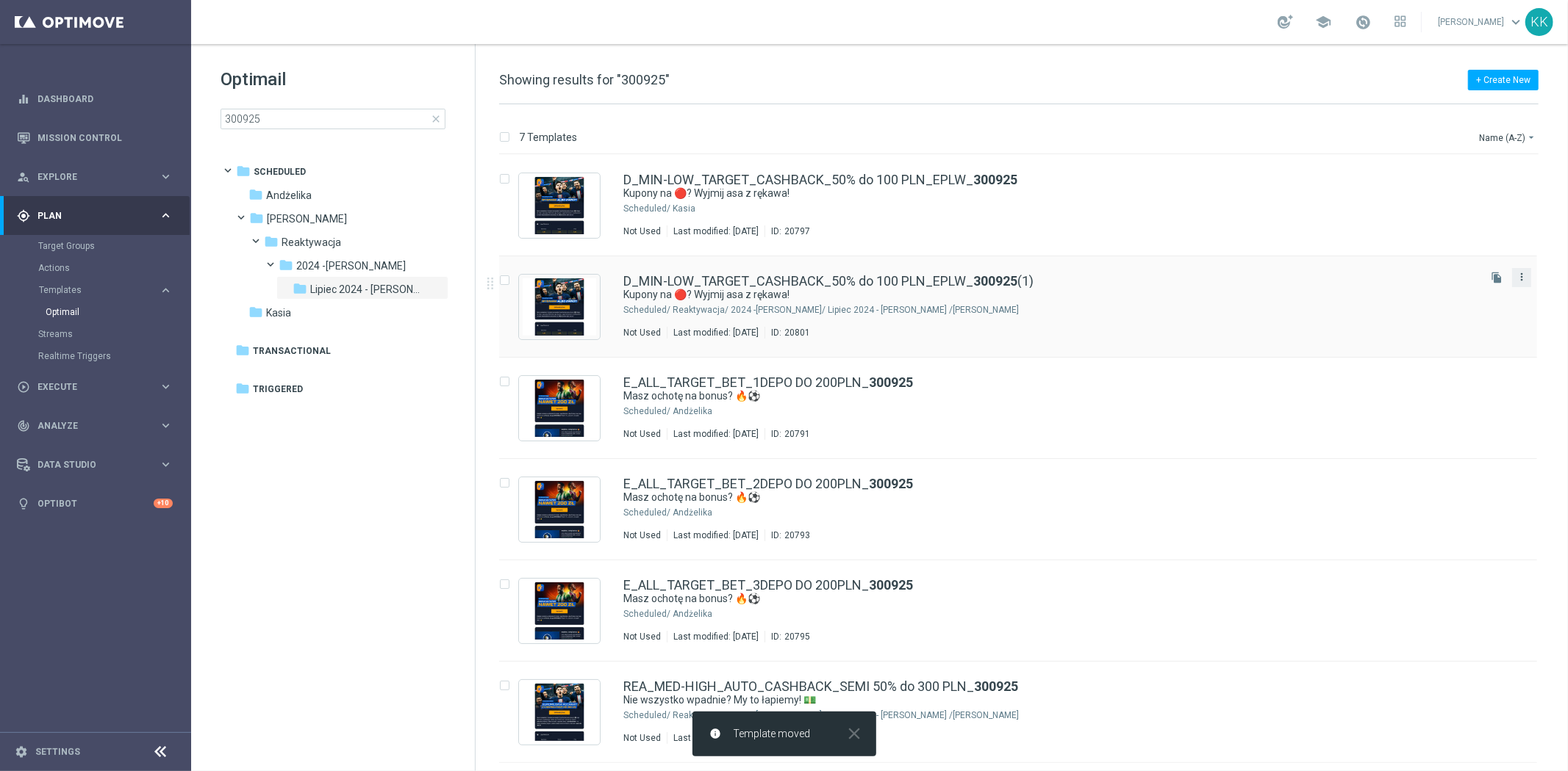
click at [1519, 280] on icon "more_vert" at bounding box center [1521, 276] width 12 height 12
click at [1468, 292] on div "Move" at bounding box center [1460, 292] width 89 height 10
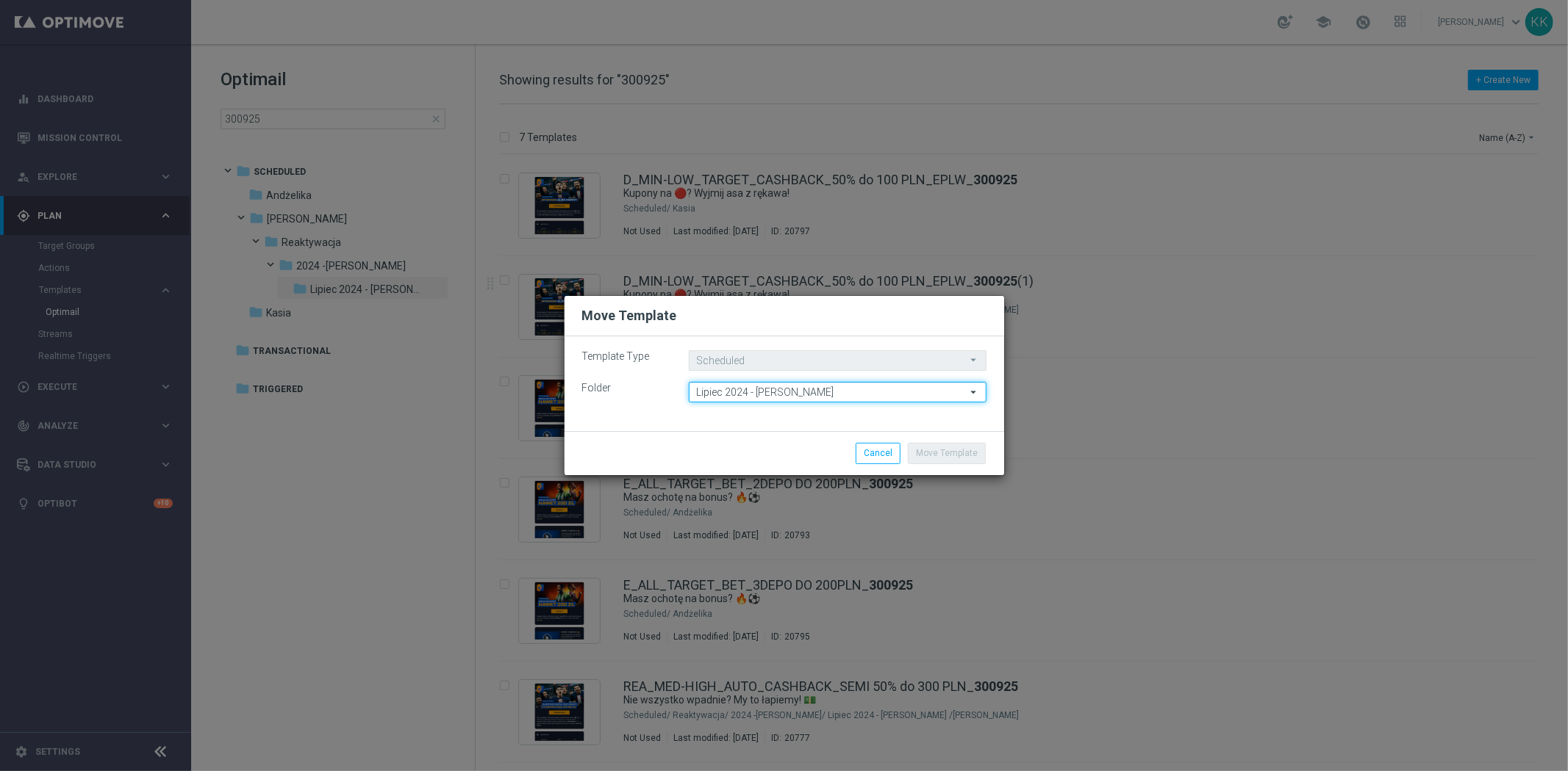
click at [816, 386] on input "Lipiec 2024 - [PERSON_NAME]" at bounding box center [837, 392] width 298 height 21
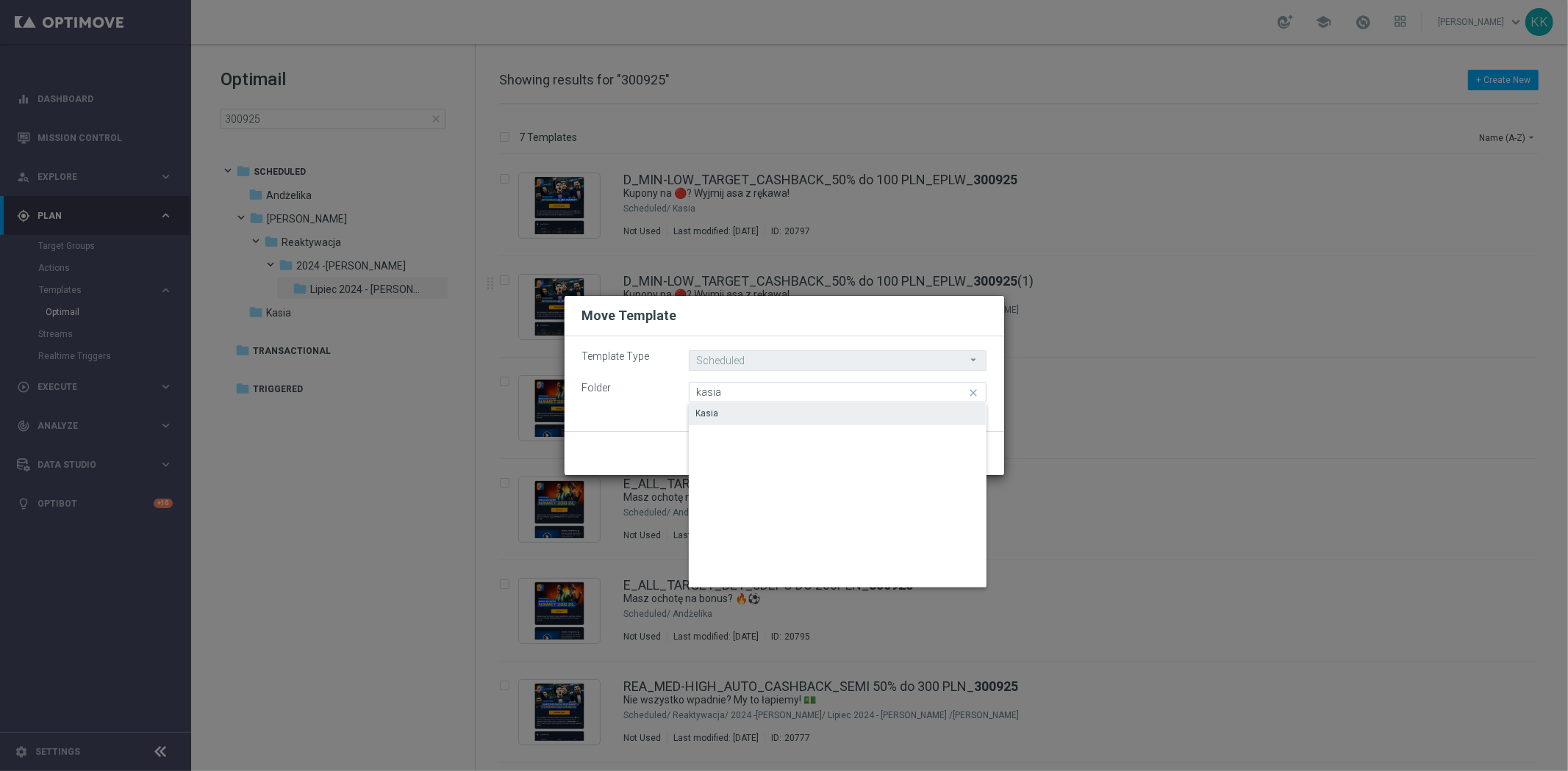
click at [809, 419] on div "Kasia" at bounding box center [837, 413] width 298 height 21
type input "Kasia"
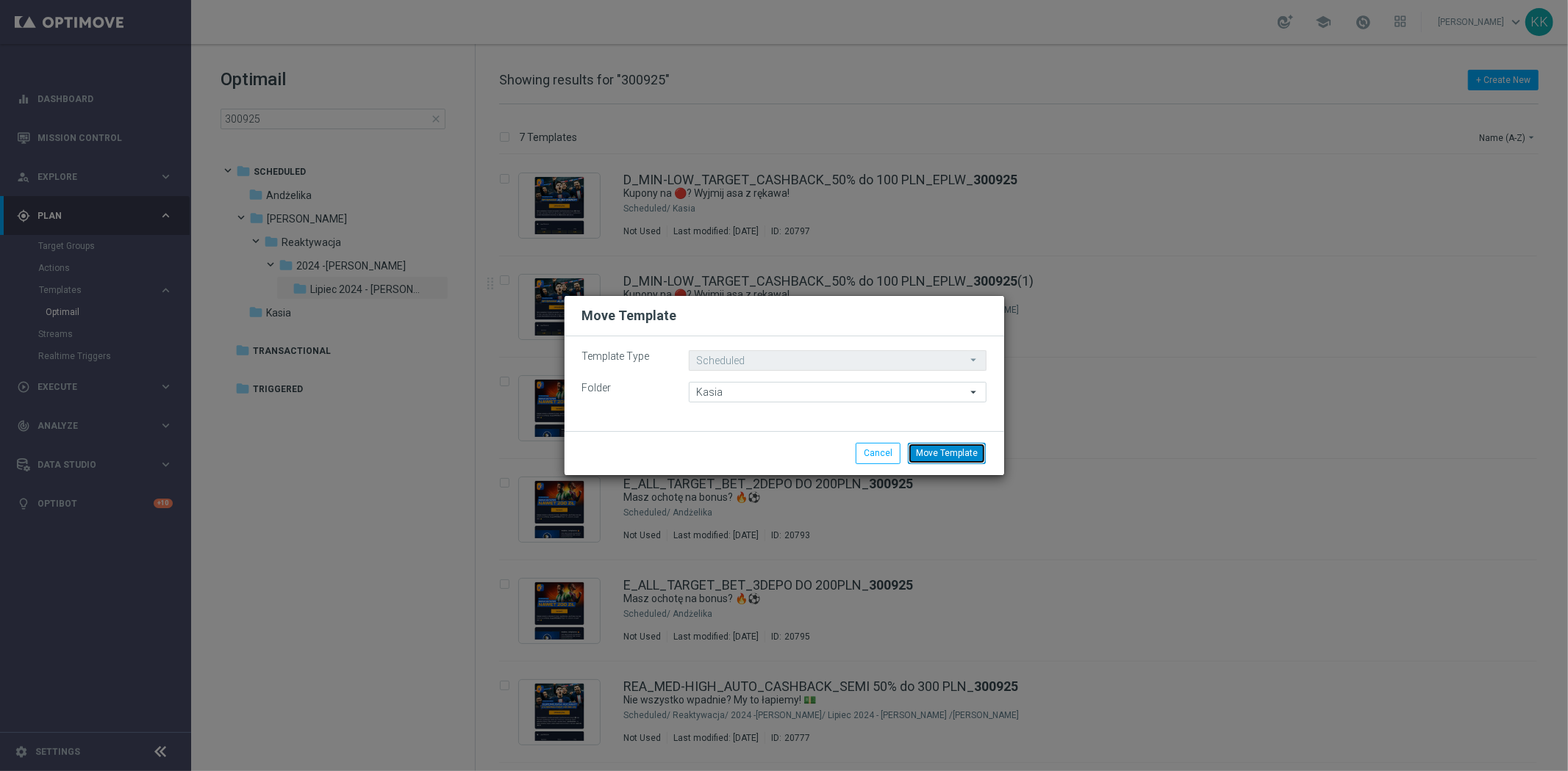
click at [950, 455] on button "Move Template" at bounding box center [946, 453] width 78 height 21
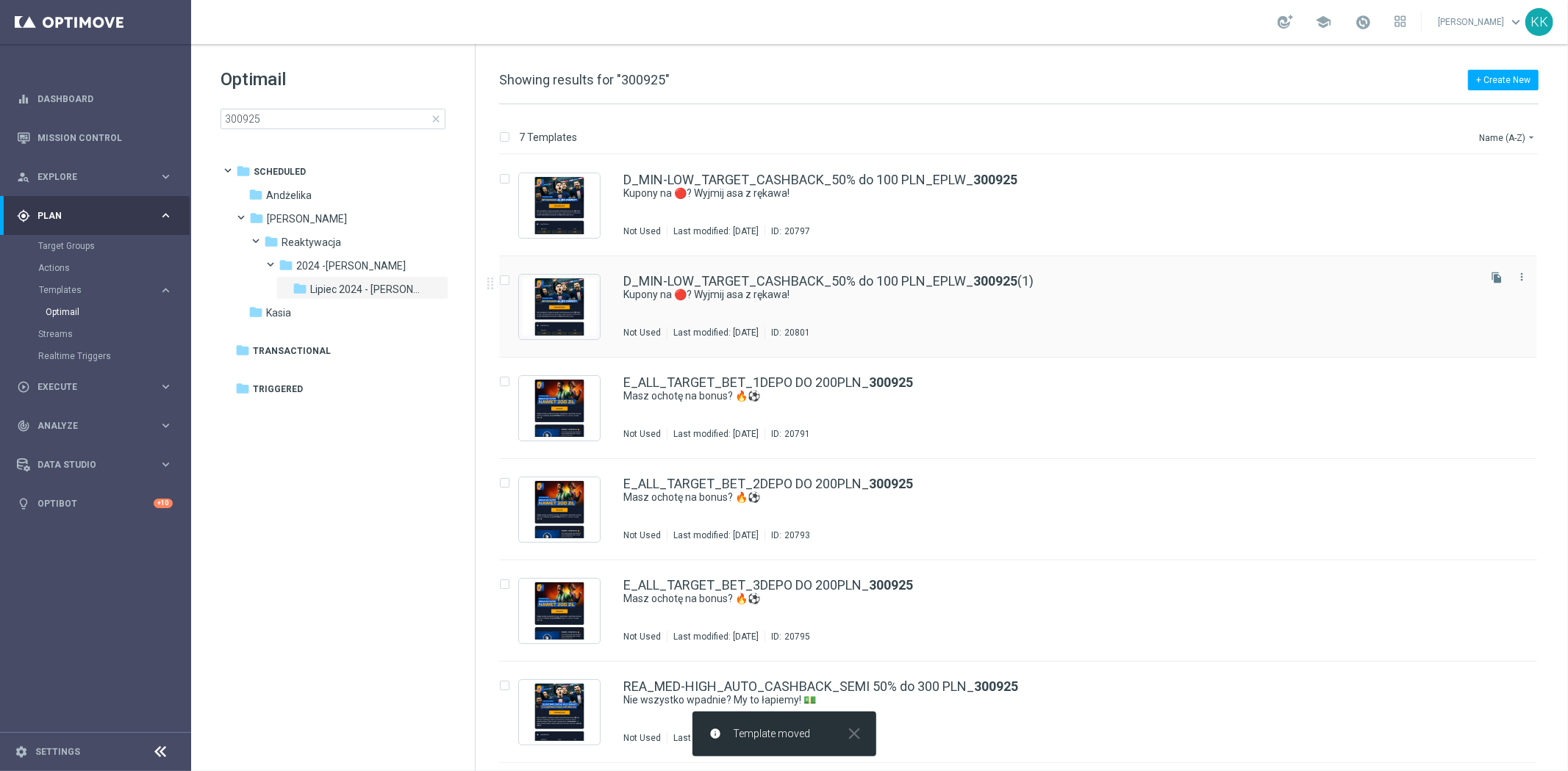
click at [851, 303] on div "D_MIN-LOW_TARGET_CASHBACK_50% do 100 PLN_EPLW_ 300925 (1) Kupony na 🔴? Wyjmij a…" at bounding box center [1049, 306] width 852 height 64
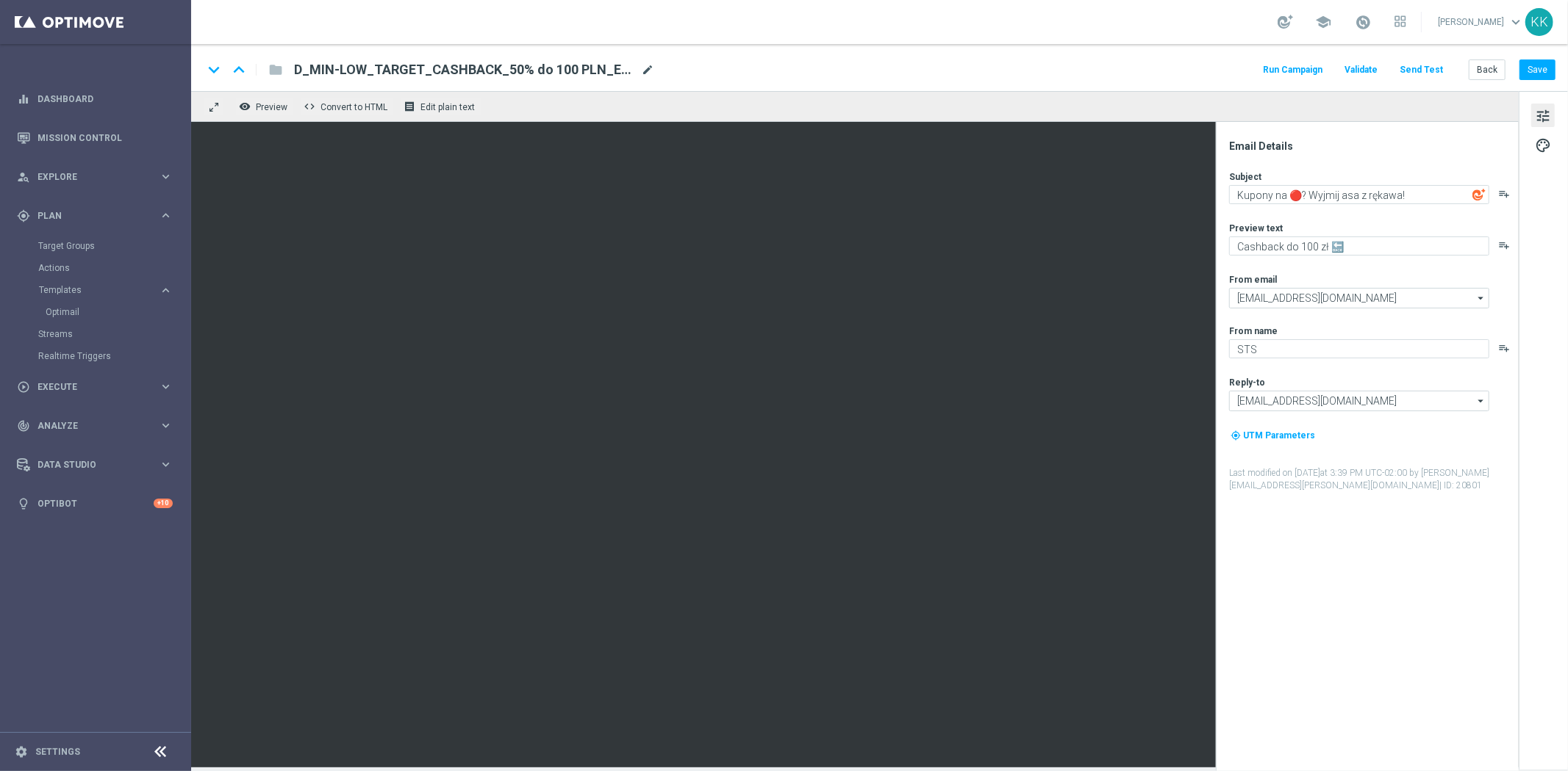
click at [647, 64] on span "mode_edit" at bounding box center [647, 70] width 13 height 13
drag, startPoint x: 140, startPoint y: 70, endPoint x: -34, endPoint y: 55, distance: 174.6
click at [0, 55] on html "equalizer Dashboard Mission Control" at bounding box center [784, 386] width 1568 height 771
paste input "ED-HIGH_TARGET_CASHBACK_50% do 300 PLN_EPLW_300925"
type input "D_MED-HIGH_TARGET_CASHBACK_50% do 300 PLN_EPLW_300925"
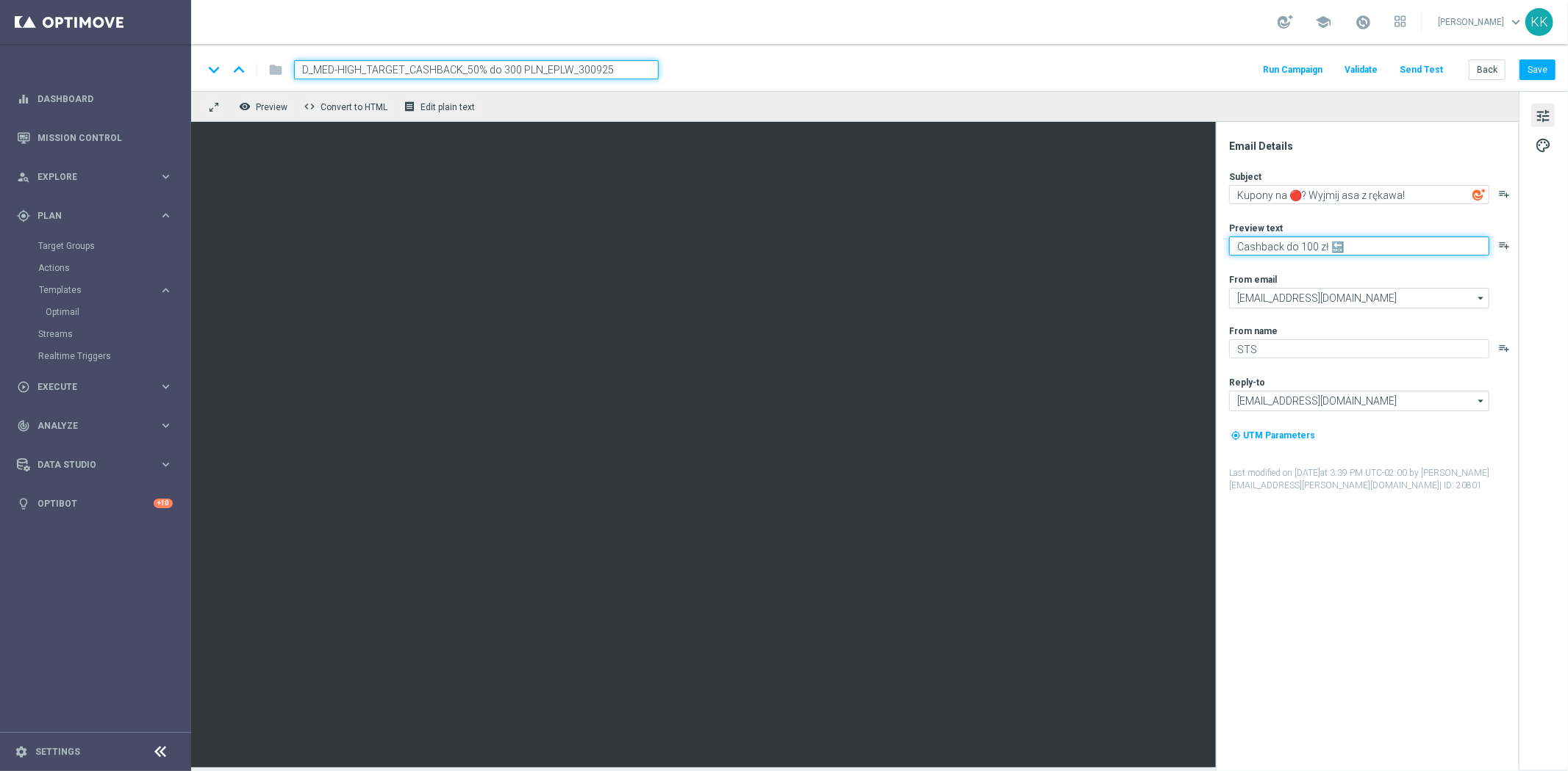
click at [1305, 240] on textarea "Cashback do 100 zł 🔙" at bounding box center [1359, 245] width 260 height 19
type textarea "Cashback do 300 zł 🔙"
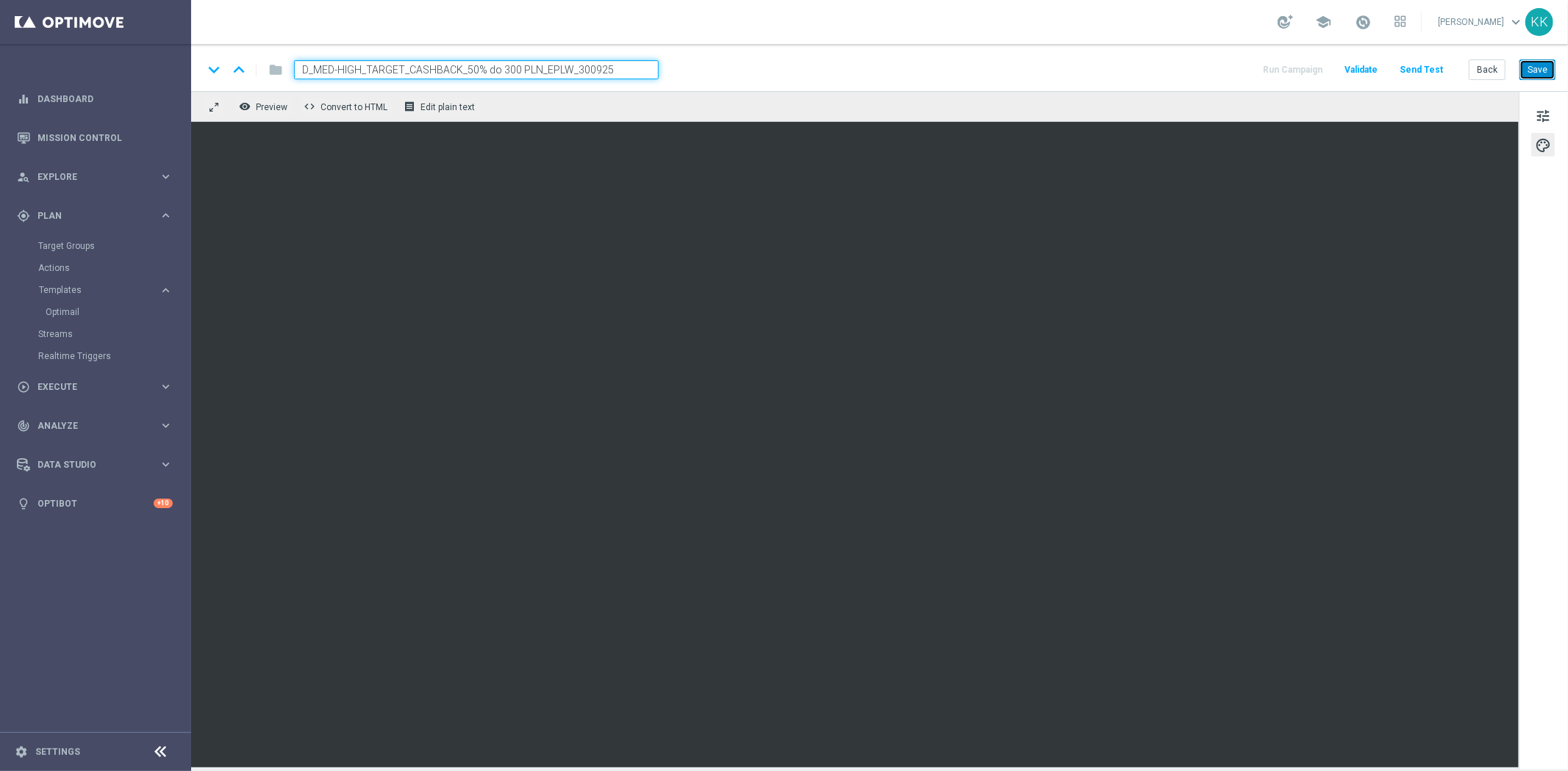
click at [1532, 63] on button "Save" at bounding box center [1537, 70] width 36 height 21
click at [1543, 113] on span "tune" at bounding box center [1543, 115] width 16 height 19
click at [1539, 111] on span "tune" at bounding box center [1543, 115] width 16 height 19
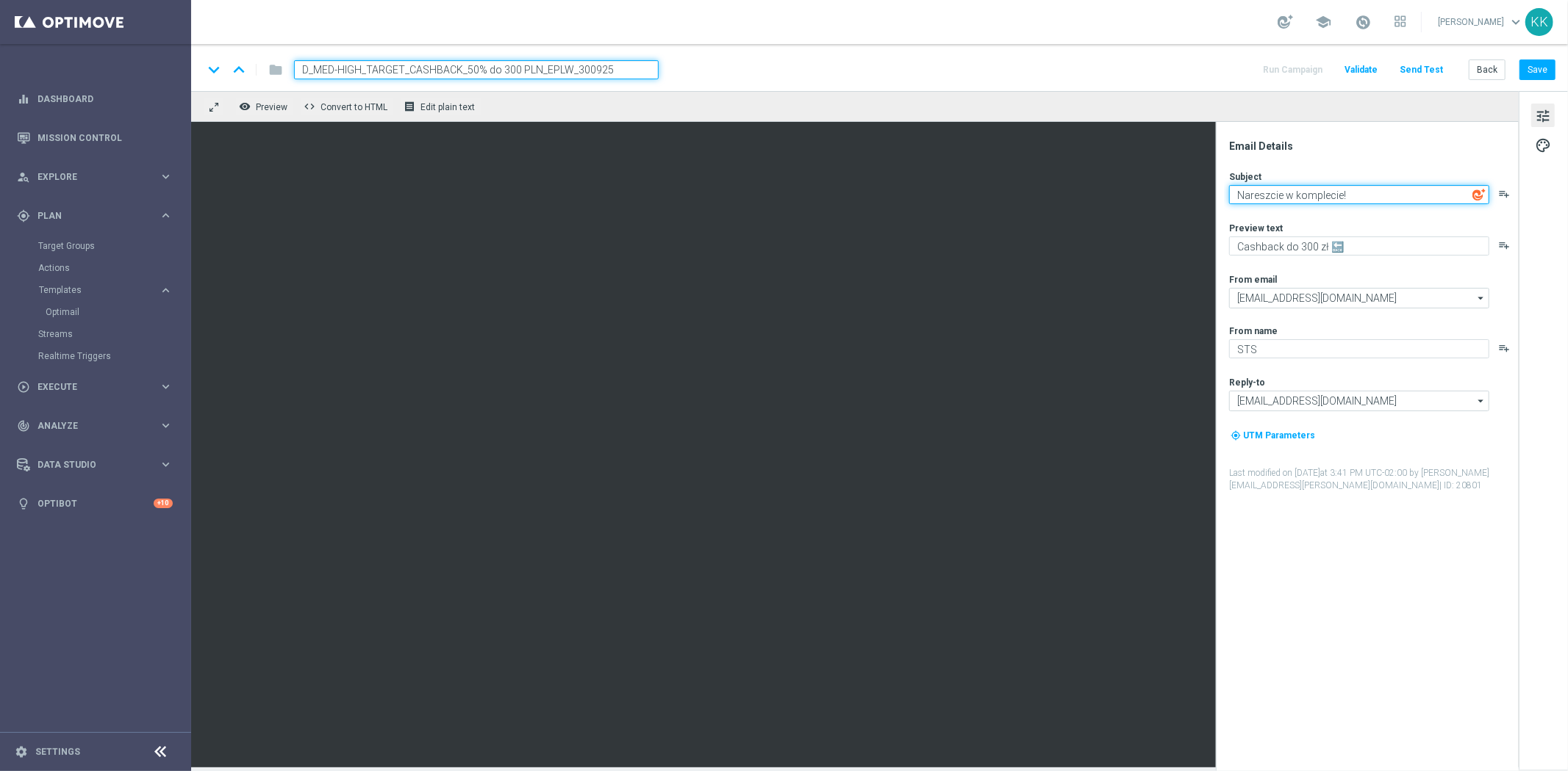
paste textarea "⚽"
type textarea "Nareszcie w komplecie!"
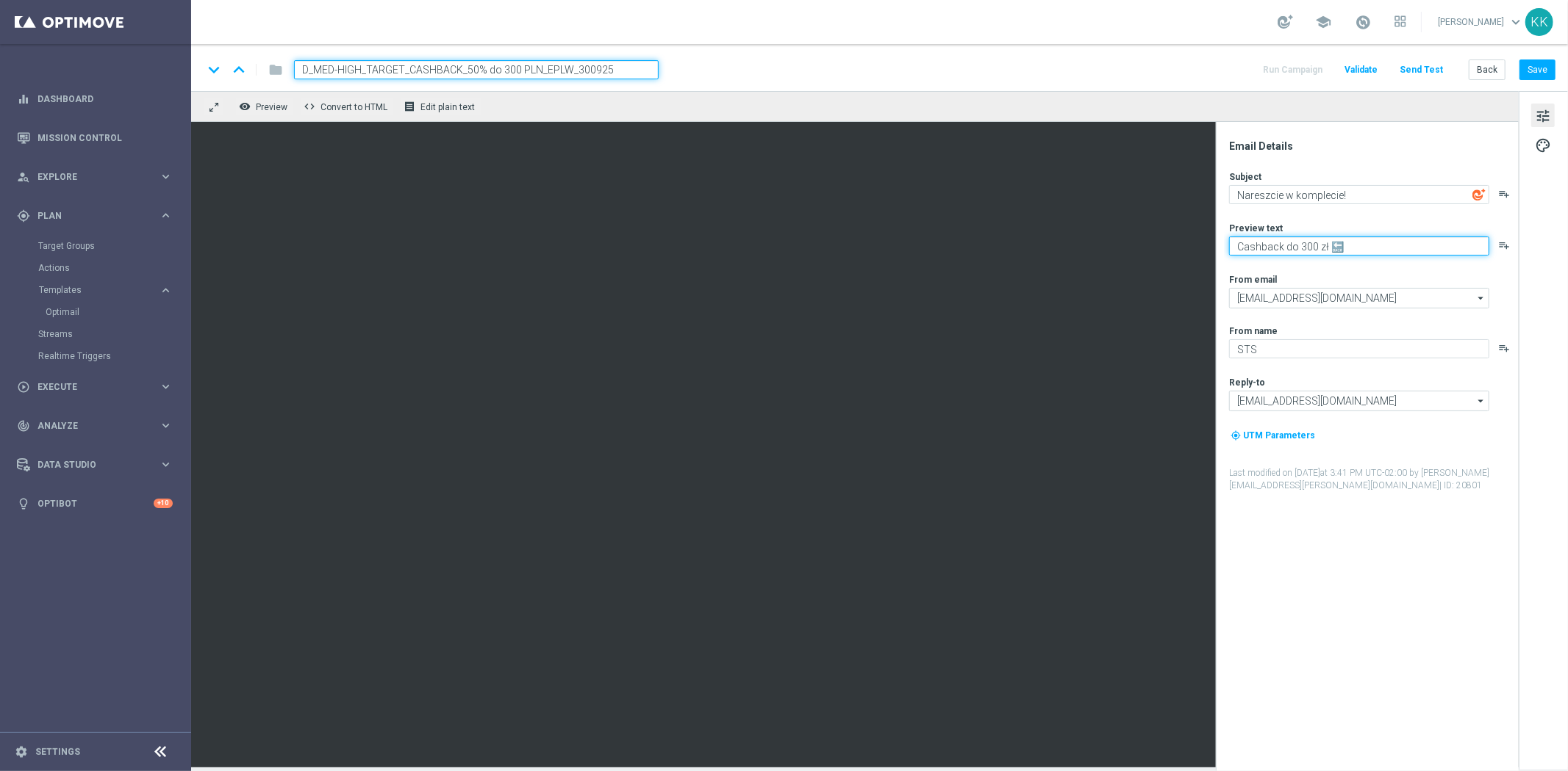
click at [1357, 238] on textarea "Cashback do 300 zł 🔙" at bounding box center [1359, 245] width 260 height 19
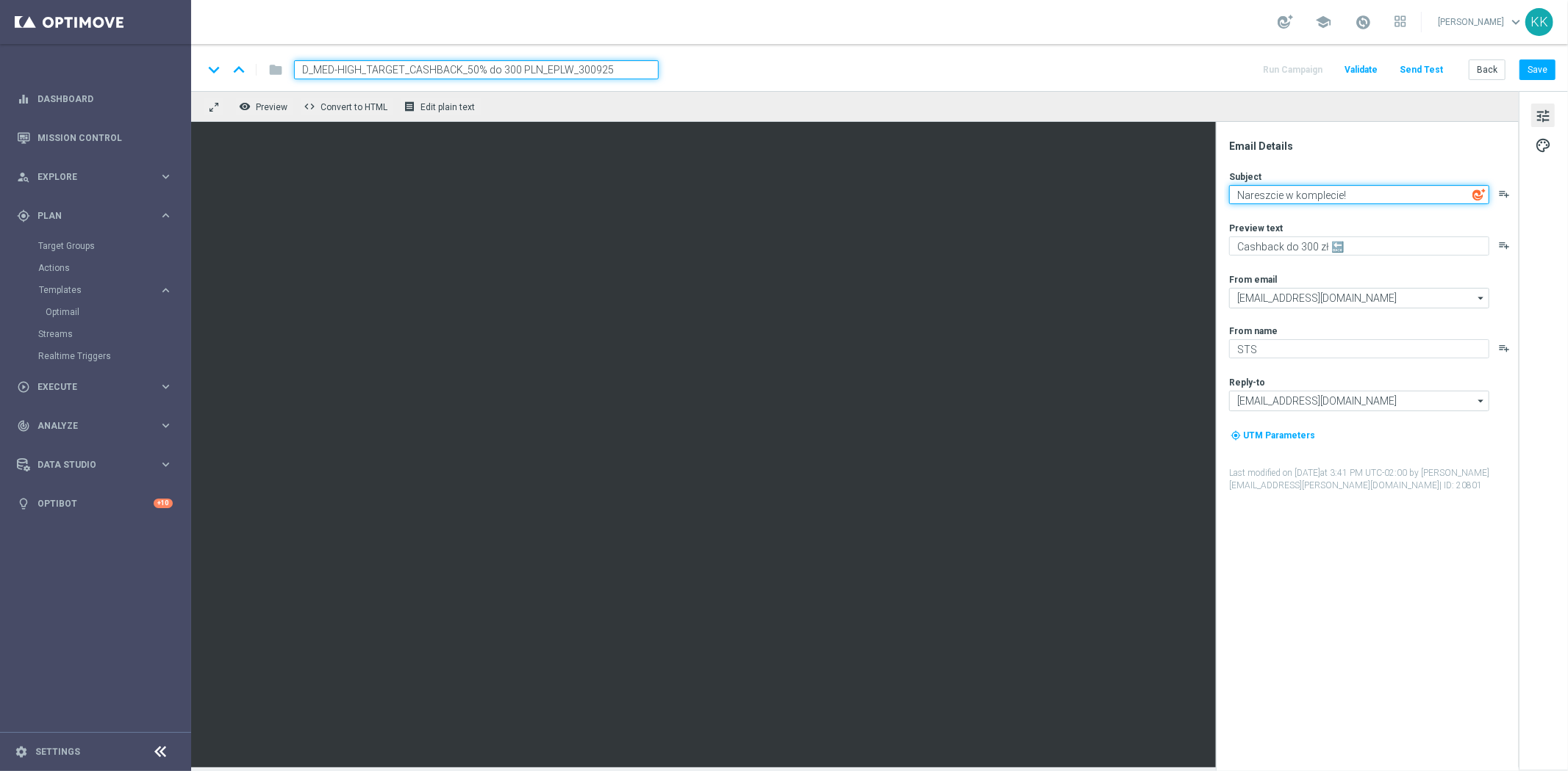
click at [1383, 192] on textarea "Nareszcie w komplecie!" at bounding box center [1359, 194] width 260 height 19
click at [1240, 201] on textarea "Nareszcie w komplecie!" at bounding box center [1359, 194] width 260 height 19
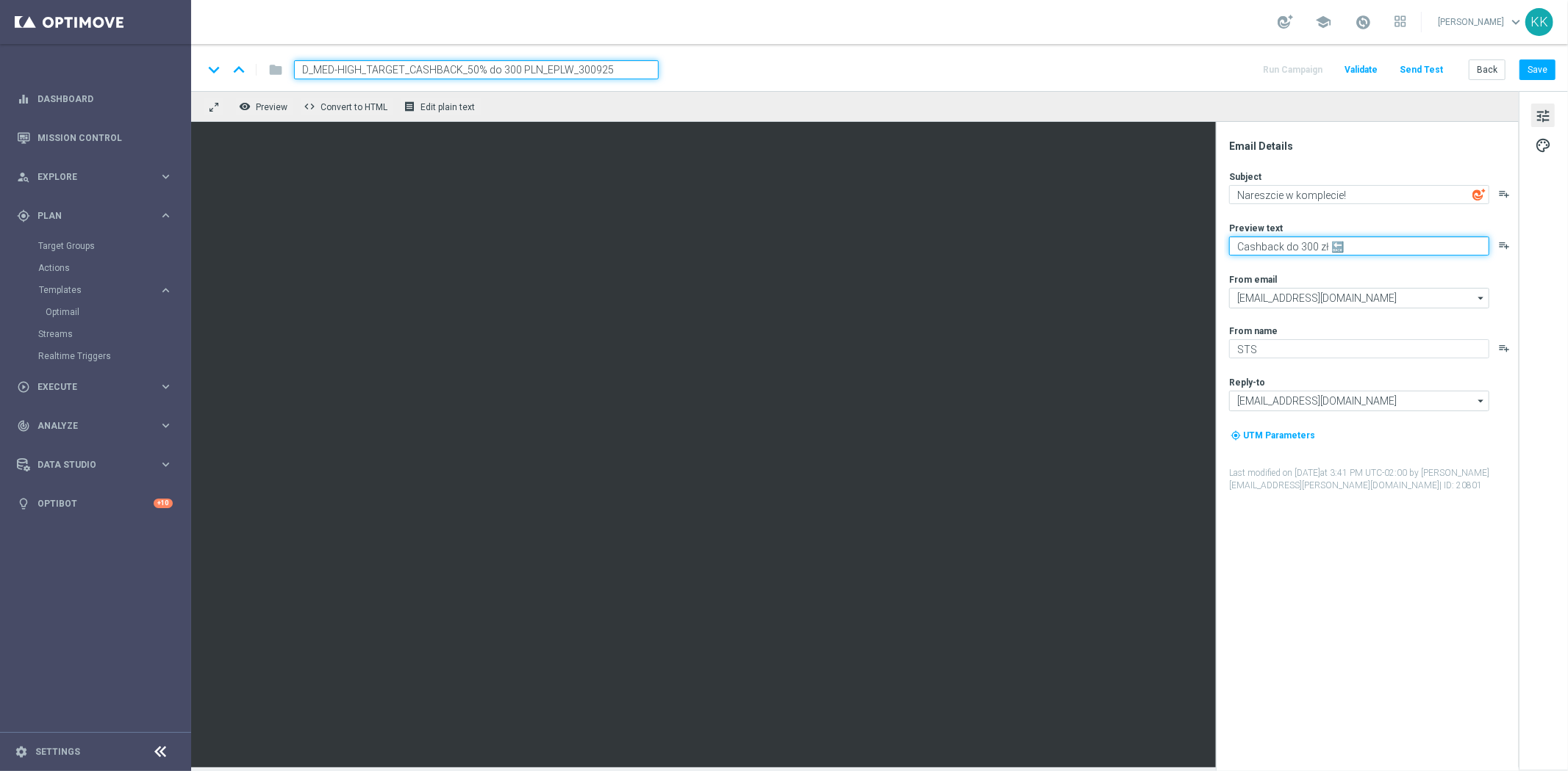
click at [1366, 250] on textarea "Cashback do 300 zł 🔙" at bounding box center [1359, 245] width 260 height 19
type textarea "Graj z"
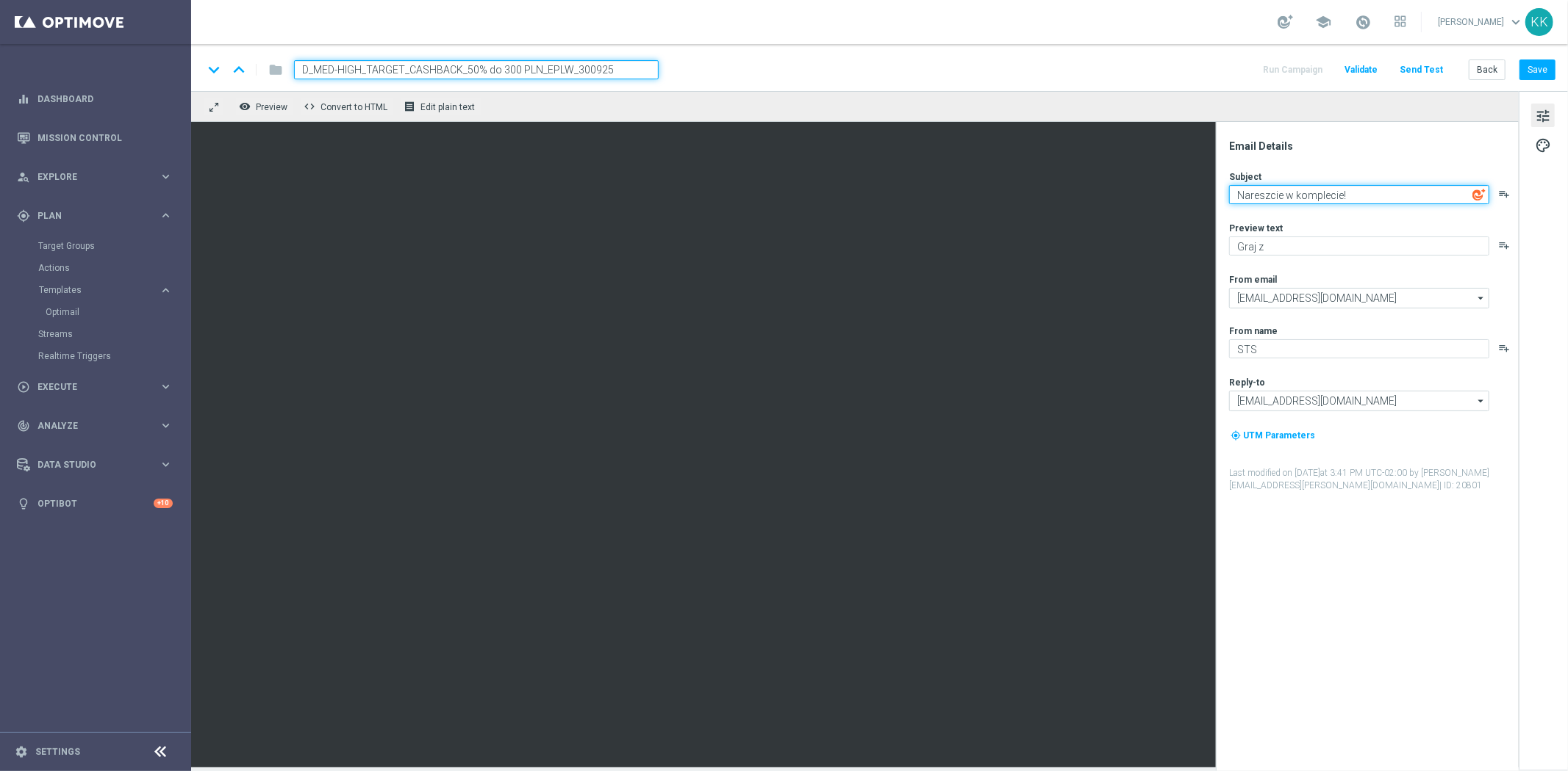
click at [1377, 191] on textarea "Nareszcie w komplecie!" at bounding box center [1359, 194] width 260 height 19
paste textarea "🥳"
type textarea "Nareszcie w komplecie! 🥳"
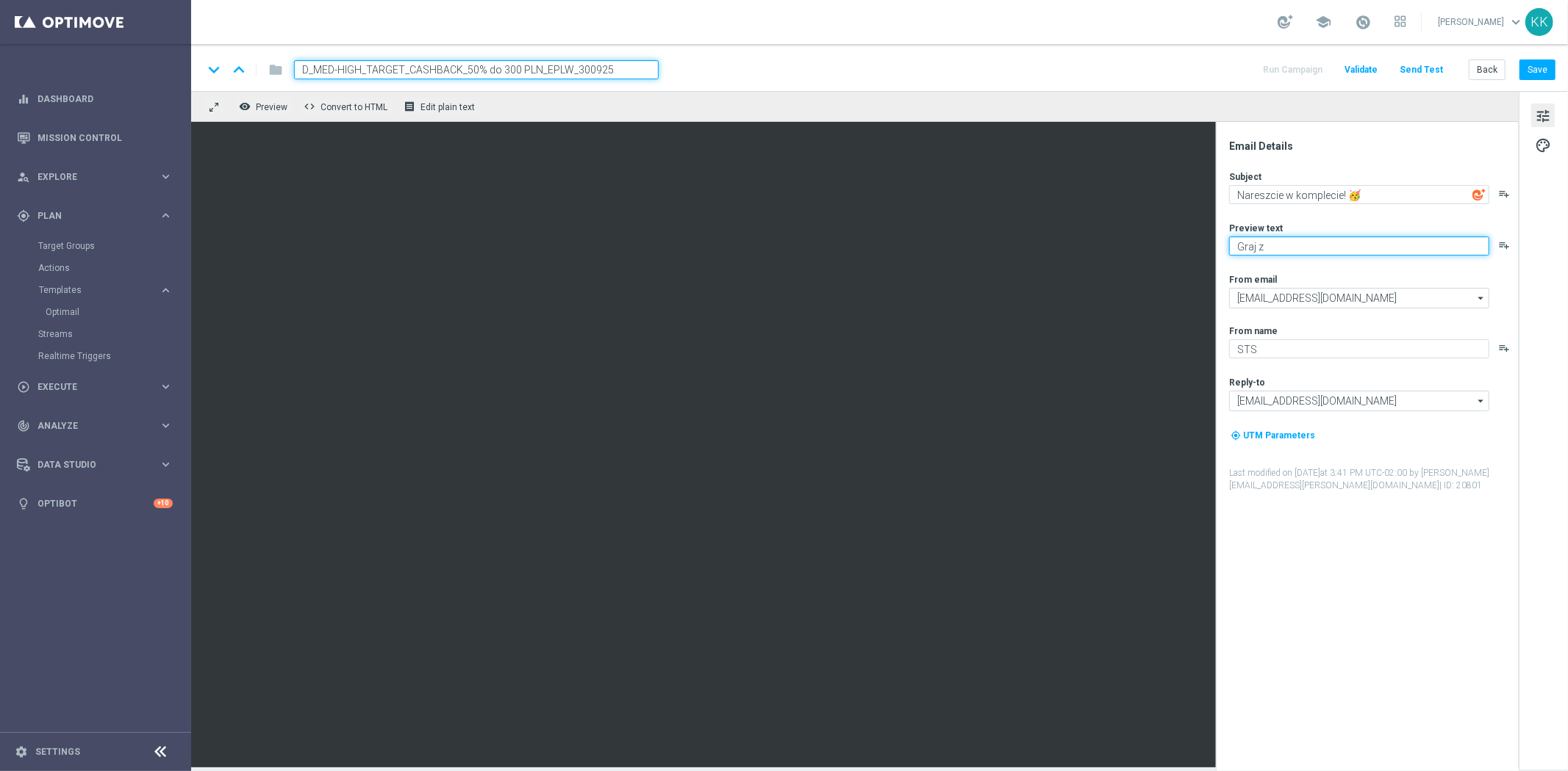
click at [1284, 246] on textarea "Graj z" at bounding box center [1359, 245] width 260 height 19
type textarea "G"
paste textarea "🛡️"
type textarea "Graj bezpiecznie do 100 zł 🛡️"
drag, startPoint x: 1543, startPoint y: 62, endPoint x: 1380, endPoint y: 241, distance: 242.1
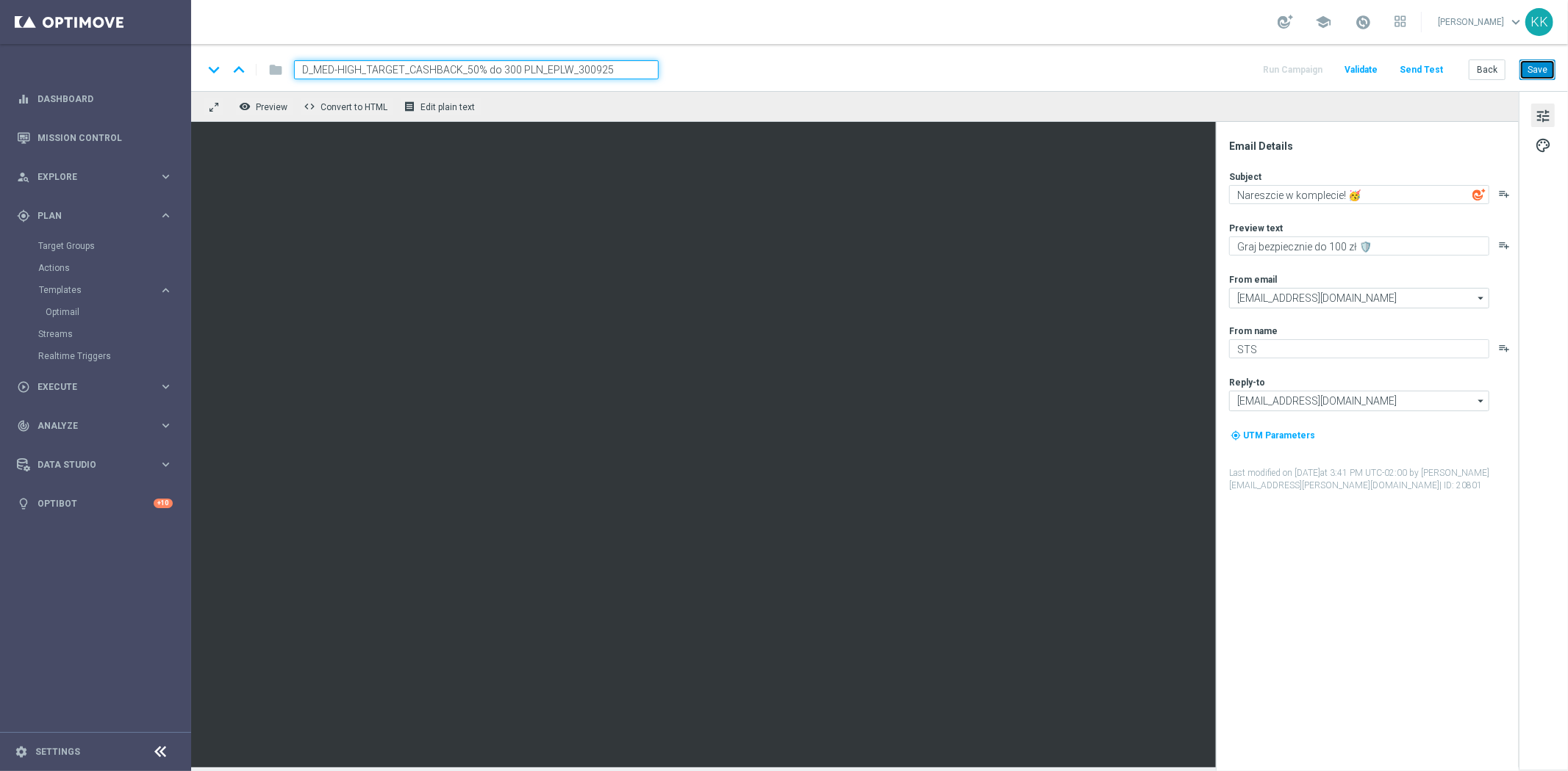
click at [1542, 62] on button "Save" at bounding box center [1537, 70] width 36 height 21
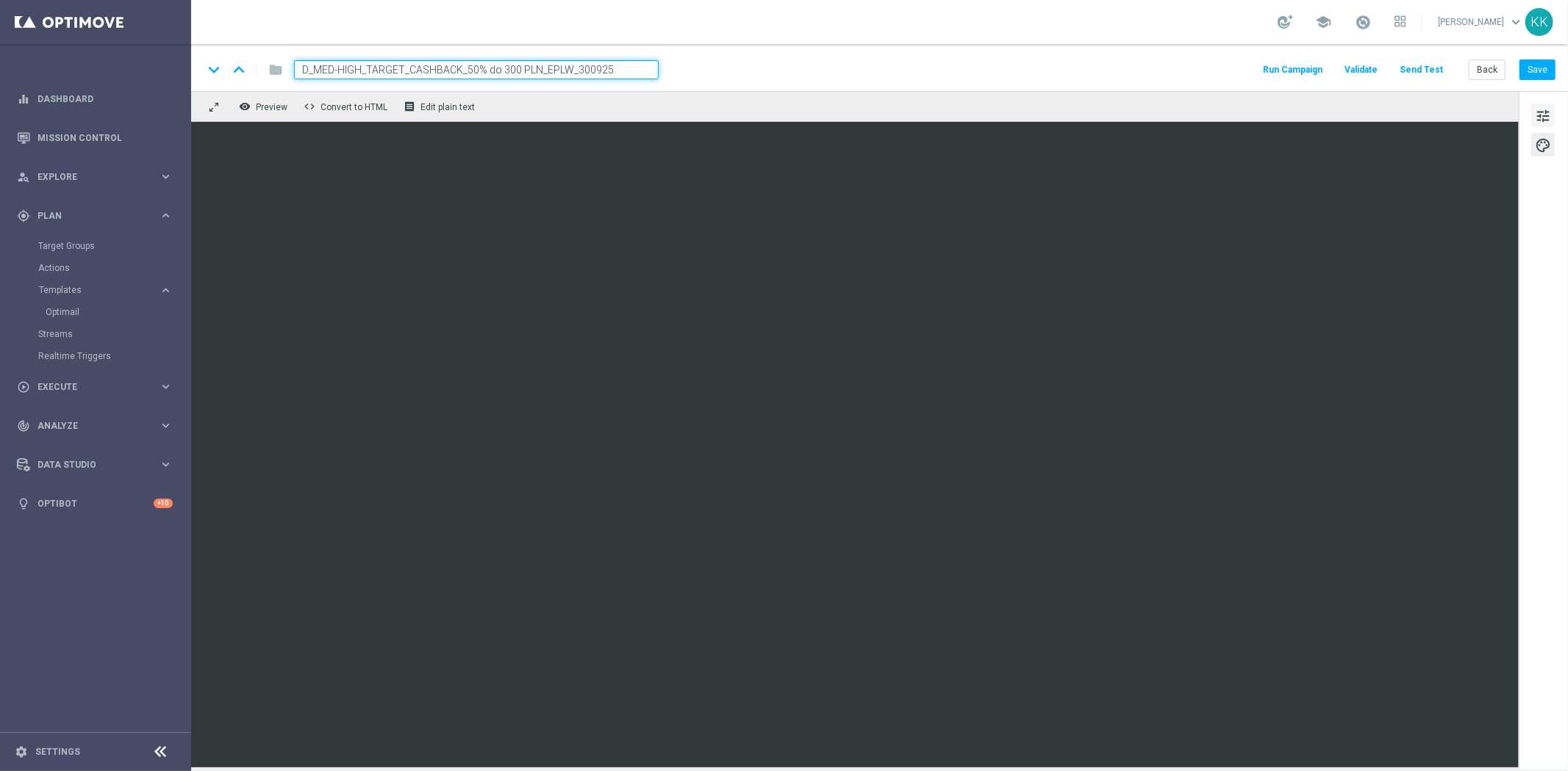
click at [1538, 114] on span "tune" at bounding box center [1543, 115] width 16 height 19
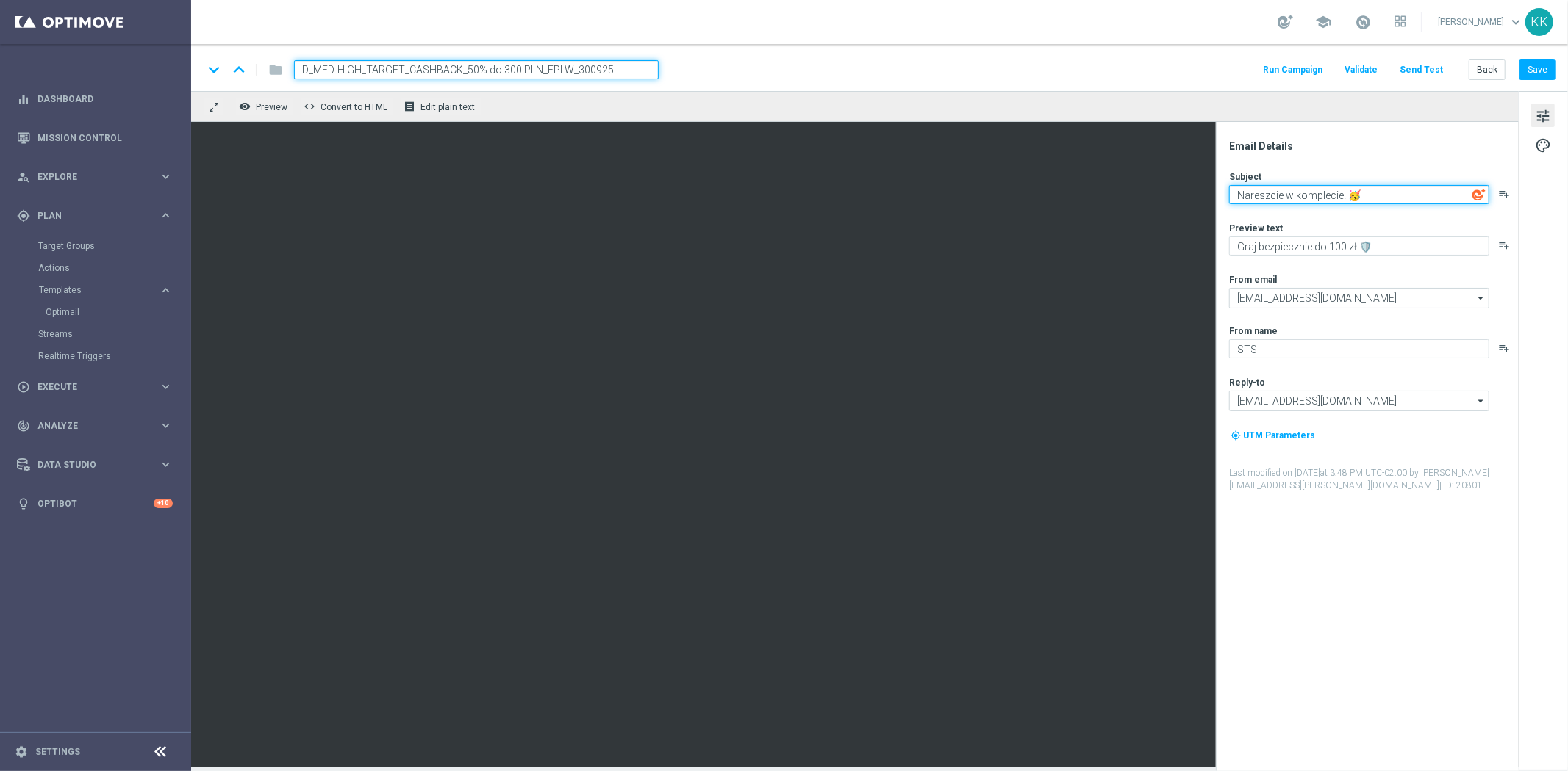
click at [1287, 199] on textarea "Nareszcie w komplecie! 🥳" at bounding box center [1359, 194] width 260 height 19
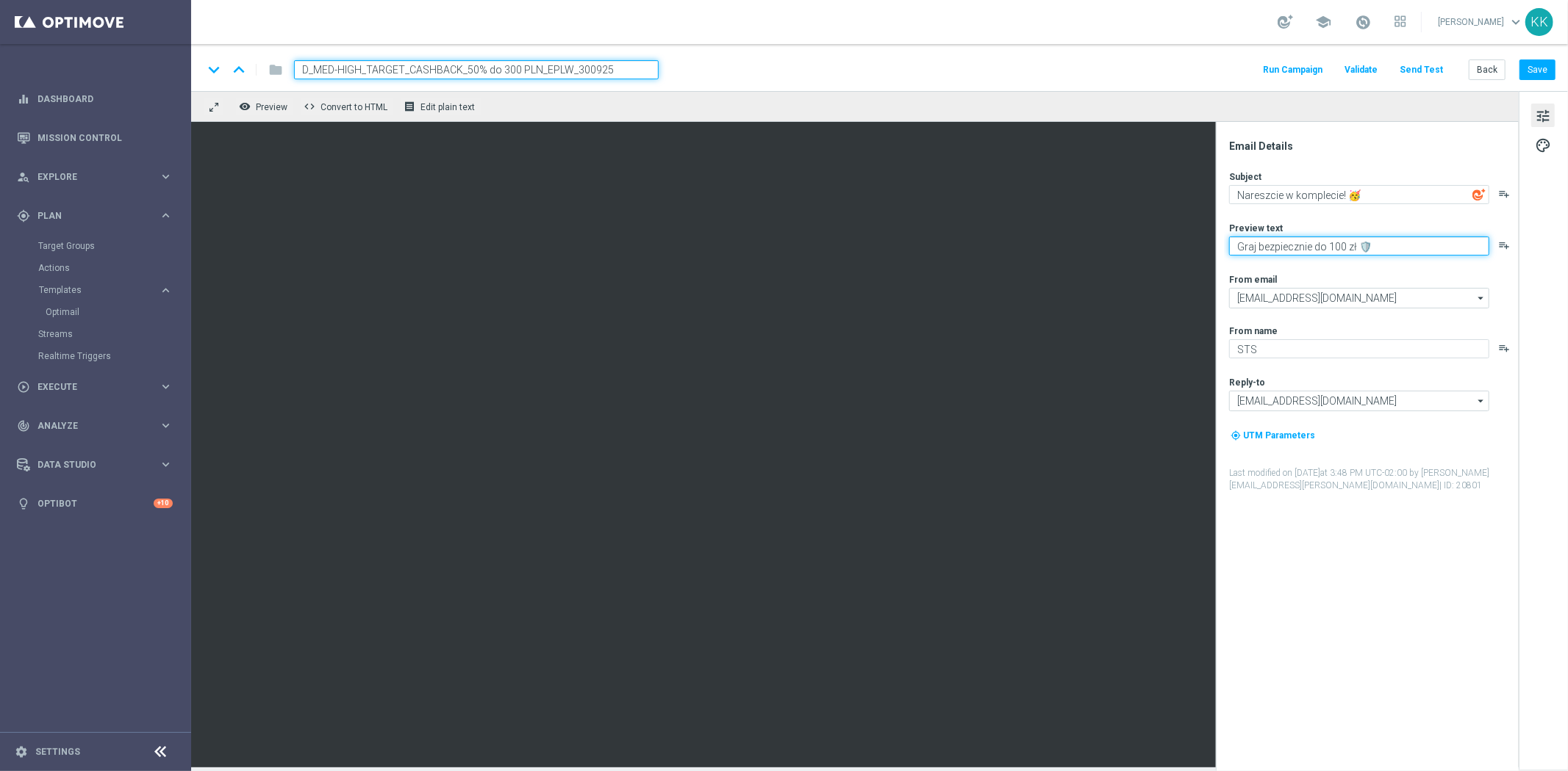
click at [1284, 255] on textarea "Graj bezpiecznie do 100 zł 🛡️" at bounding box center [1359, 245] width 260 height 19
click at [1284, 254] on textarea "Graj bezpiecznie do 100 zł 🛡️" at bounding box center [1359, 245] width 260 height 19
drag, startPoint x: 1551, startPoint y: 66, endPoint x: 1511, endPoint y: 84, distance: 43.9
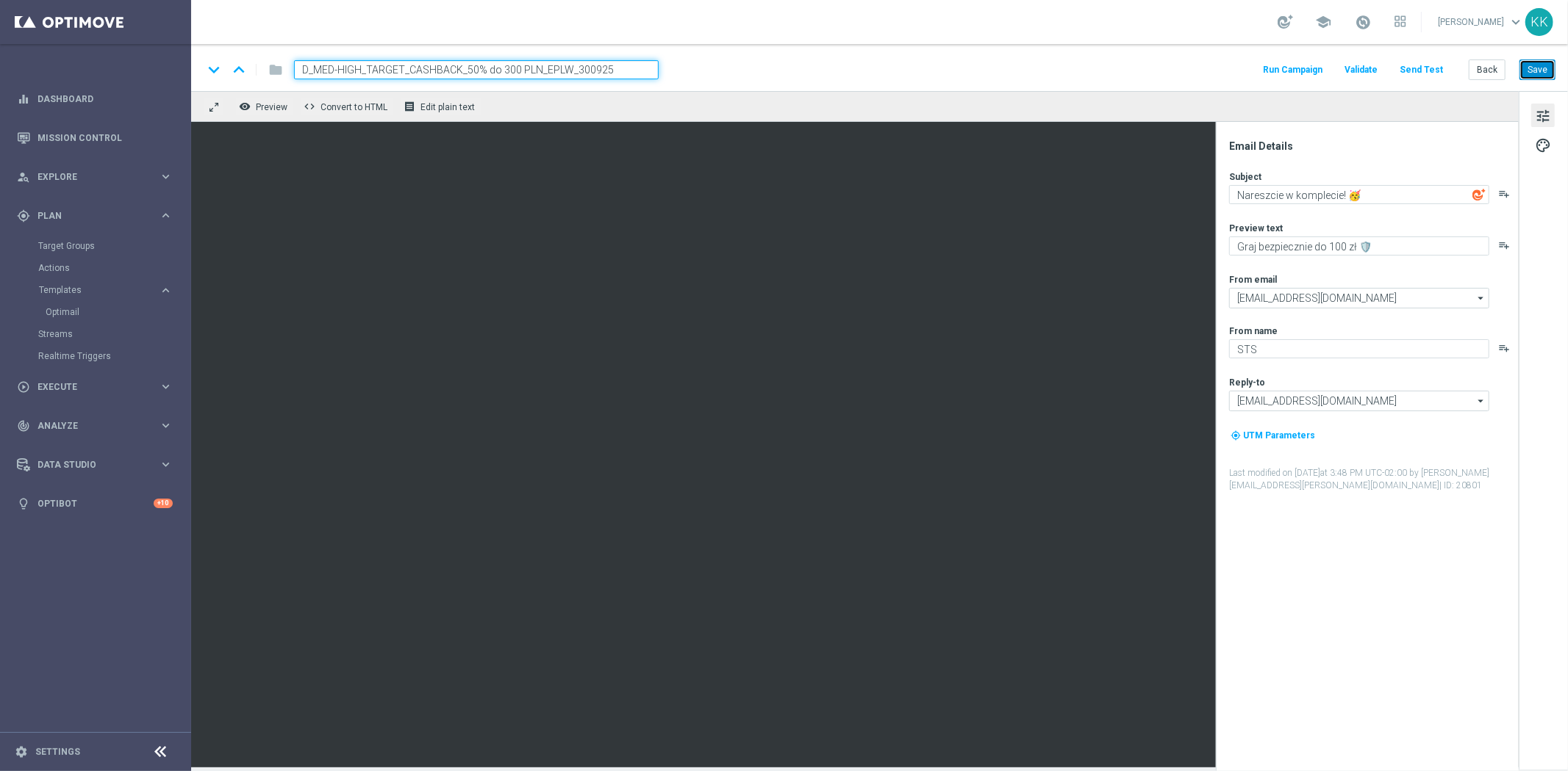
click at [1551, 66] on button "Save" at bounding box center [1537, 70] width 36 height 21
click at [1489, 69] on button "Back" at bounding box center [1487, 70] width 37 height 21
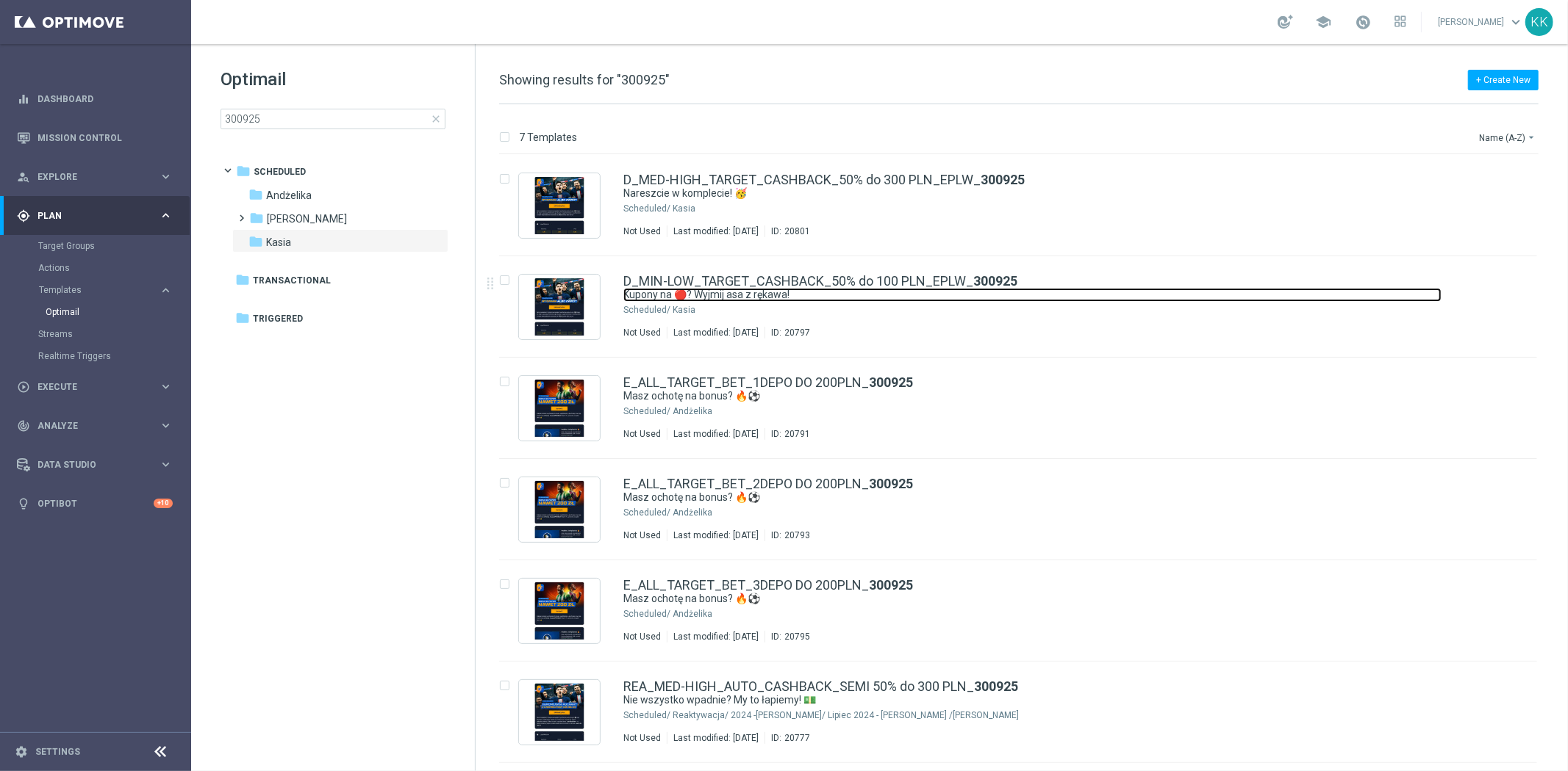
click at [856, 295] on link "Kupony na 🔴? Wyjmij asa z rękawa!" at bounding box center [1032, 295] width 818 height 14
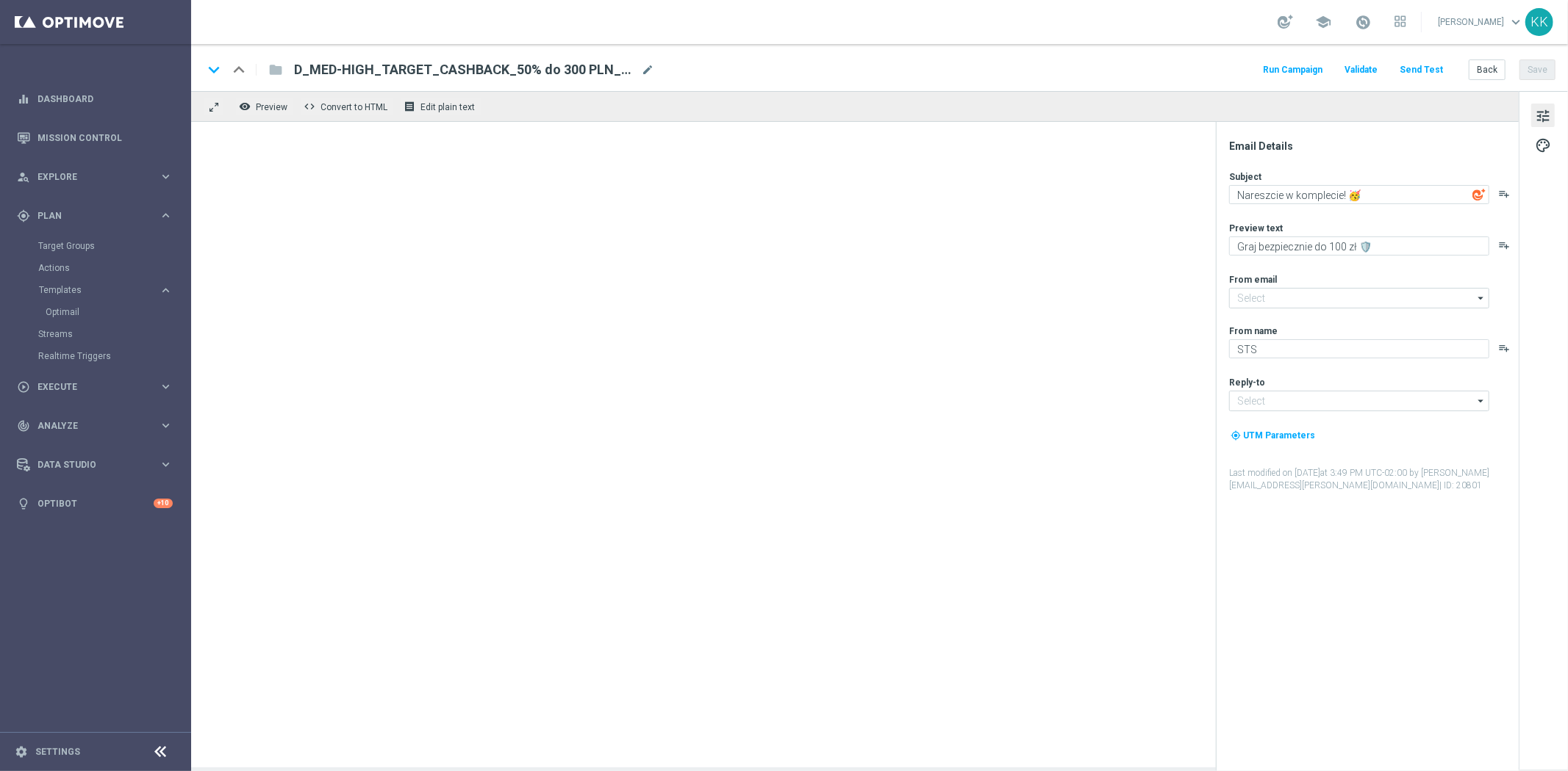
type input "[EMAIL_ADDRESS][DOMAIN_NAME]"
type textarea "Kupony na 🔴? Wyjmij asa z rękawa!"
type textarea "Cashback do 100 zł 🔙"
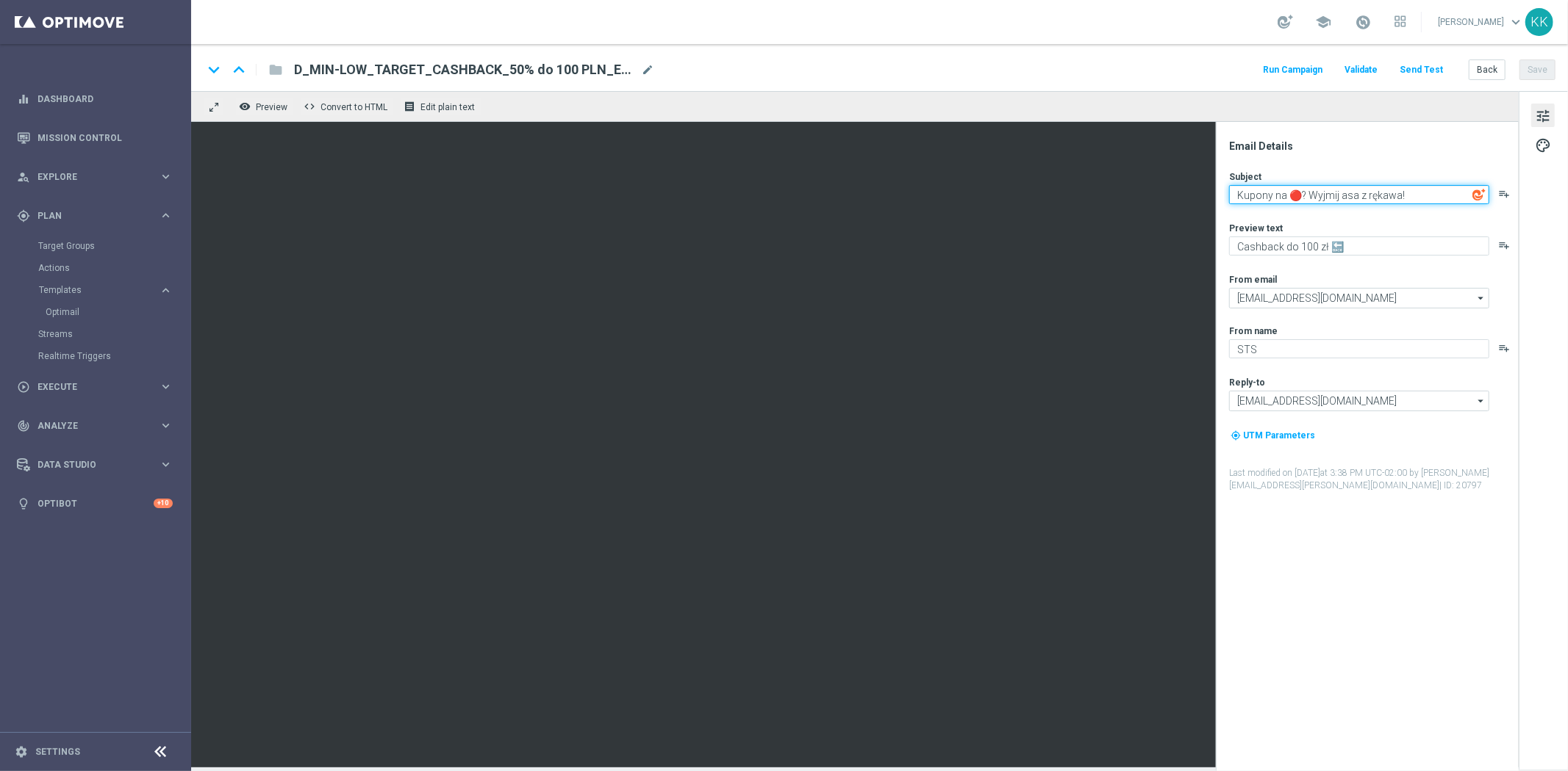
click at [1321, 190] on textarea "Kupony na 🔴? Wyjmij asa z rękawa!" at bounding box center [1359, 194] width 260 height 19
paste textarea "Nareszcie w komplecie! 🥳"
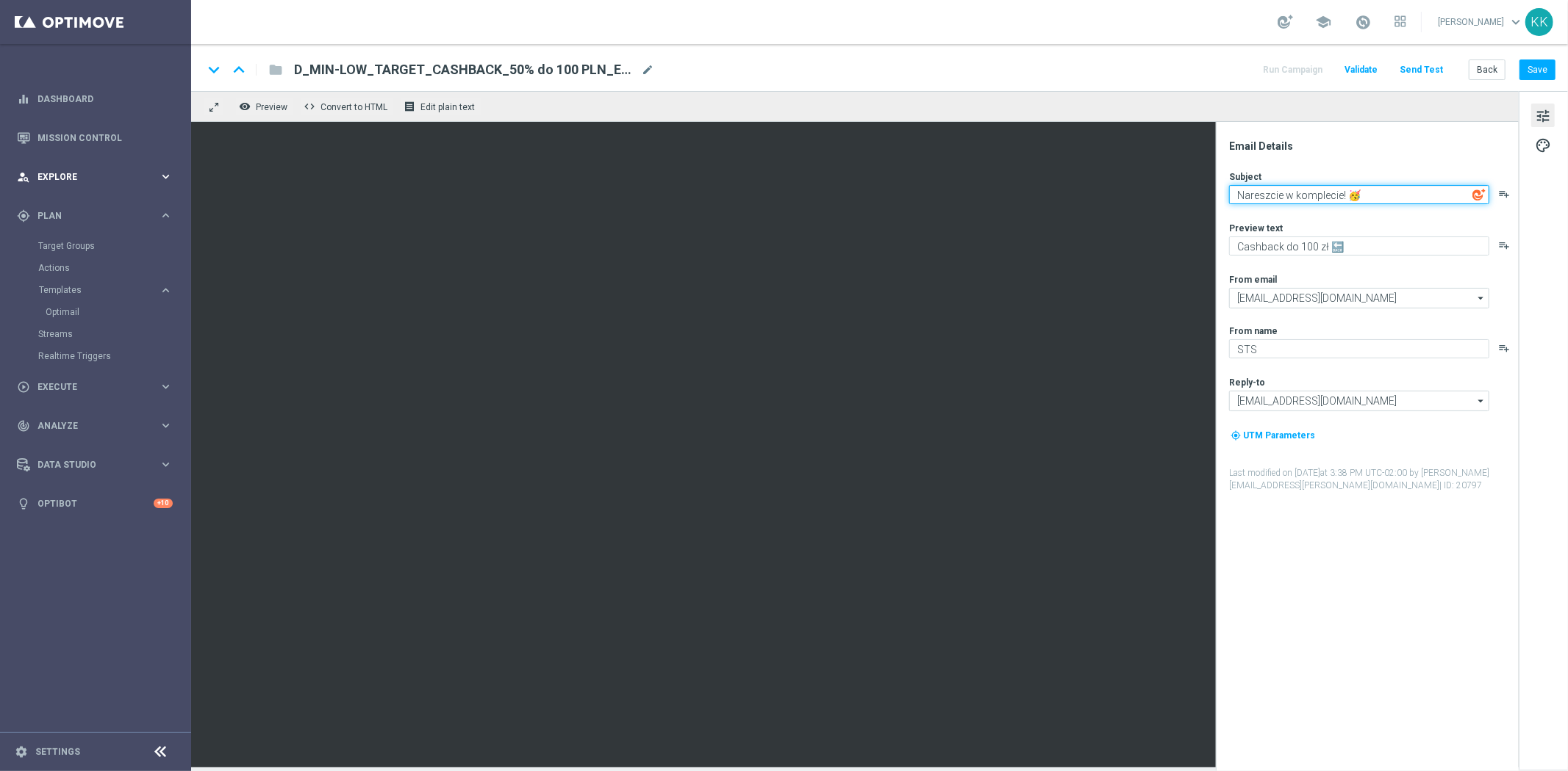
type textarea "Nareszcie w komplecie! 🥳"
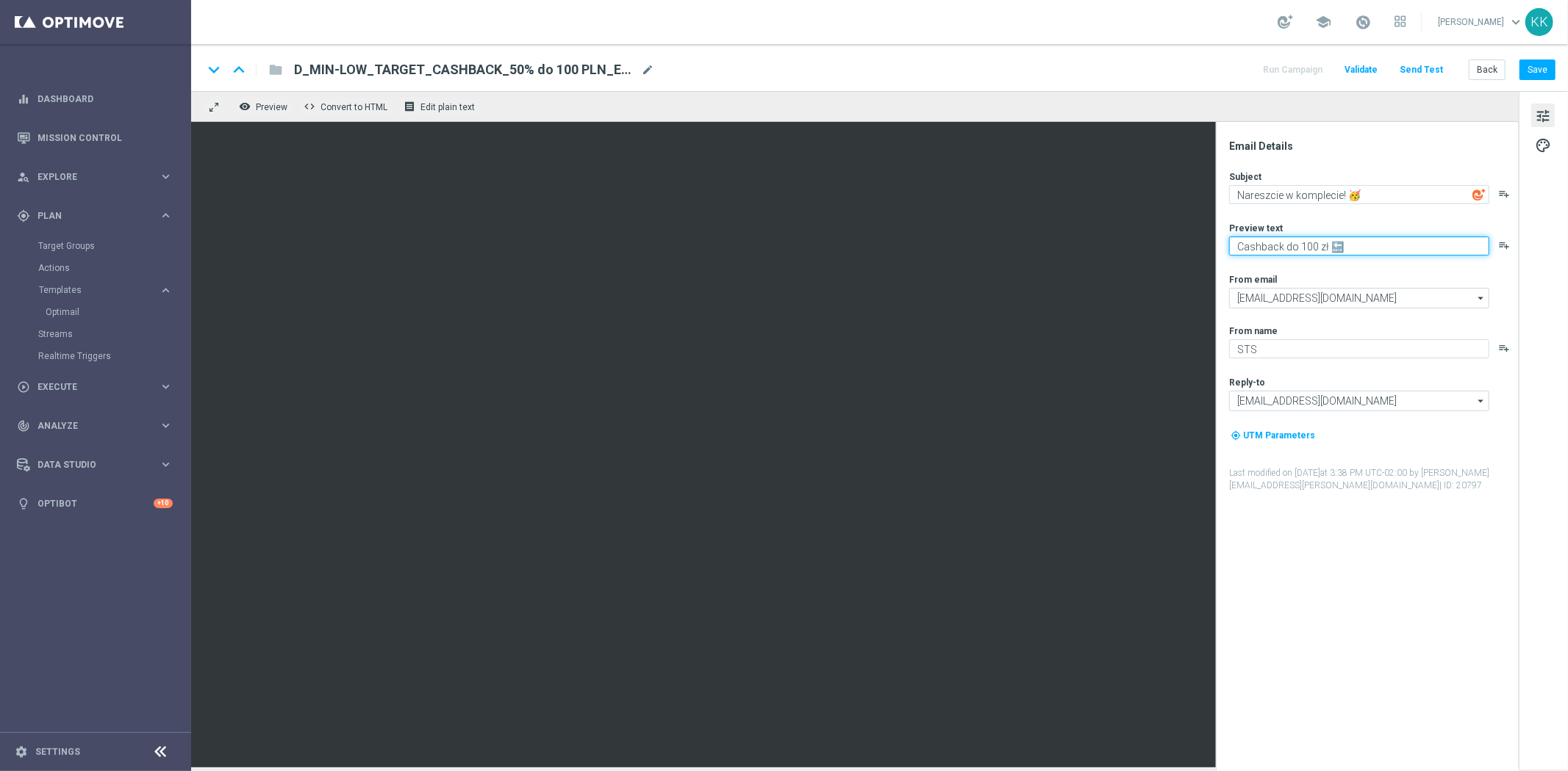
click at [1289, 242] on textarea "Cashback do 100 zł 🔙" at bounding box center [1359, 245] width 260 height 19
paste textarea "Graj bezpiecznie do 100 zł 🛡️"
type textarea "Graj bezpiecznie do 100 zł 🛡️"
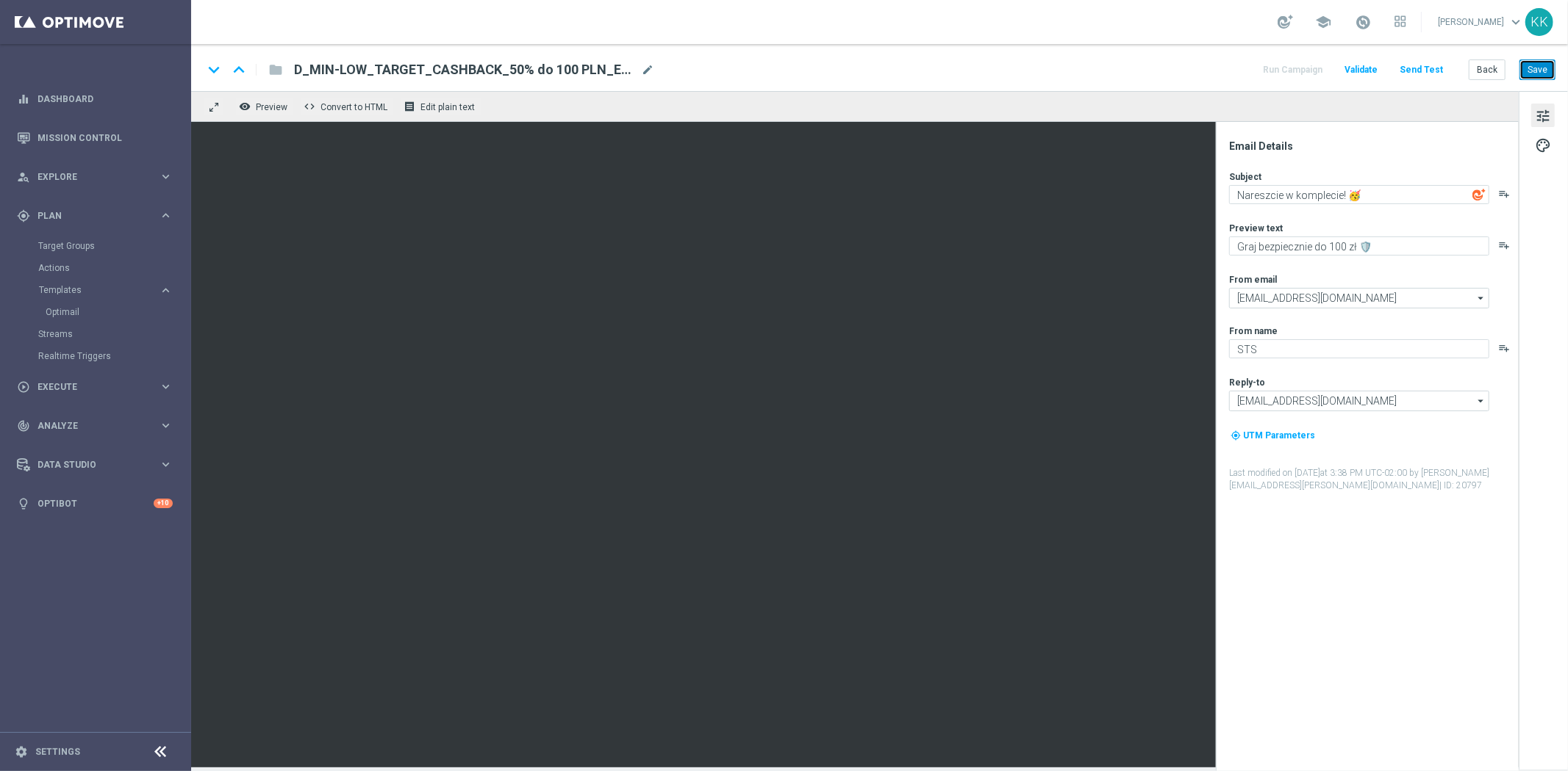
click at [1533, 73] on button "Save" at bounding box center [1537, 70] width 36 height 21
click at [1482, 68] on button "Back" at bounding box center [1487, 70] width 37 height 21
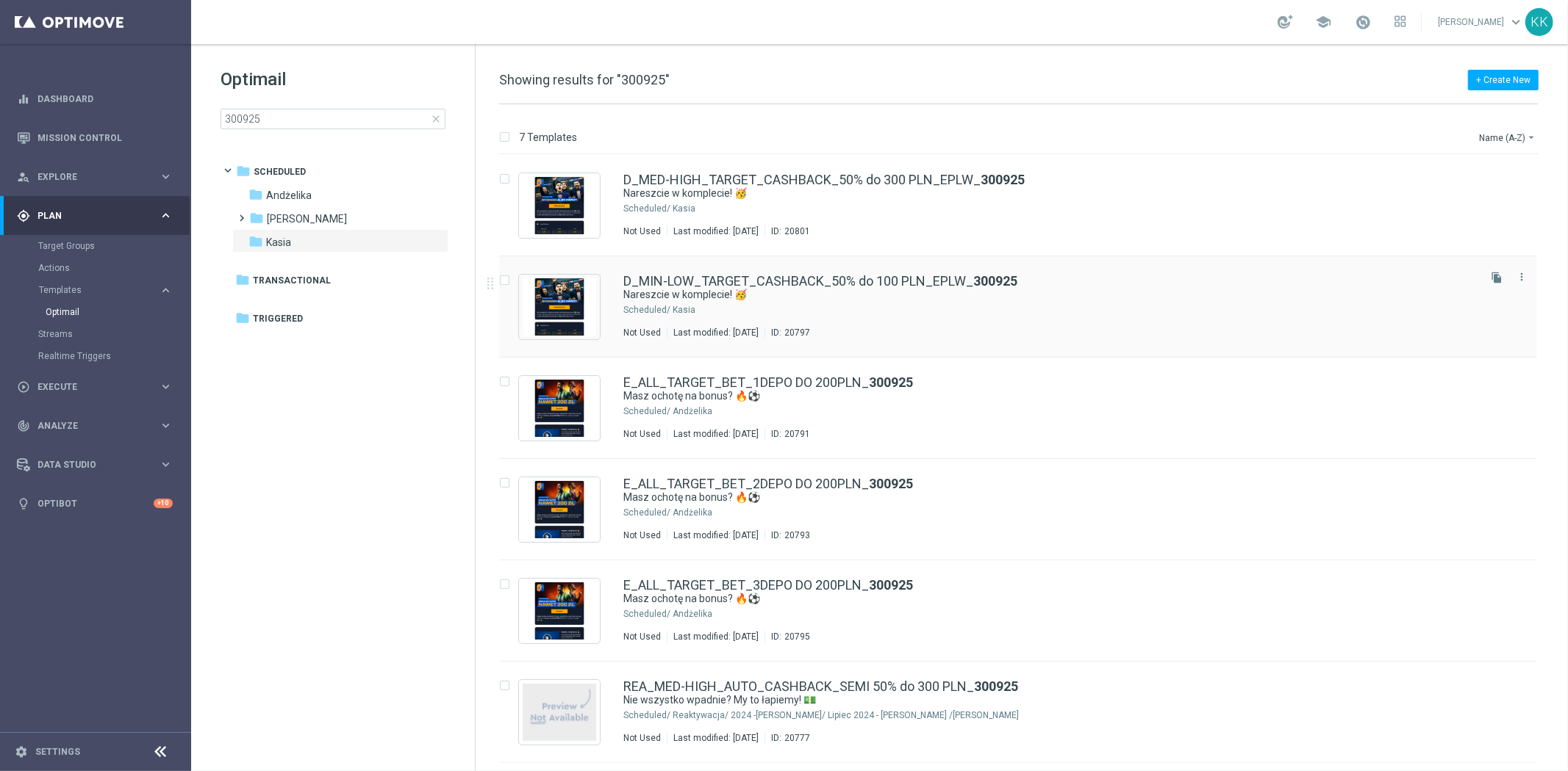
click at [1005, 331] on div "Not Used Last modified: [DATE] ID: 20797" at bounding box center [1049, 332] width 852 height 12
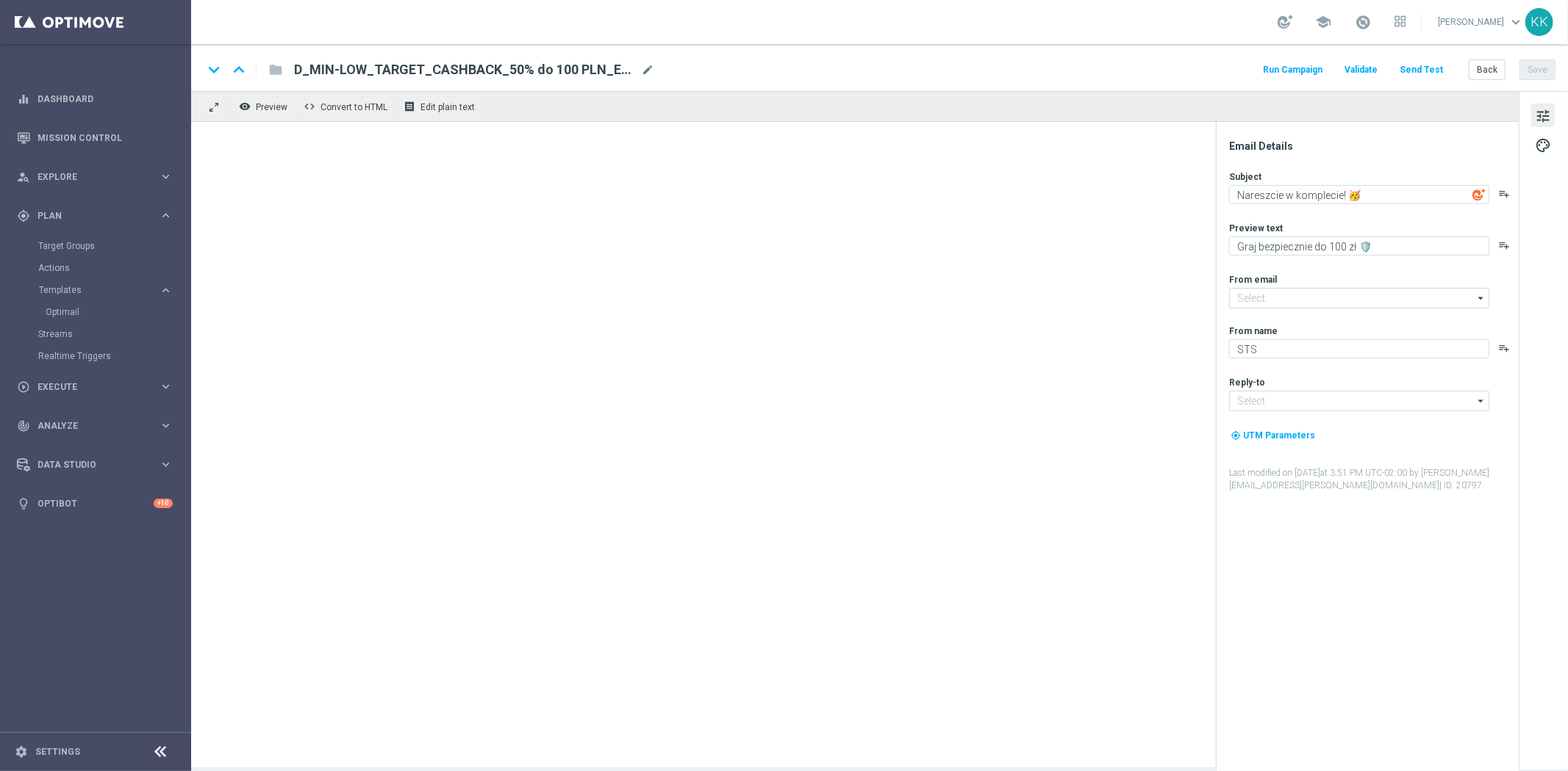
type input "[EMAIL_ADDRESS][DOMAIN_NAME]"
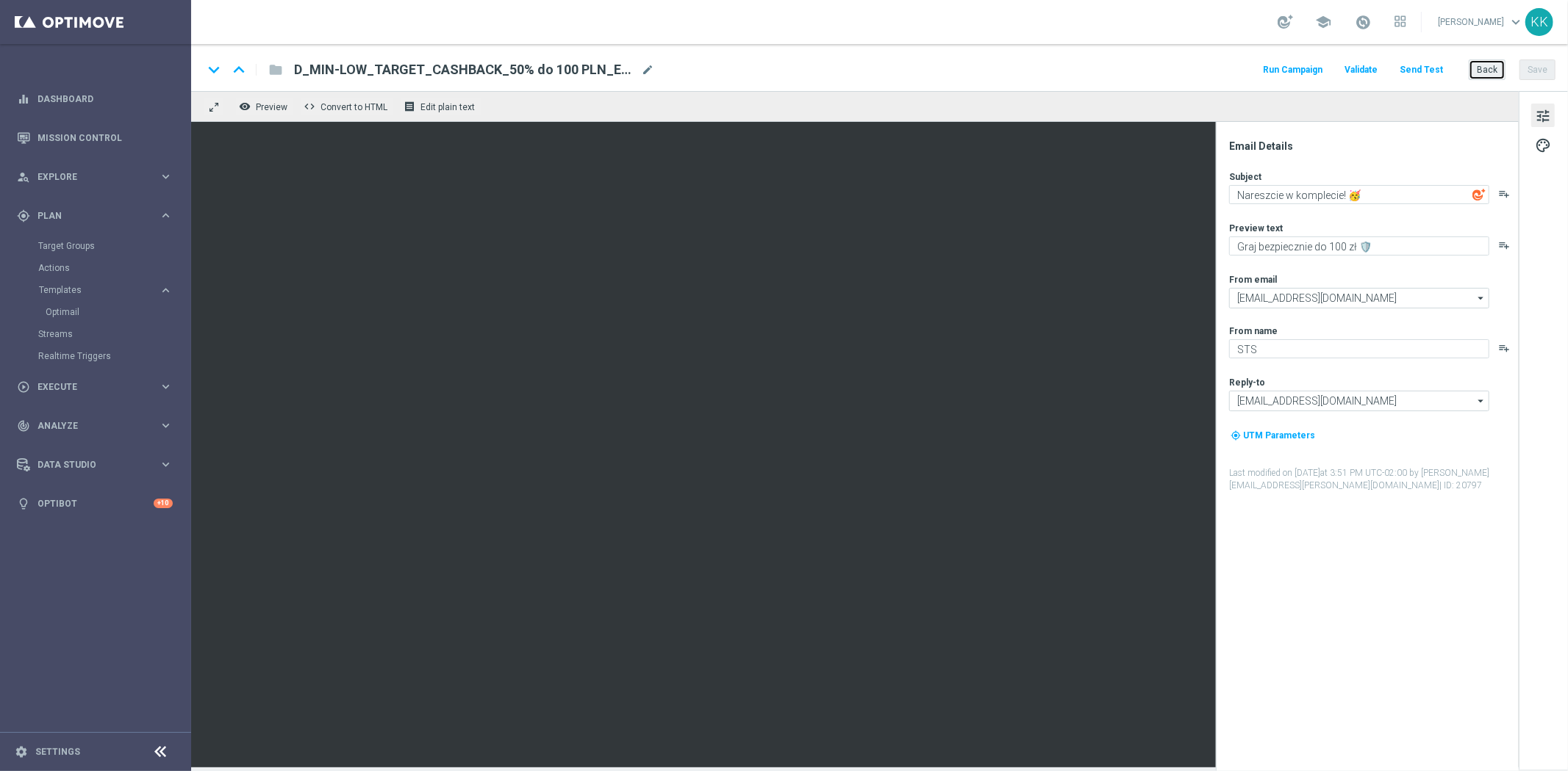
click at [1492, 72] on button "Back" at bounding box center [1487, 70] width 37 height 21
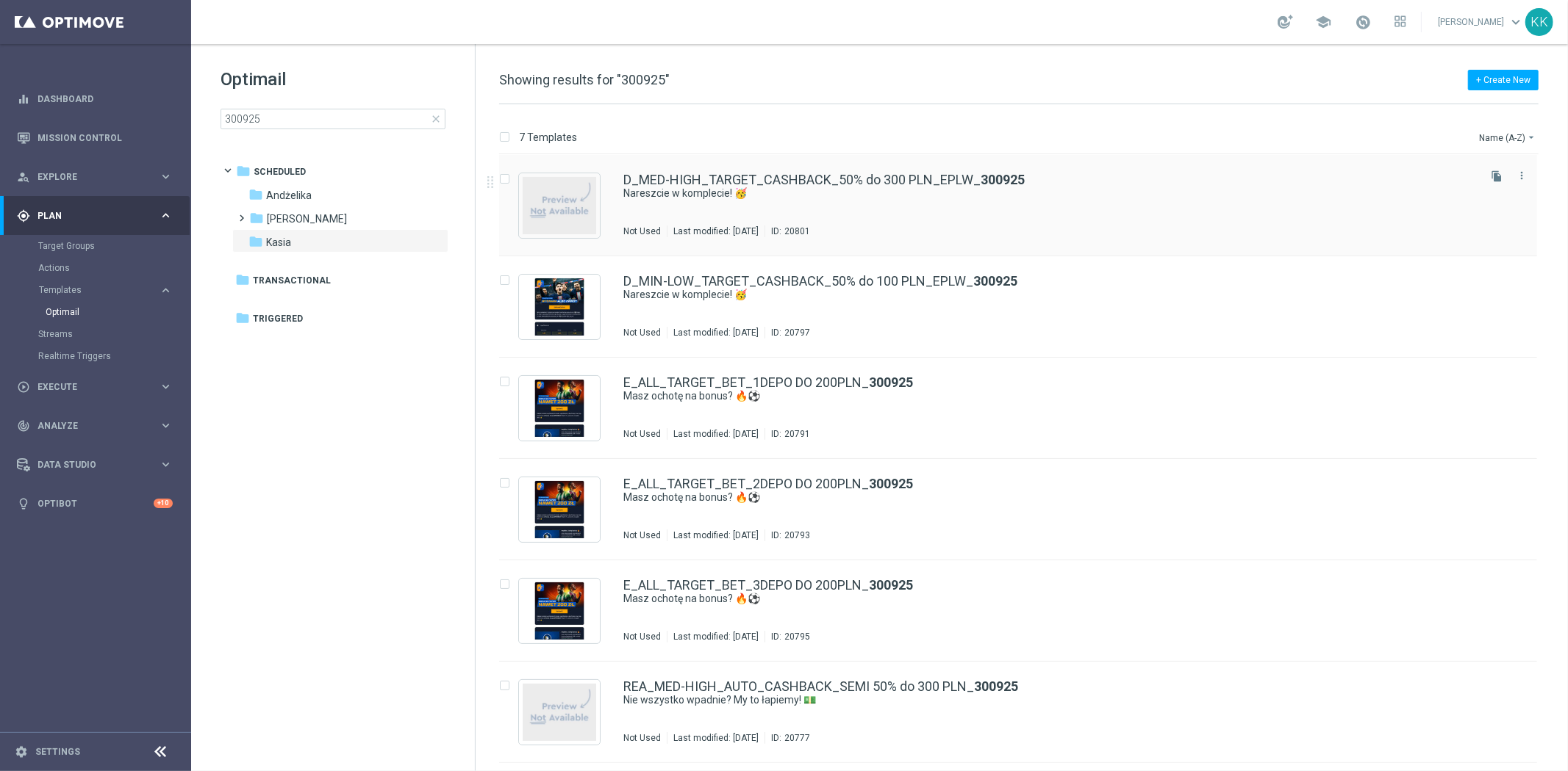
click at [850, 218] on div "D_MED-HIGH_TARGET_CASHBACK_50% do 300 PLN_EPLW_ 300925 Nareszcie w komplecie! 🥳…" at bounding box center [1049, 205] width 852 height 64
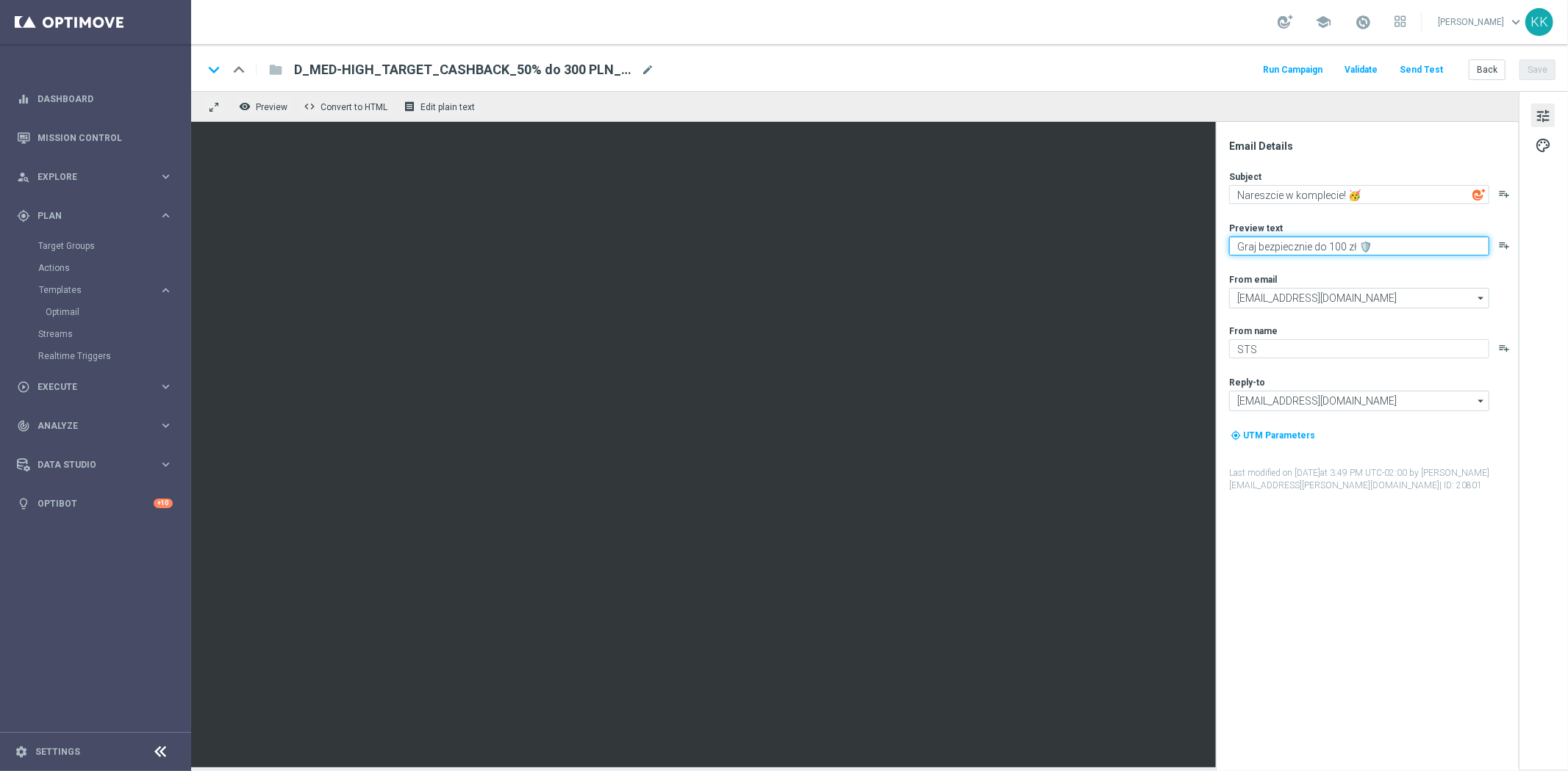
click at [1338, 248] on textarea "Graj bezpiecznie do 100 zł 🛡️" at bounding box center [1359, 245] width 260 height 19
type textarea "Graj bezpiecznie do 300 zł 🛡️"
click at [1544, 64] on button "Save" at bounding box center [1537, 70] width 36 height 21
